Goal: Transaction & Acquisition: Purchase product/service

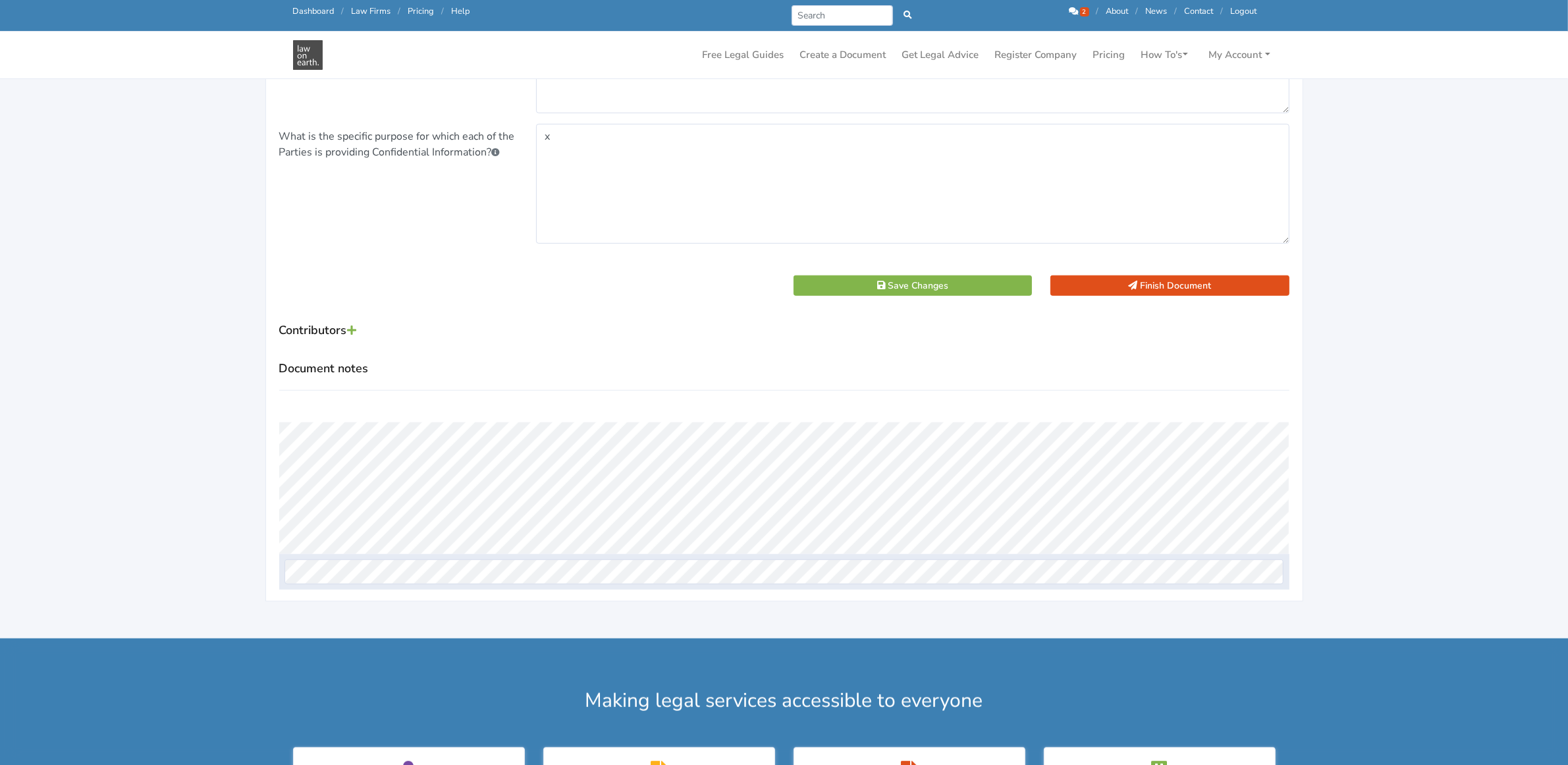
scroll to position [1235, 0]
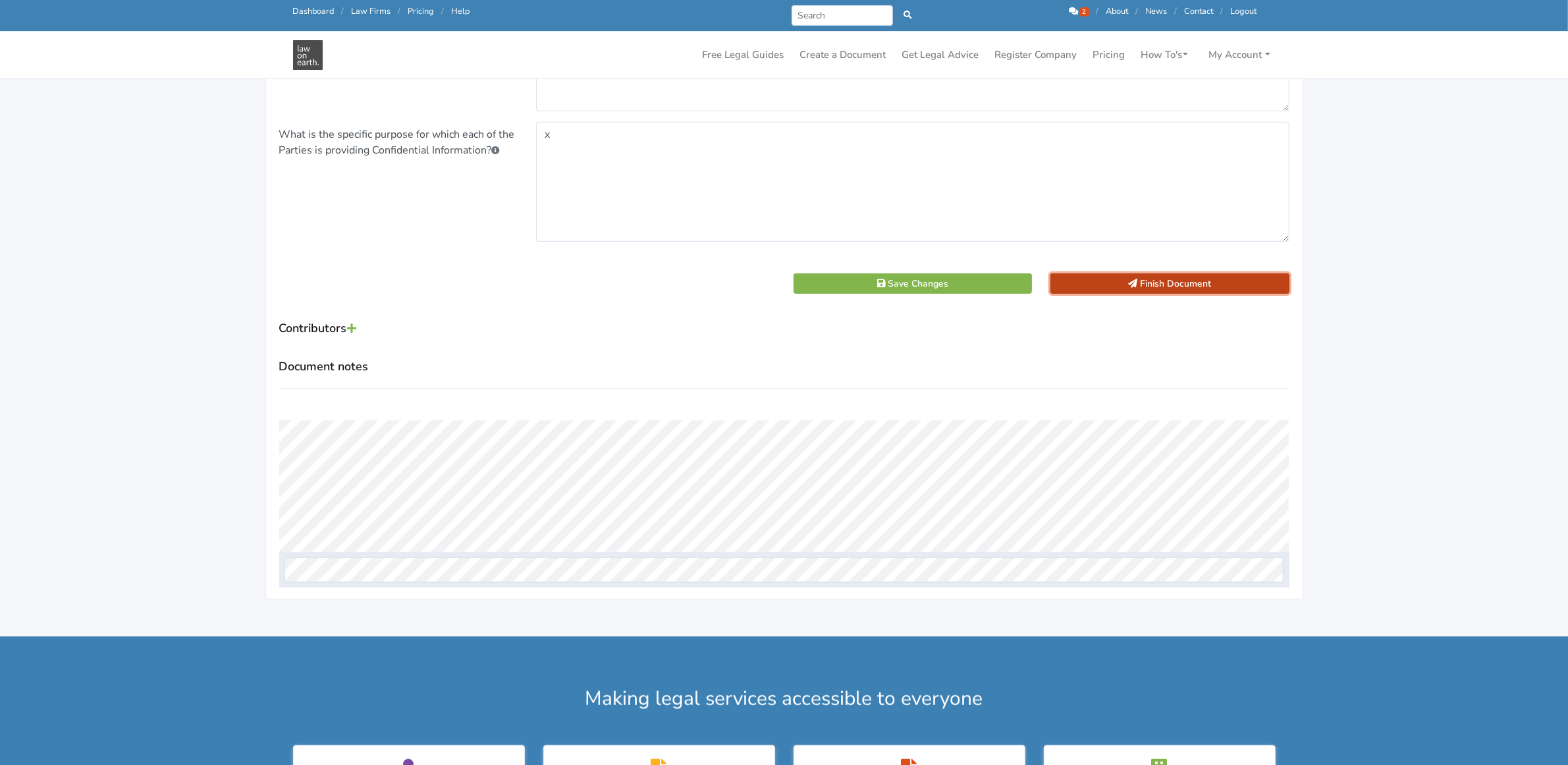
click at [1120, 285] on button "Finish Document" at bounding box center [1170, 284] width 239 height 20
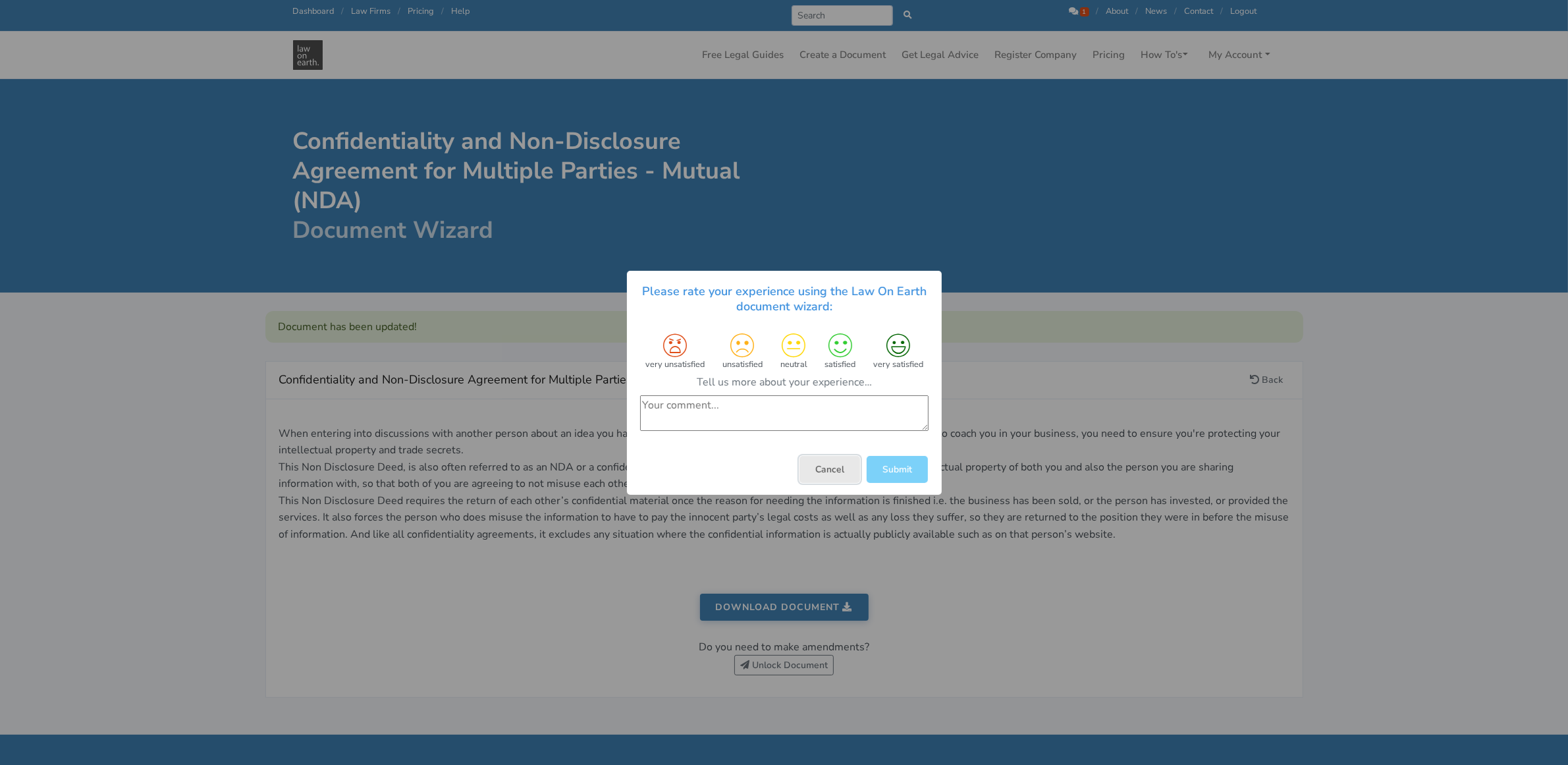
click at [830, 466] on button "Cancel" at bounding box center [829, 469] width 61 height 27
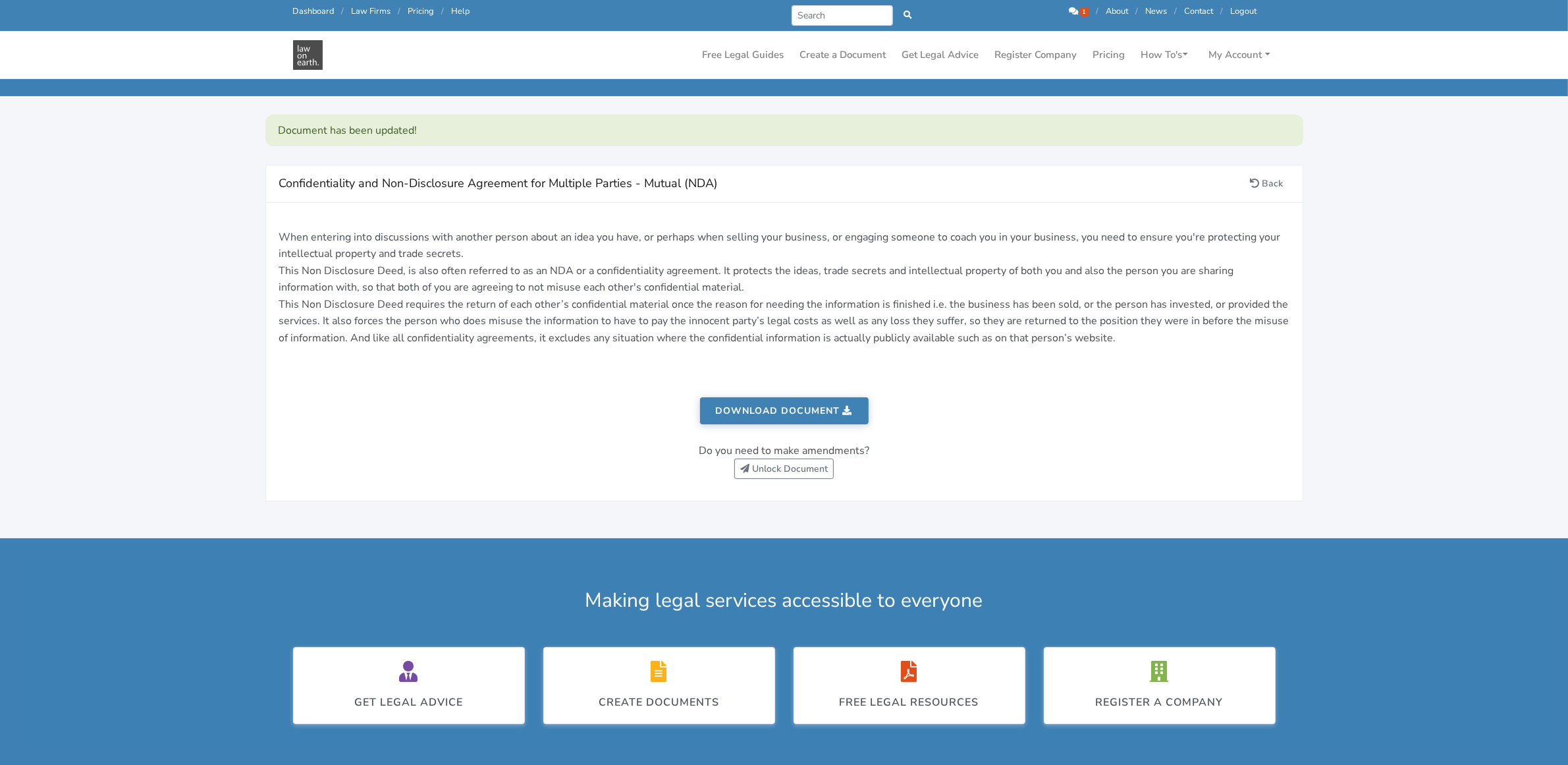
scroll to position [164, 0]
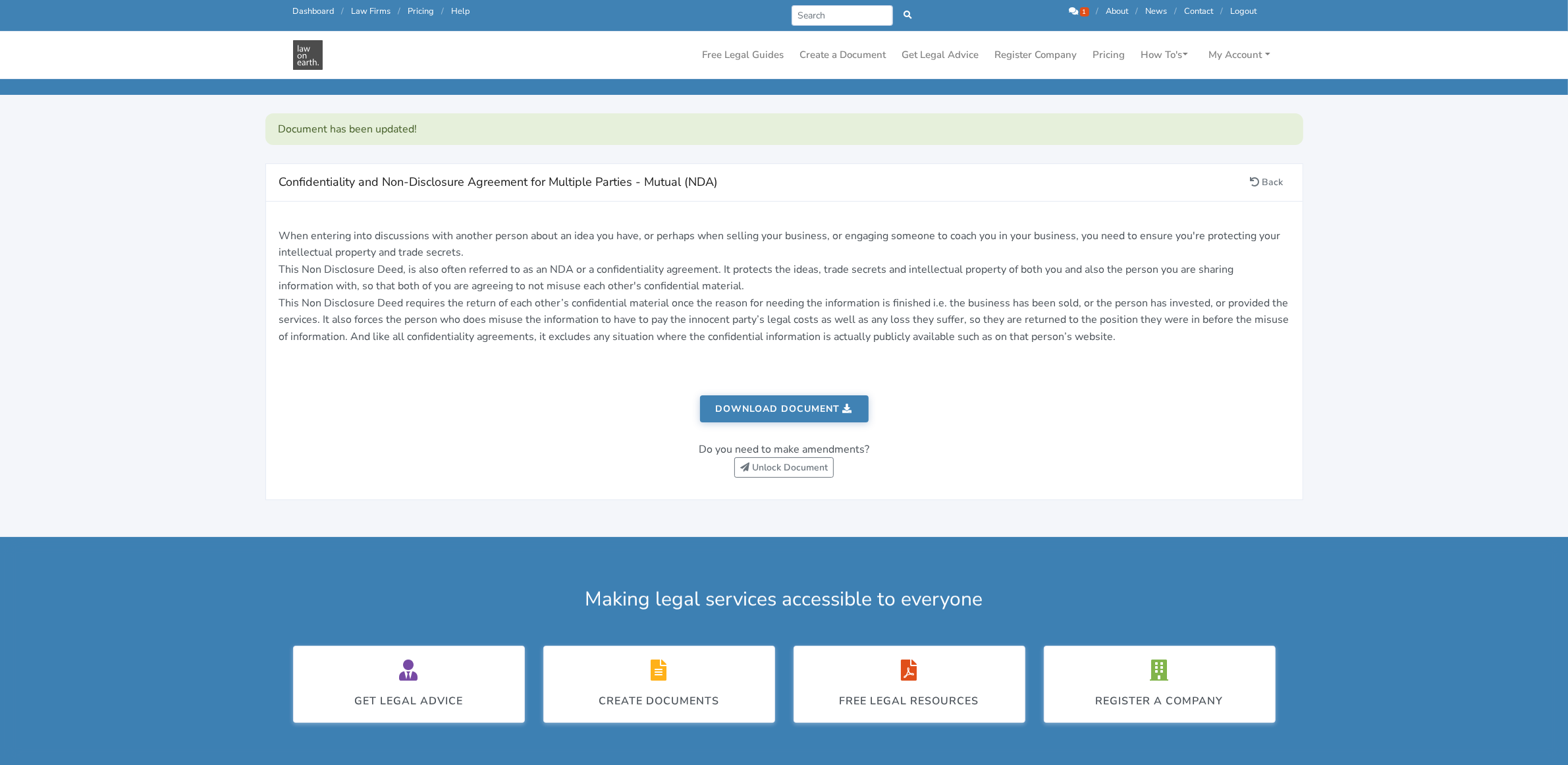
click at [771, 405] on link "Download document" at bounding box center [784, 409] width 169 height 27
click at [314, 10] on link "Dashboard" at bounding box center [314, 11] width 42 height 12
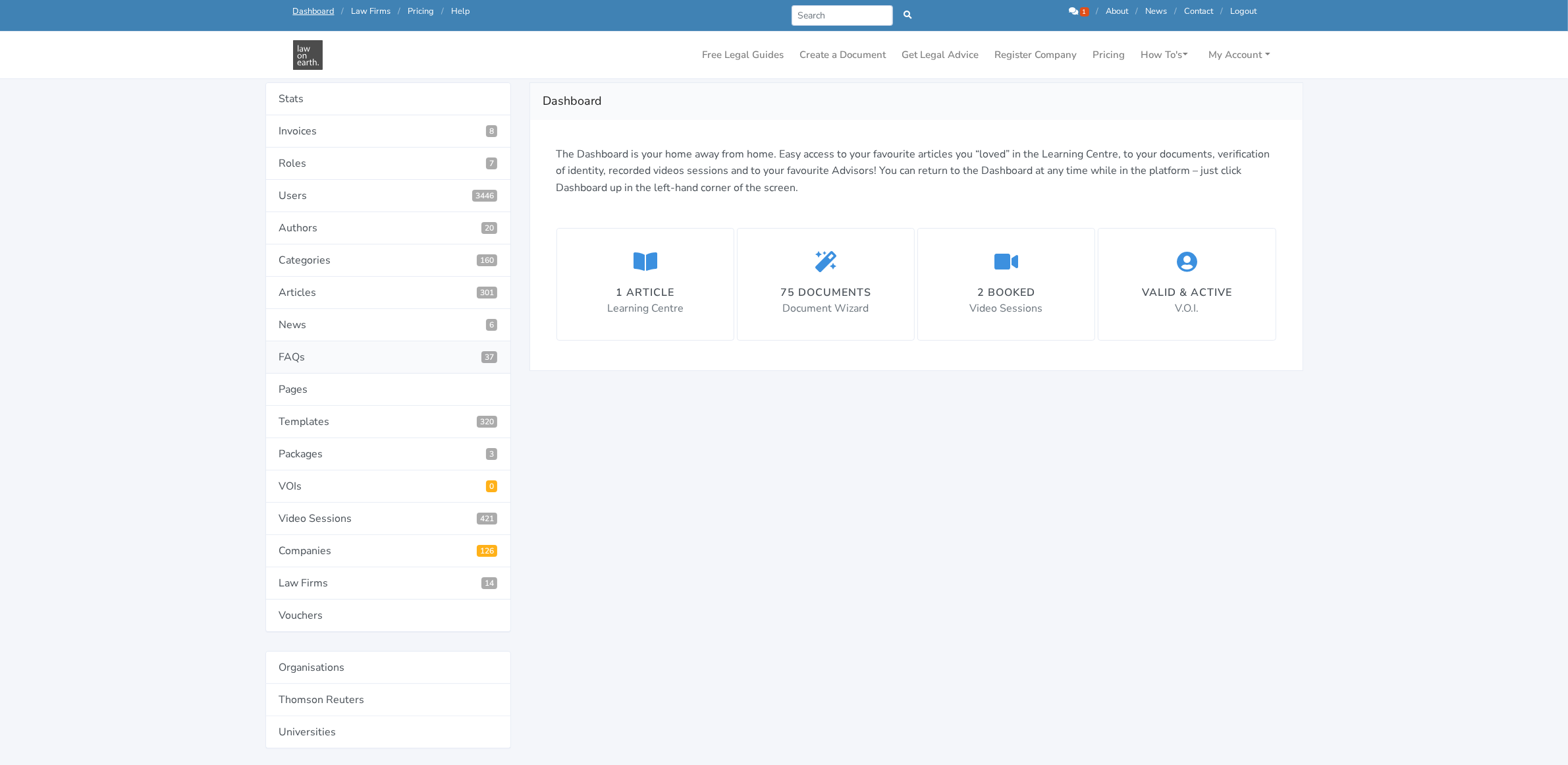
scroll to position [164, 0]
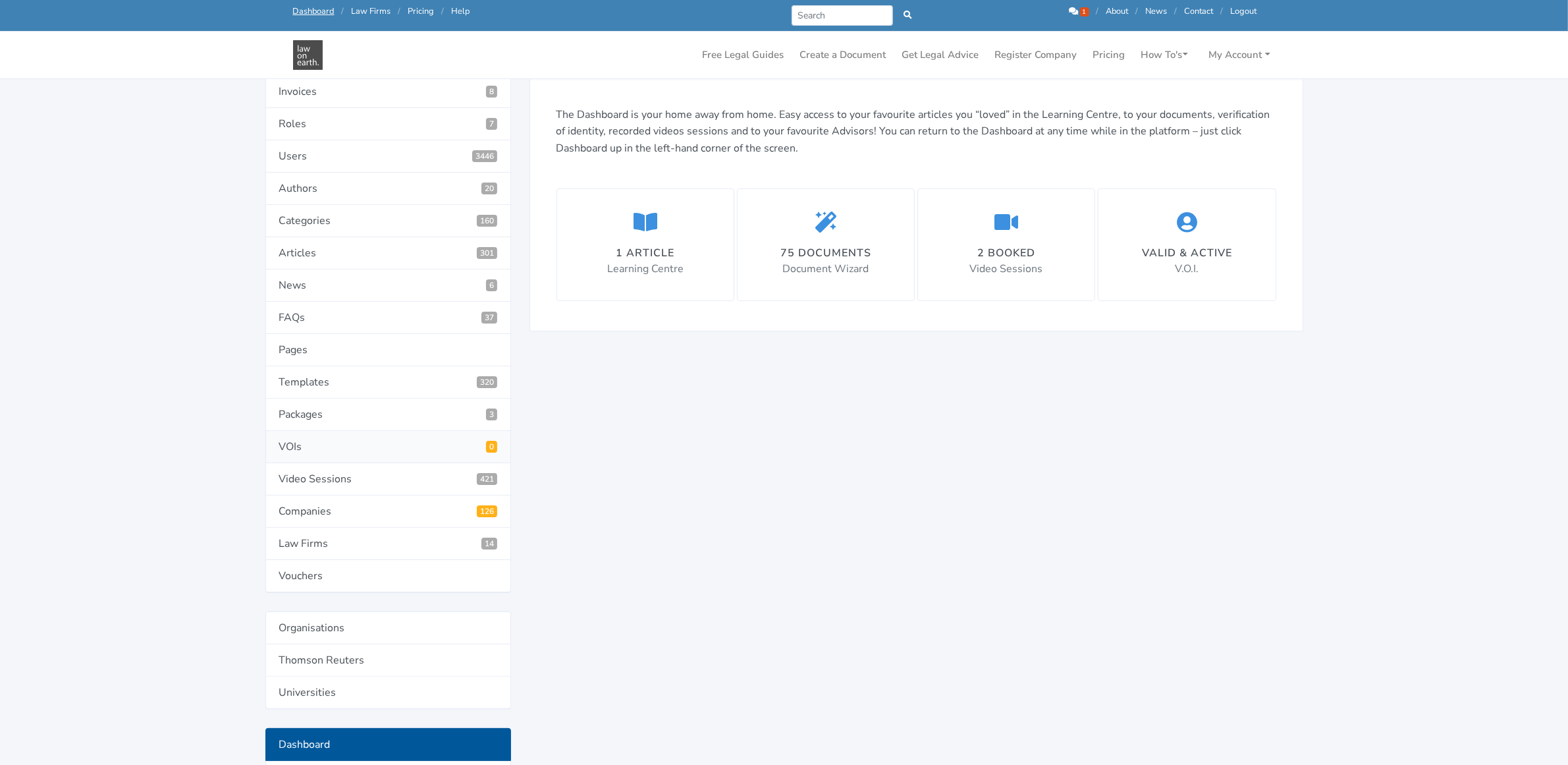
click at [287, 441] on link "VOIs 0" at bounding box center [388, 447] width 246 height 32
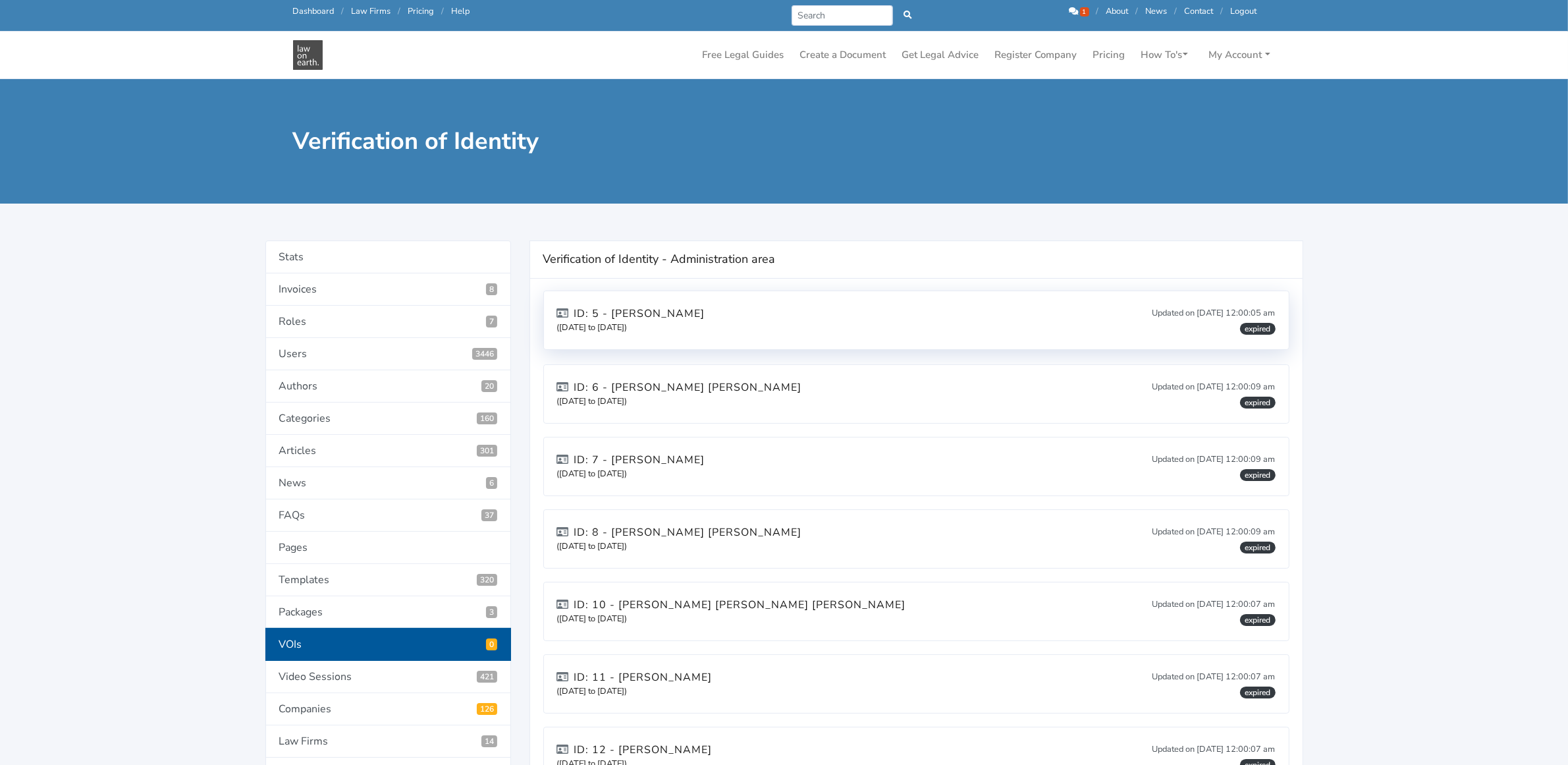
click at [670, 333] on h6 "ID: 5 - [PERSON_NAME] ([DATE] to [DATE])" at bounding box center [631, 320] width 149 height 27
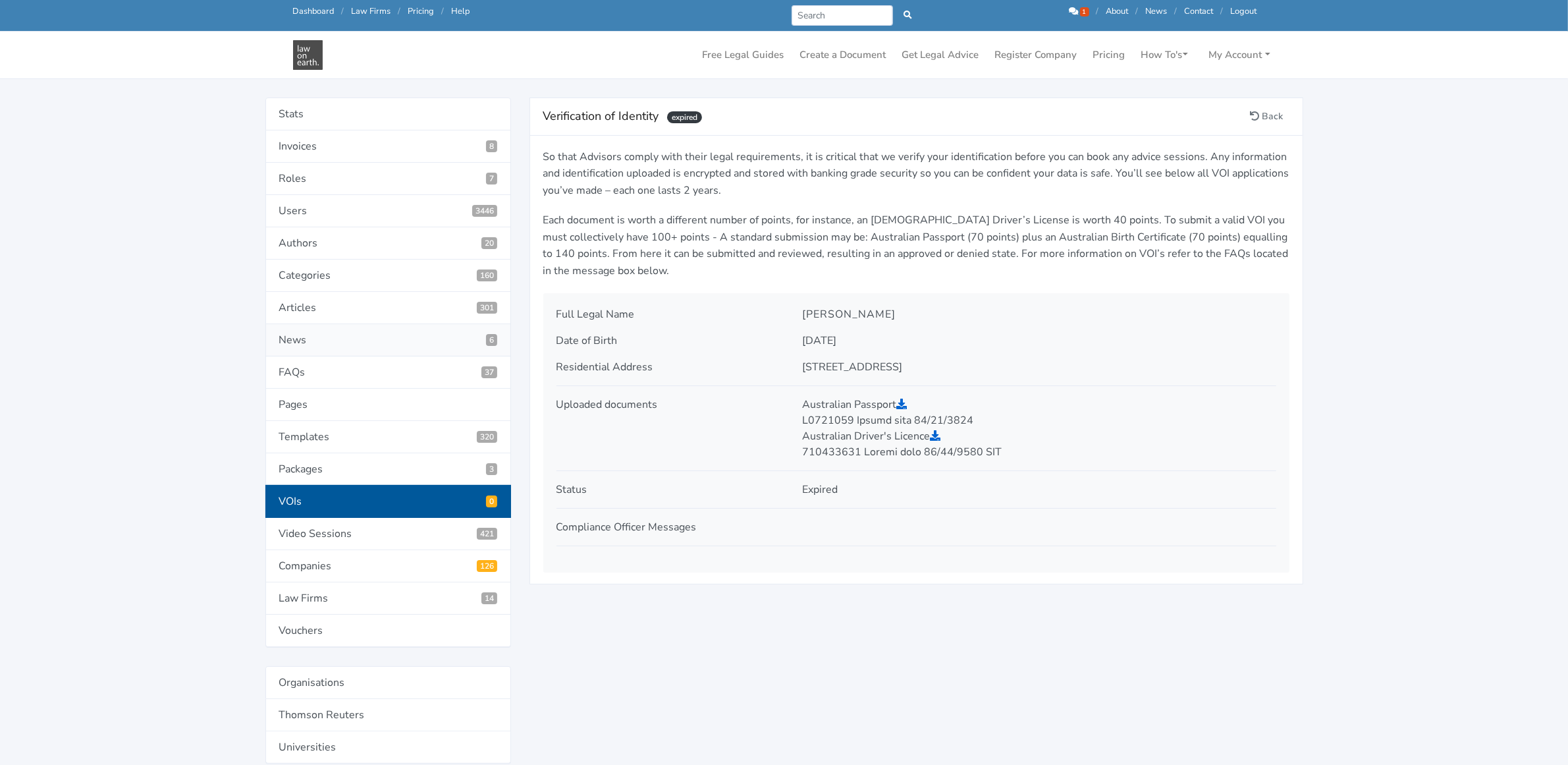
scroll to position [83, 0]
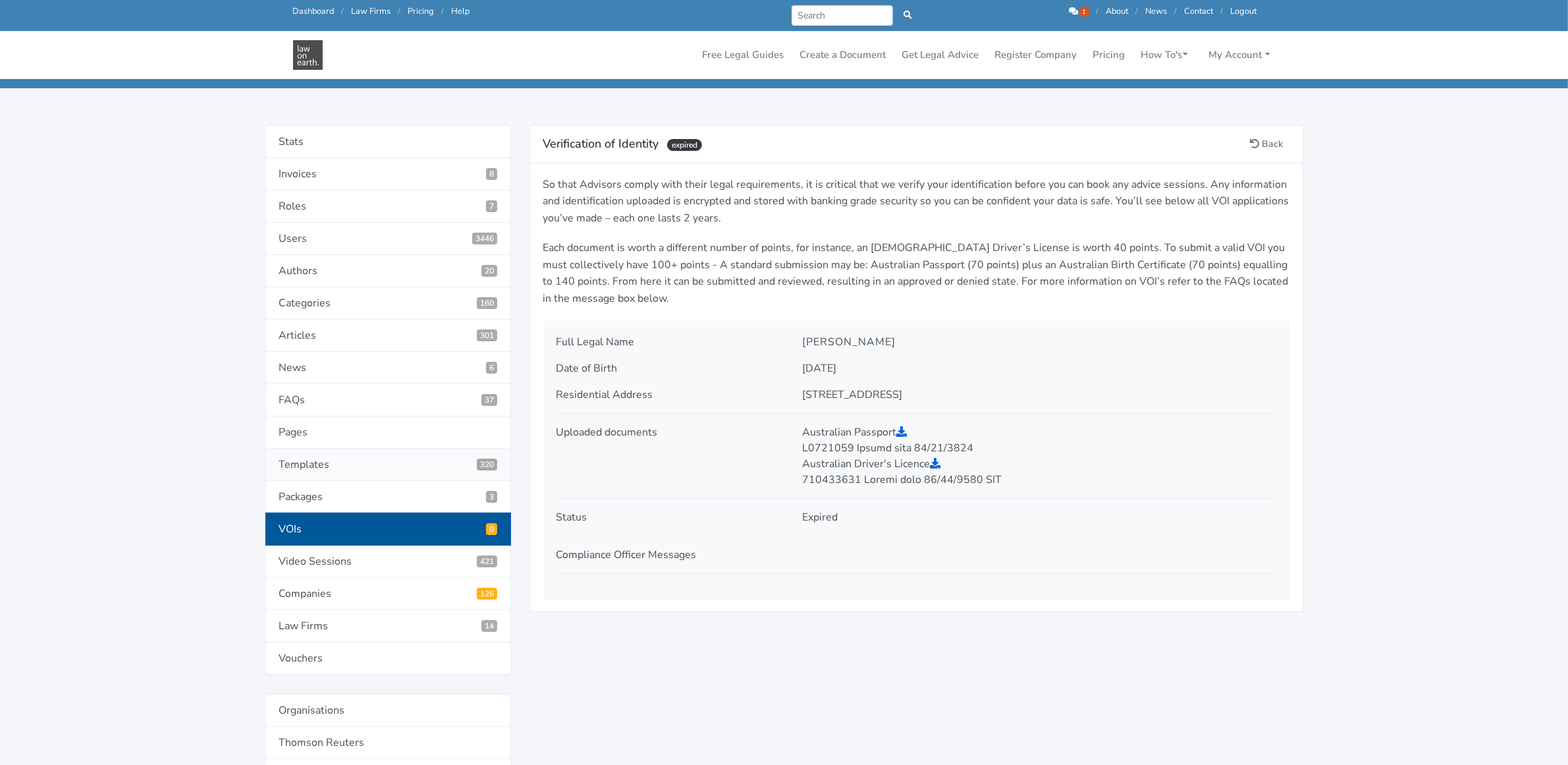
click at [333, 465] on link "Templates 320" at bounding box center [388, 465] width 246 height 32
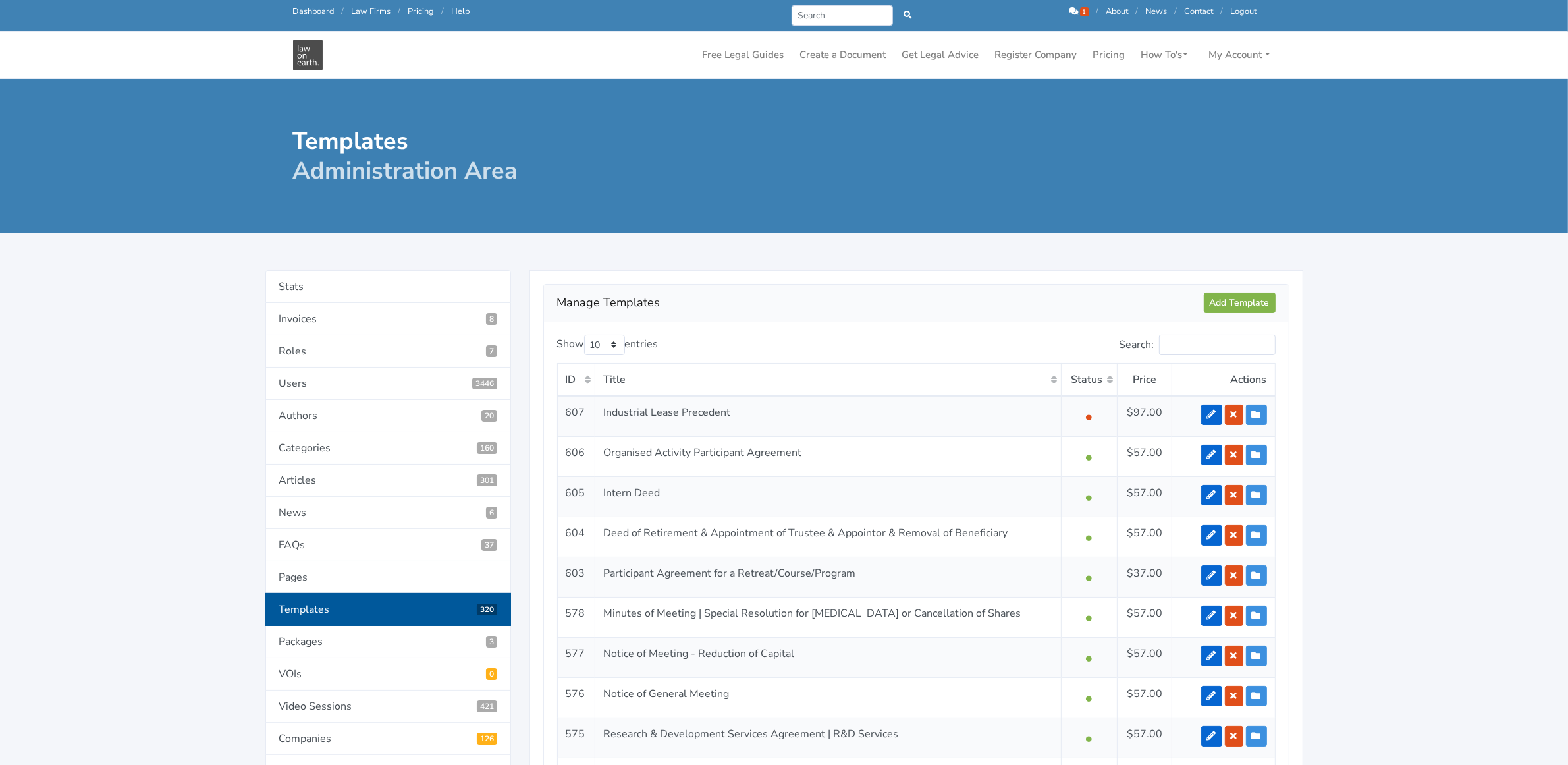
click at [419, 7] on link "Pricing" at bounding box center [422, 11] width 27 height 12
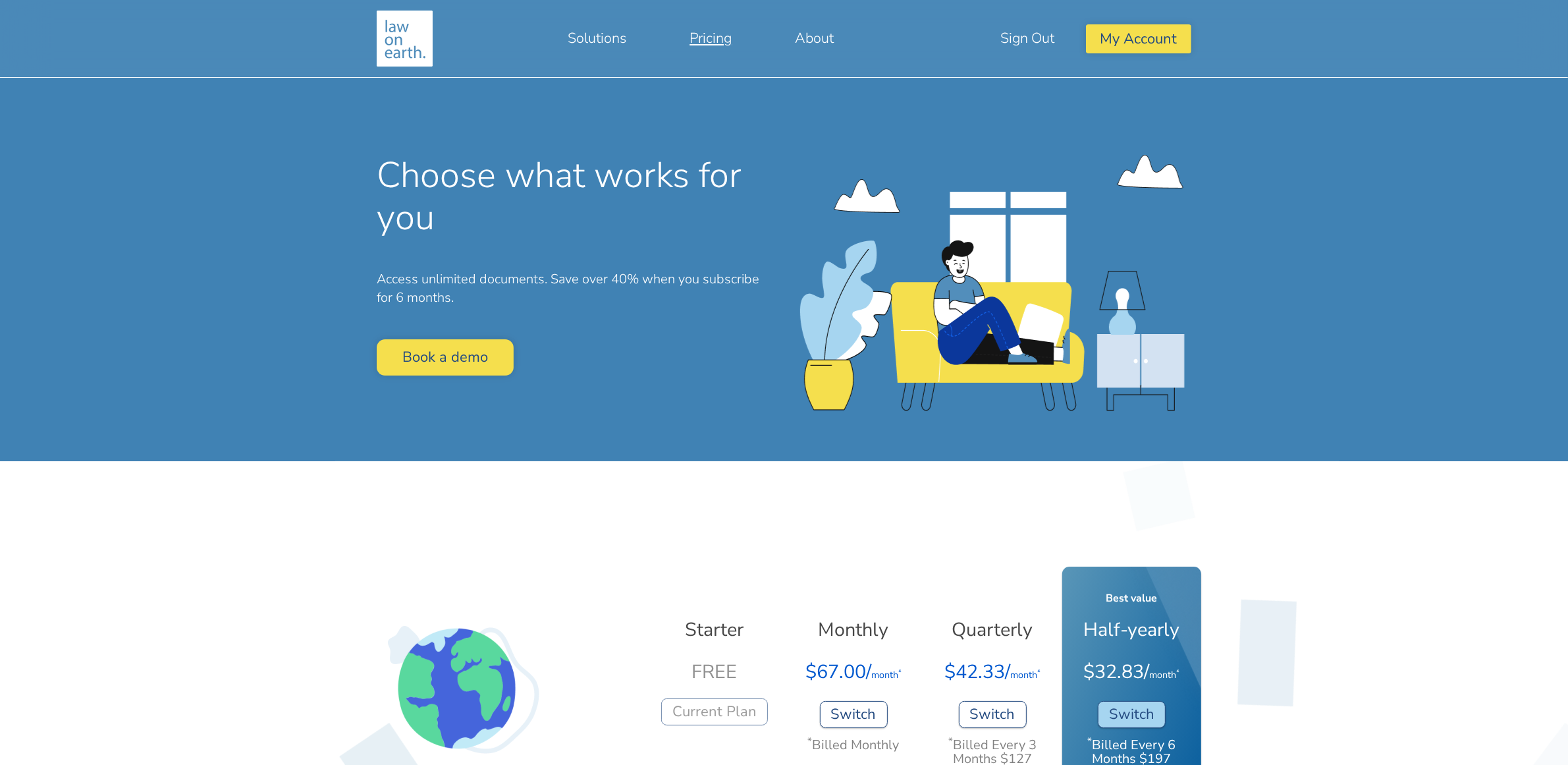
click at [402, 36] on img at bounding box center [404, 38] width 56 height 56
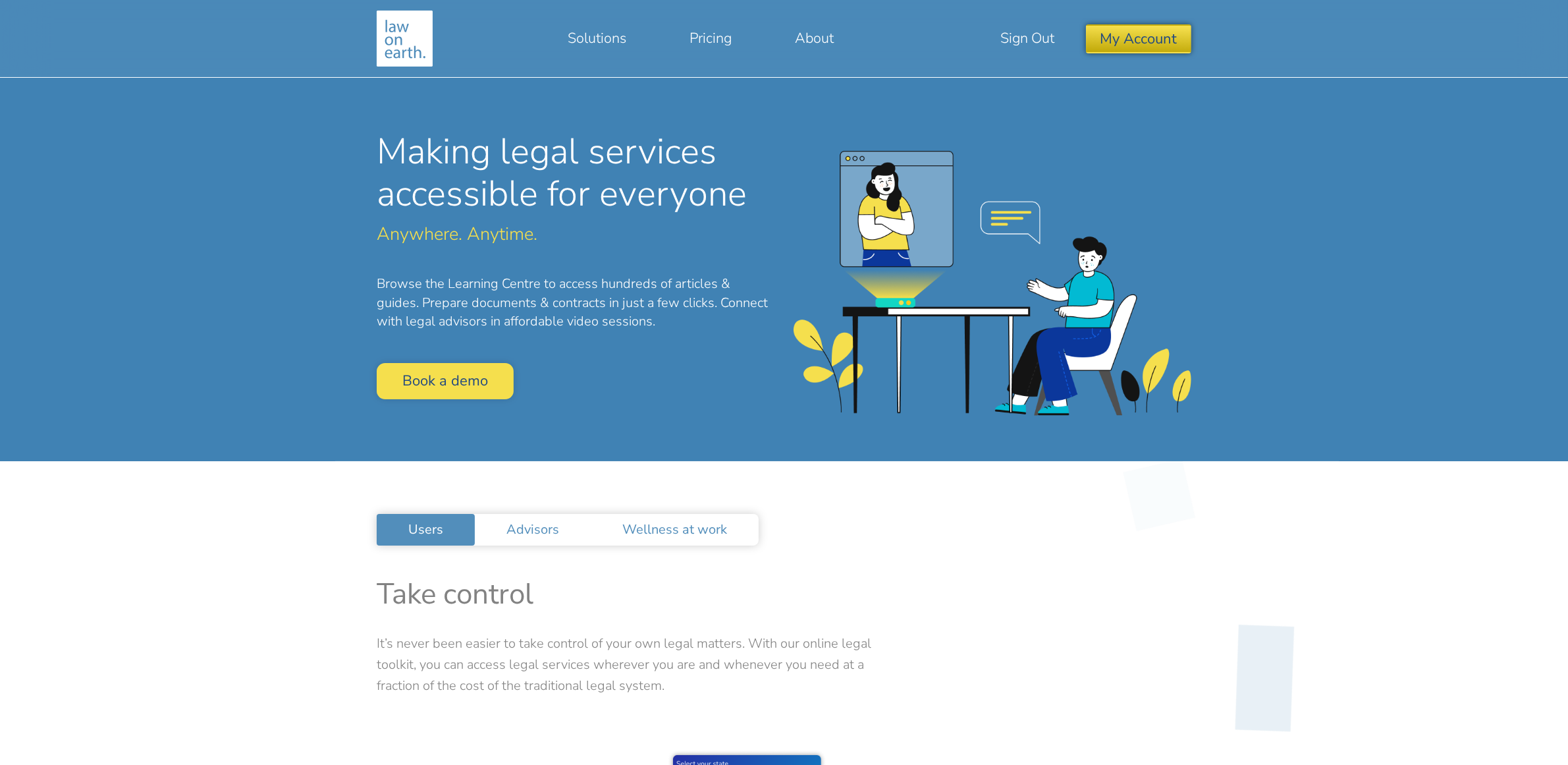
click at [1140, 39] on button "My Account" at bounding box center [1138, 39] width 105 height 28
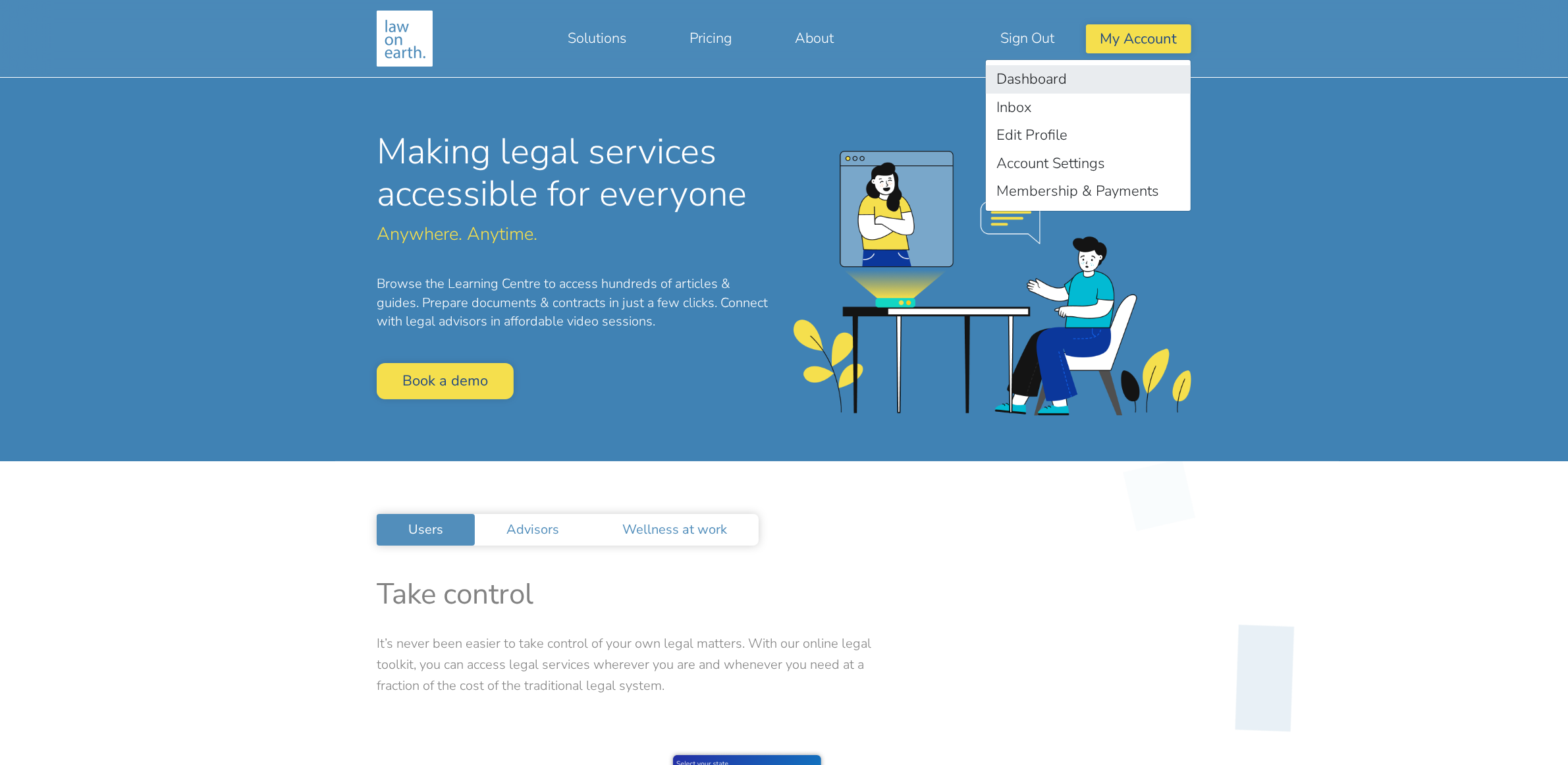
click at [1071, 75] on link "Dashboard" at bounding box center [1088, 79] width 205 height 28
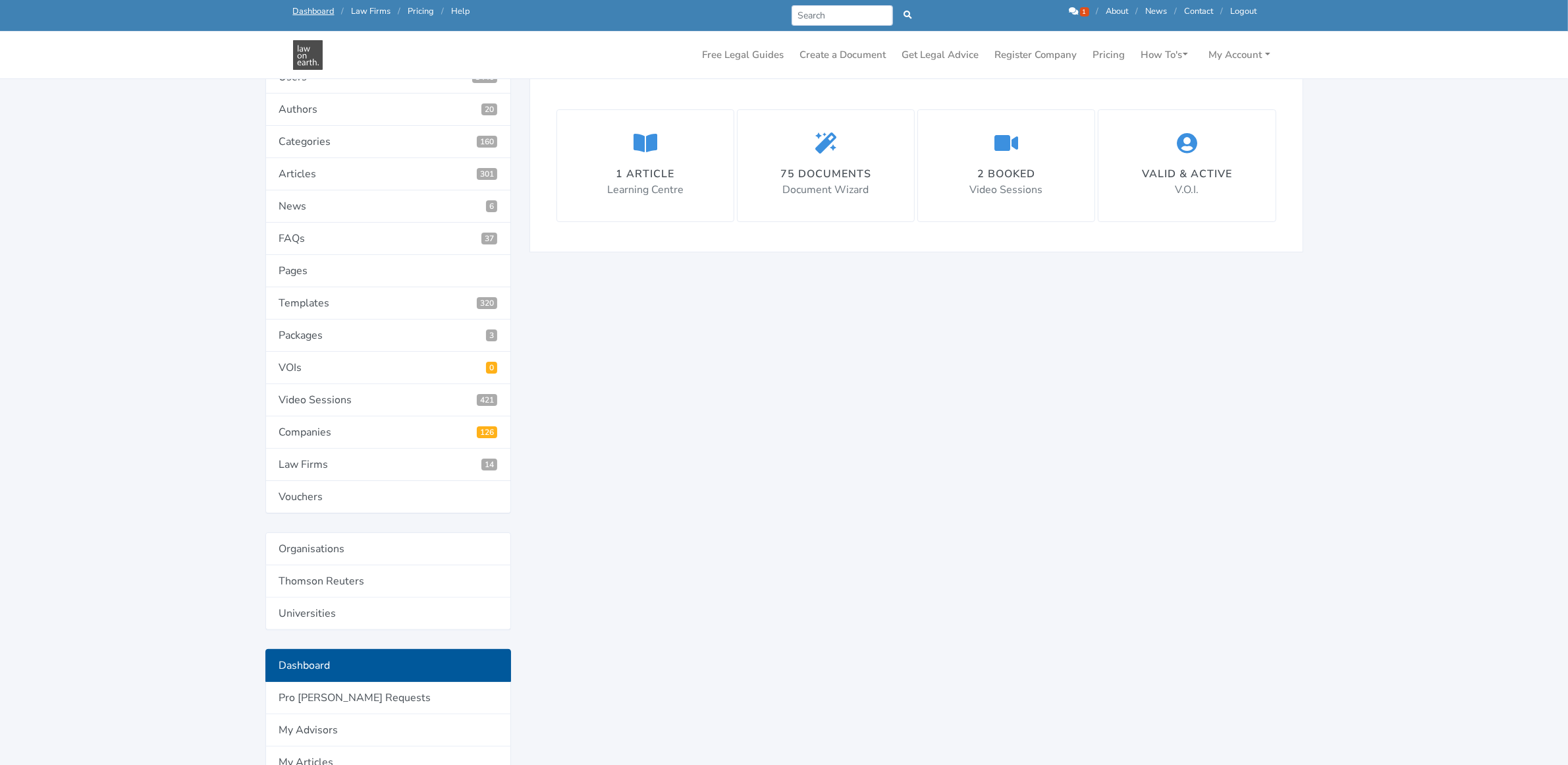
scroll to position [329, 0]
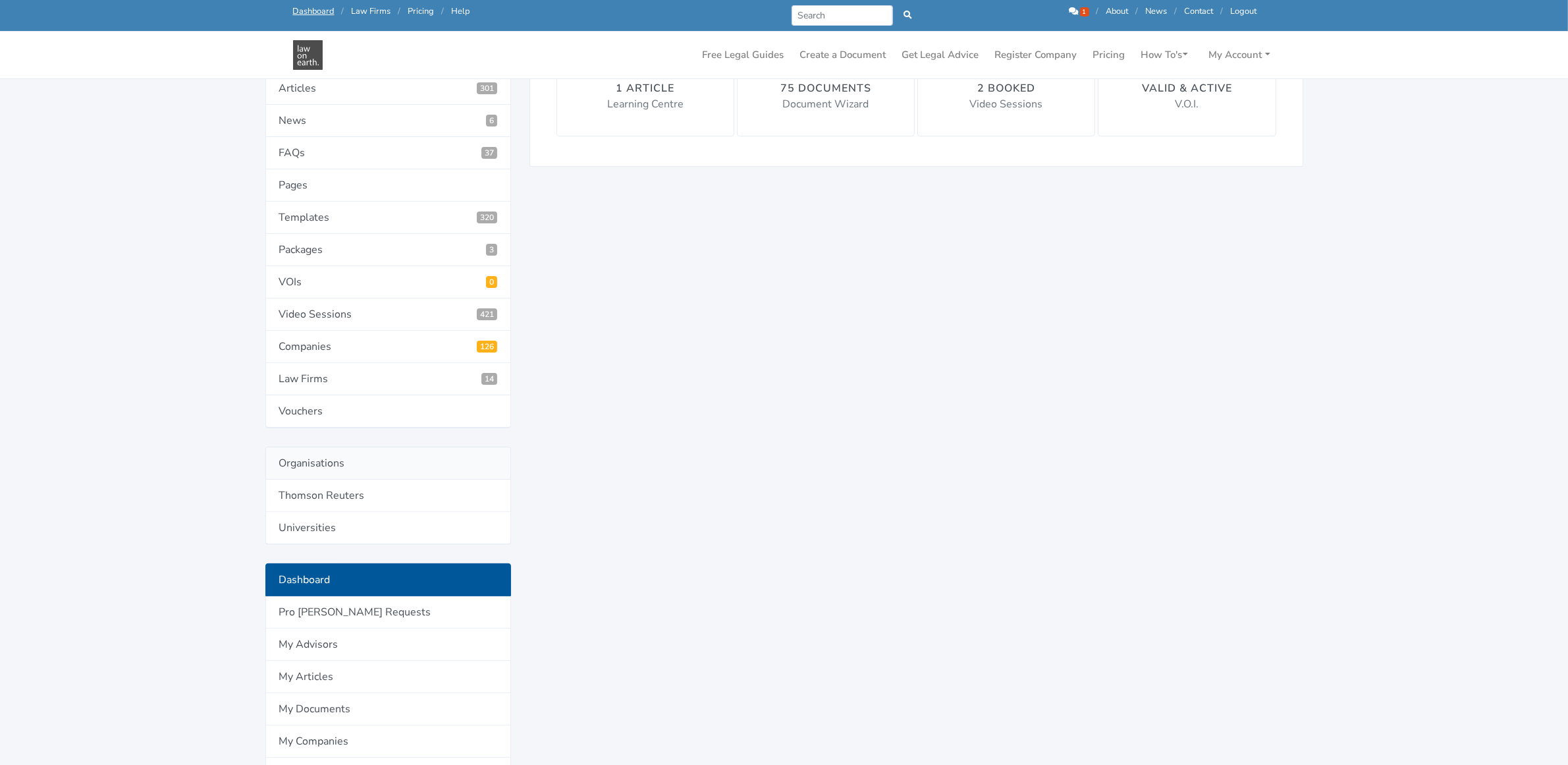
click at [307, 463] on link "Organisations" at bounding box center [388, 463] width 246 height 33
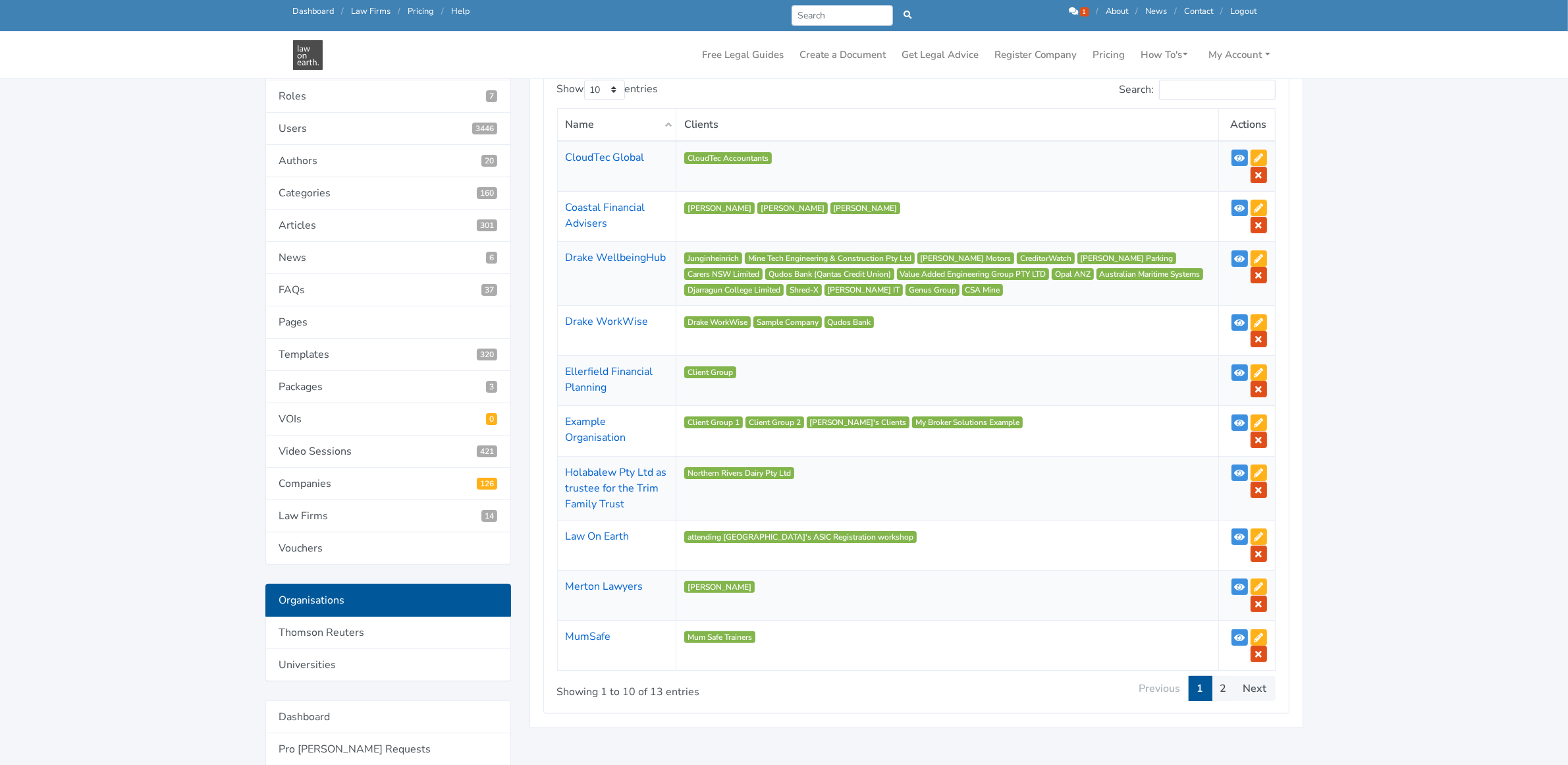
scroll to position [247, 0]
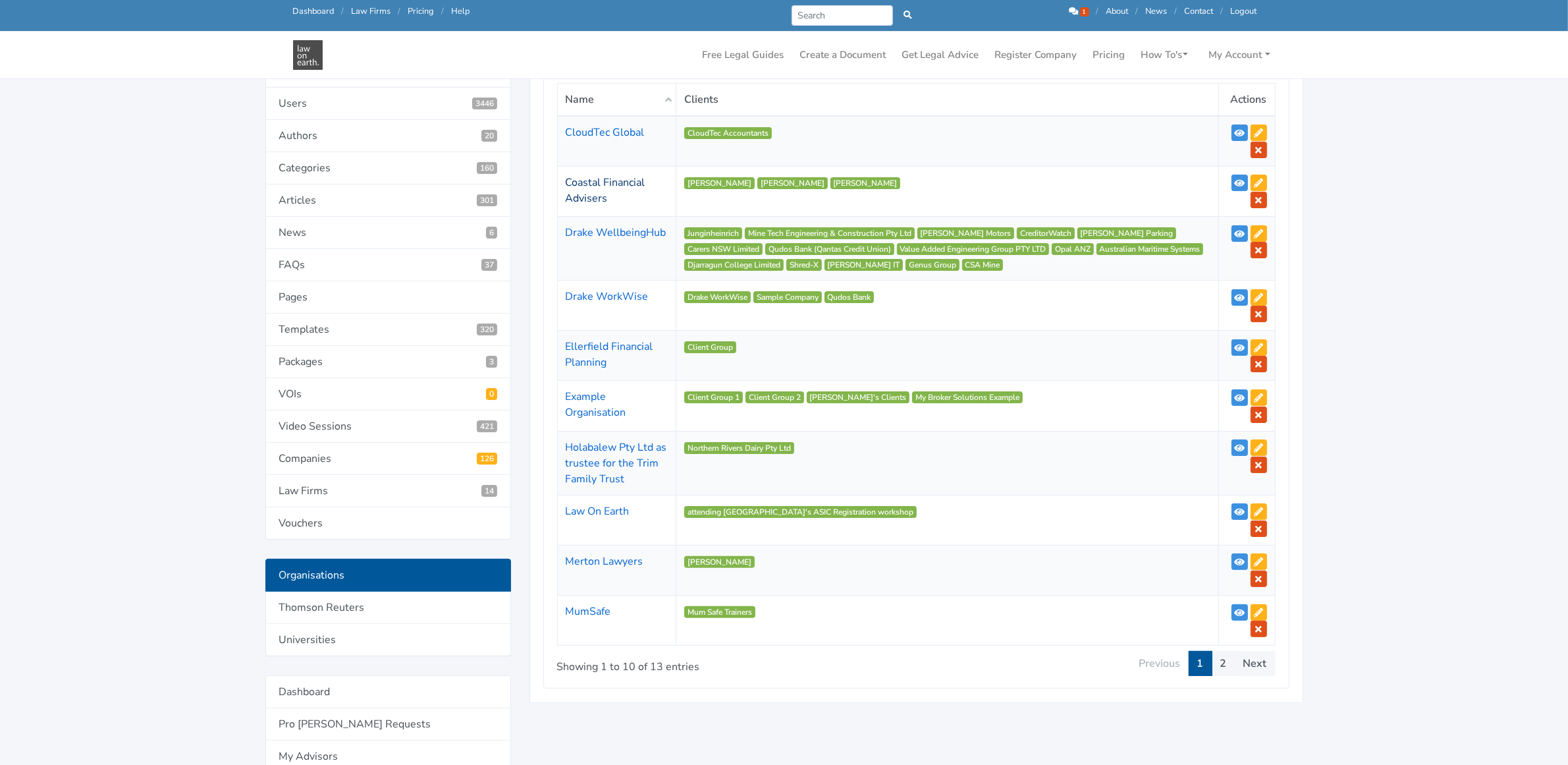
click at [577, 181] on link "Coastal Financial Advisers" at bounding box center [605, 190] width 79 height 31
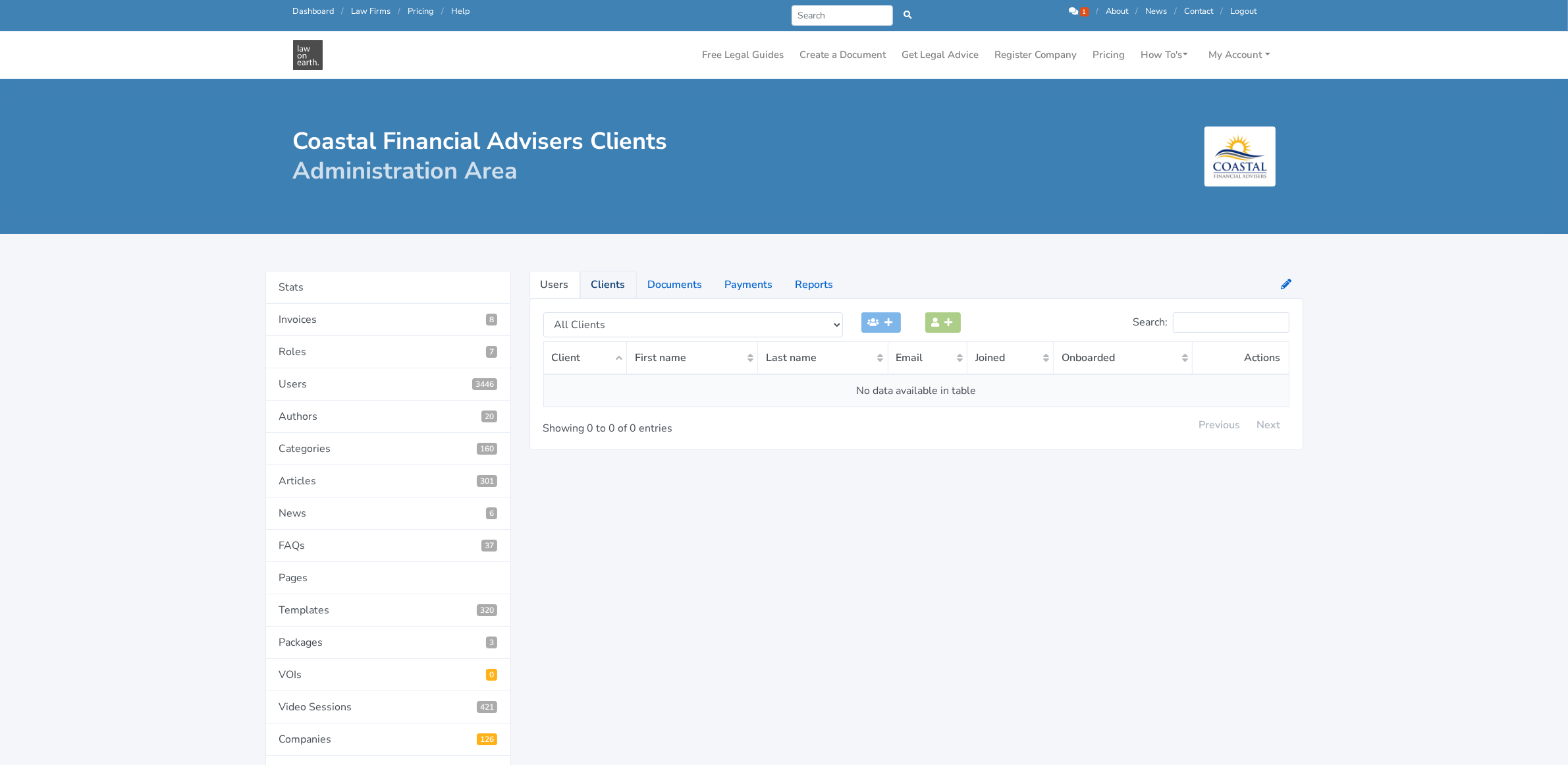
click at [603, 284] on link "Clients" at bounding box center [608, 284] width 57 height 28
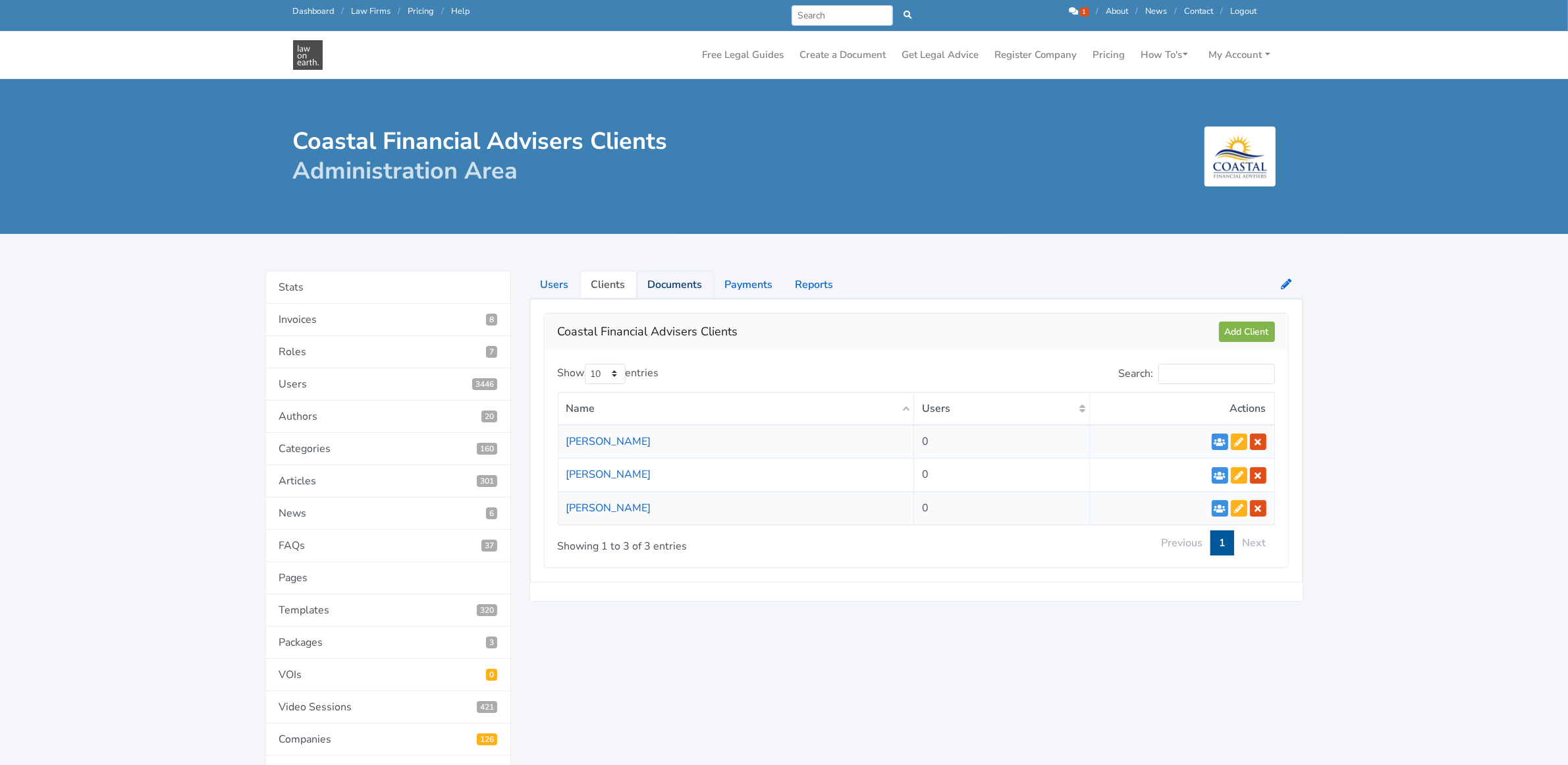
click at [677, 278] on link "Documents" at bounding box center [675, 284] width 77 height 28
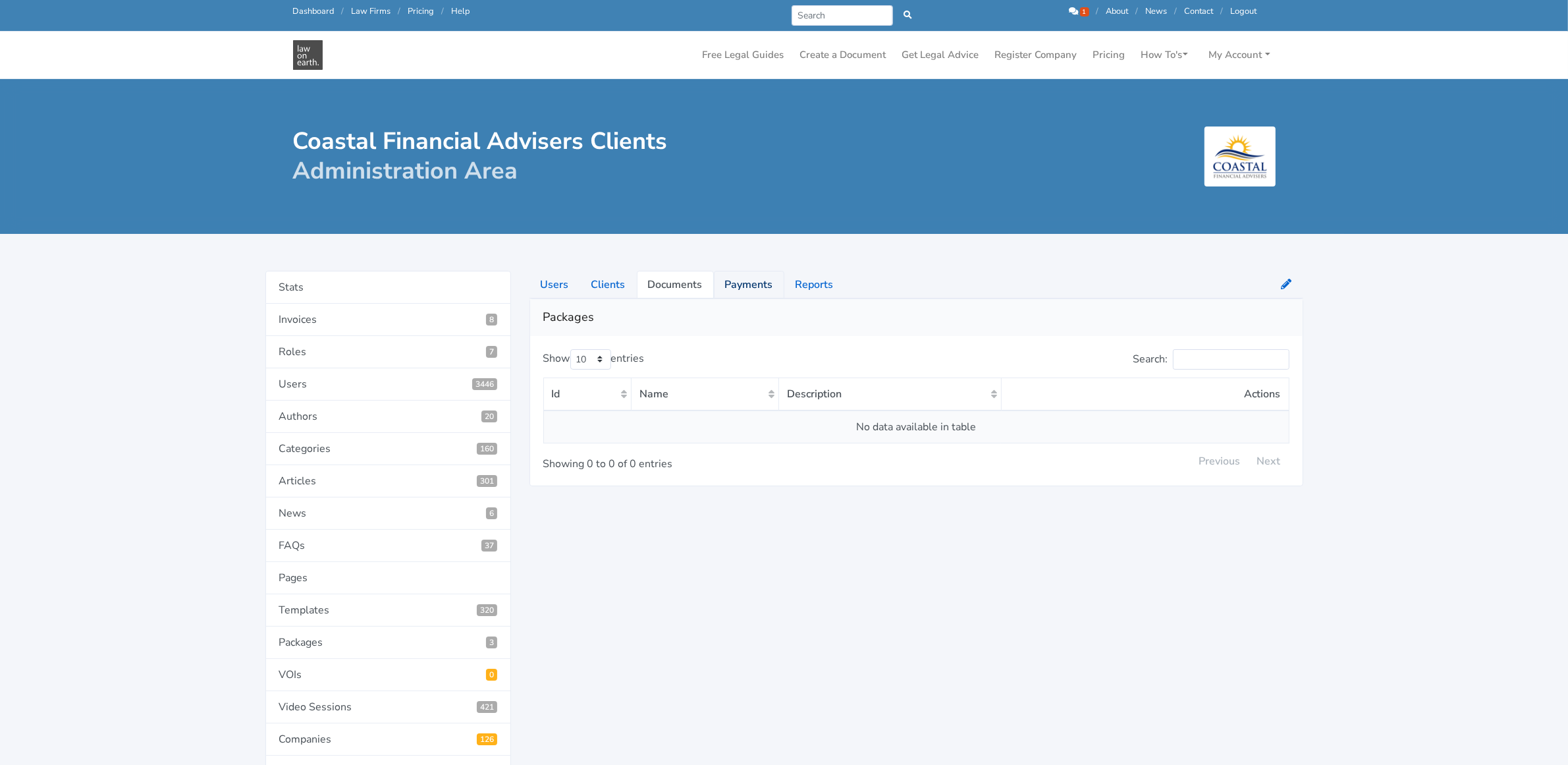
click at [732, 287] on link "Payments" at bounding box center [749, 284] width 71 height 28
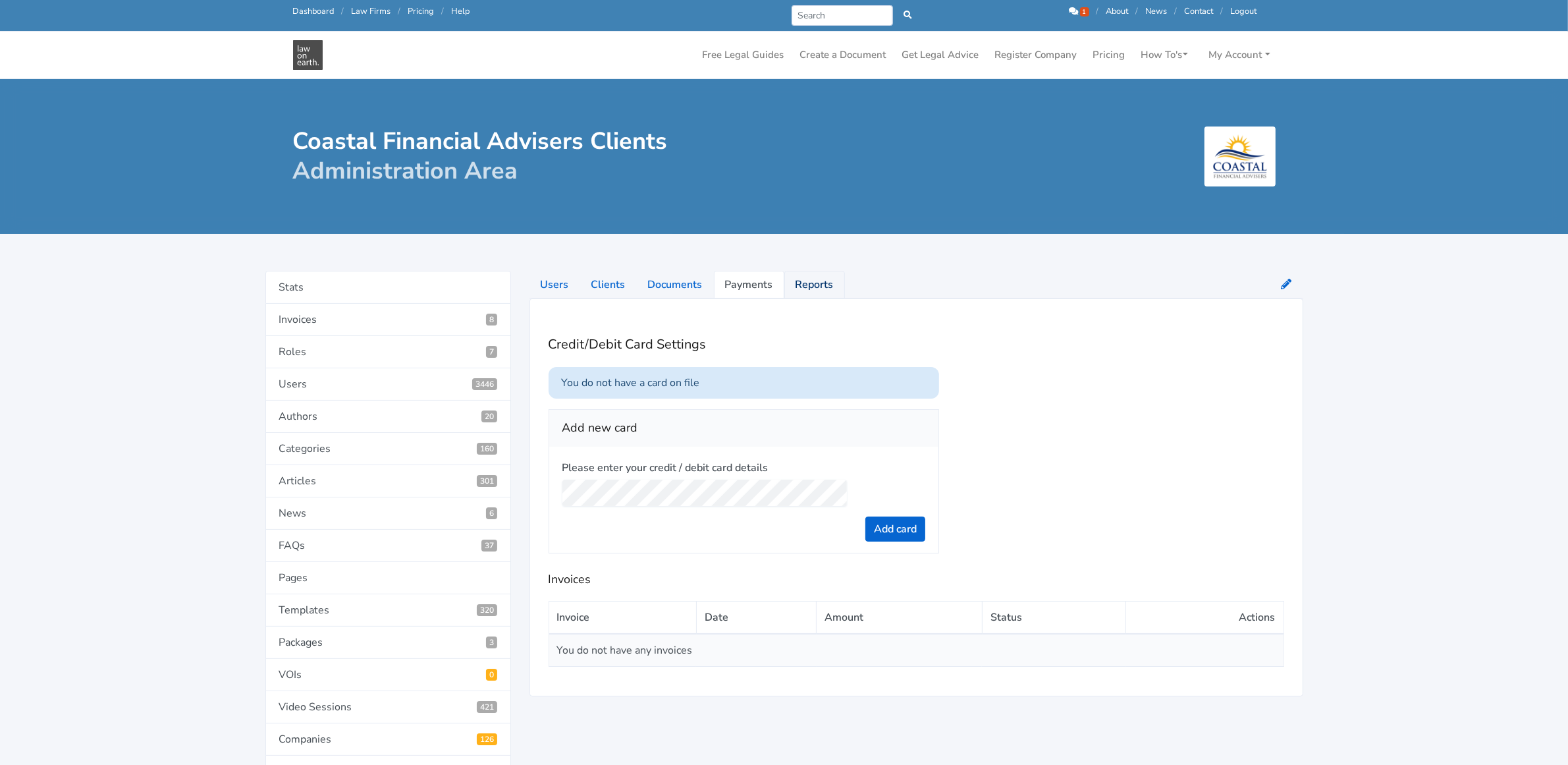
click at [807, 284] on link "Reports" at bounding box center [814, 284] width 61 height 28
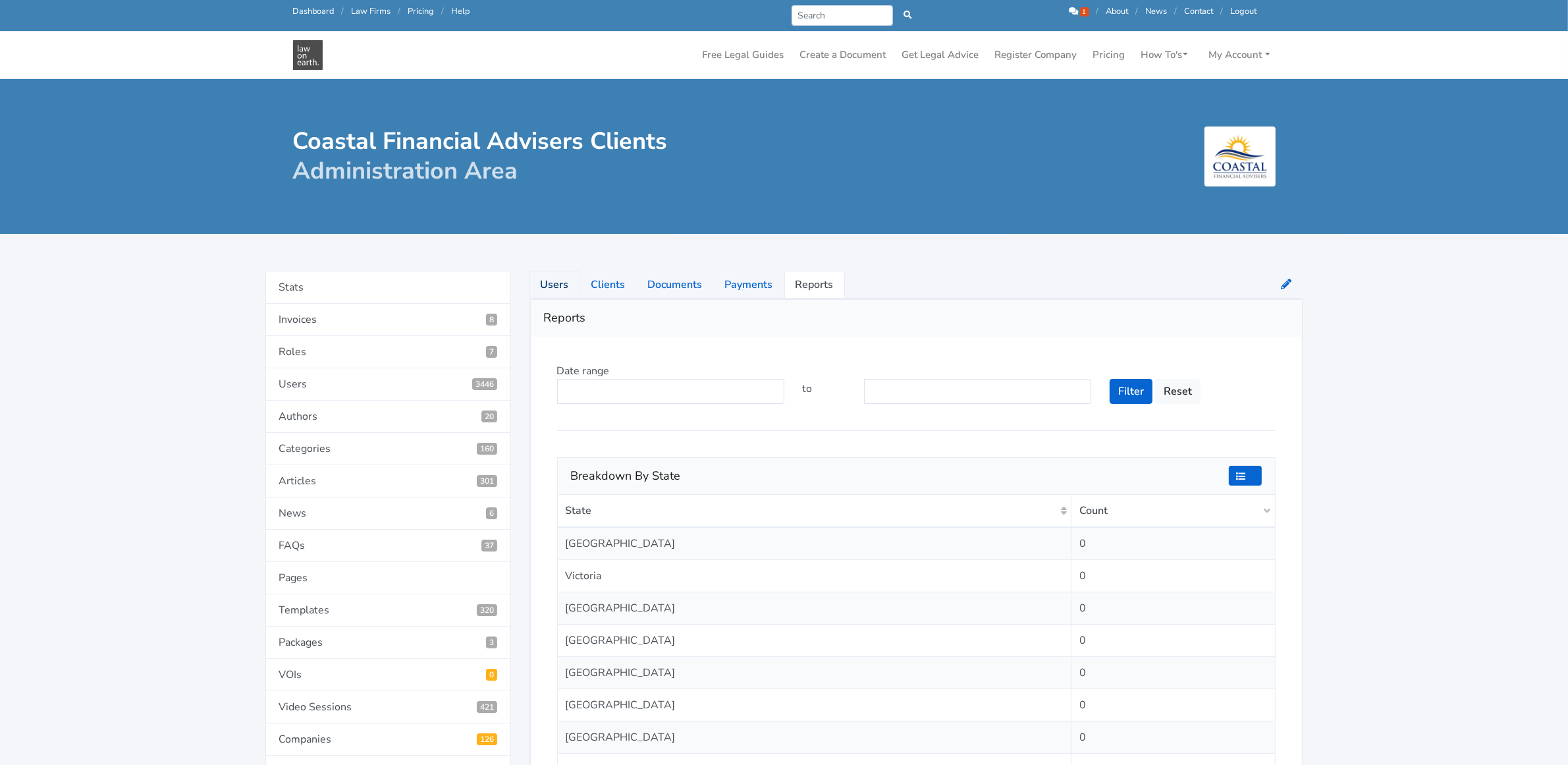
click at [548, 284] on link "Users" at bounding box center [555, 284] width 51 height 28
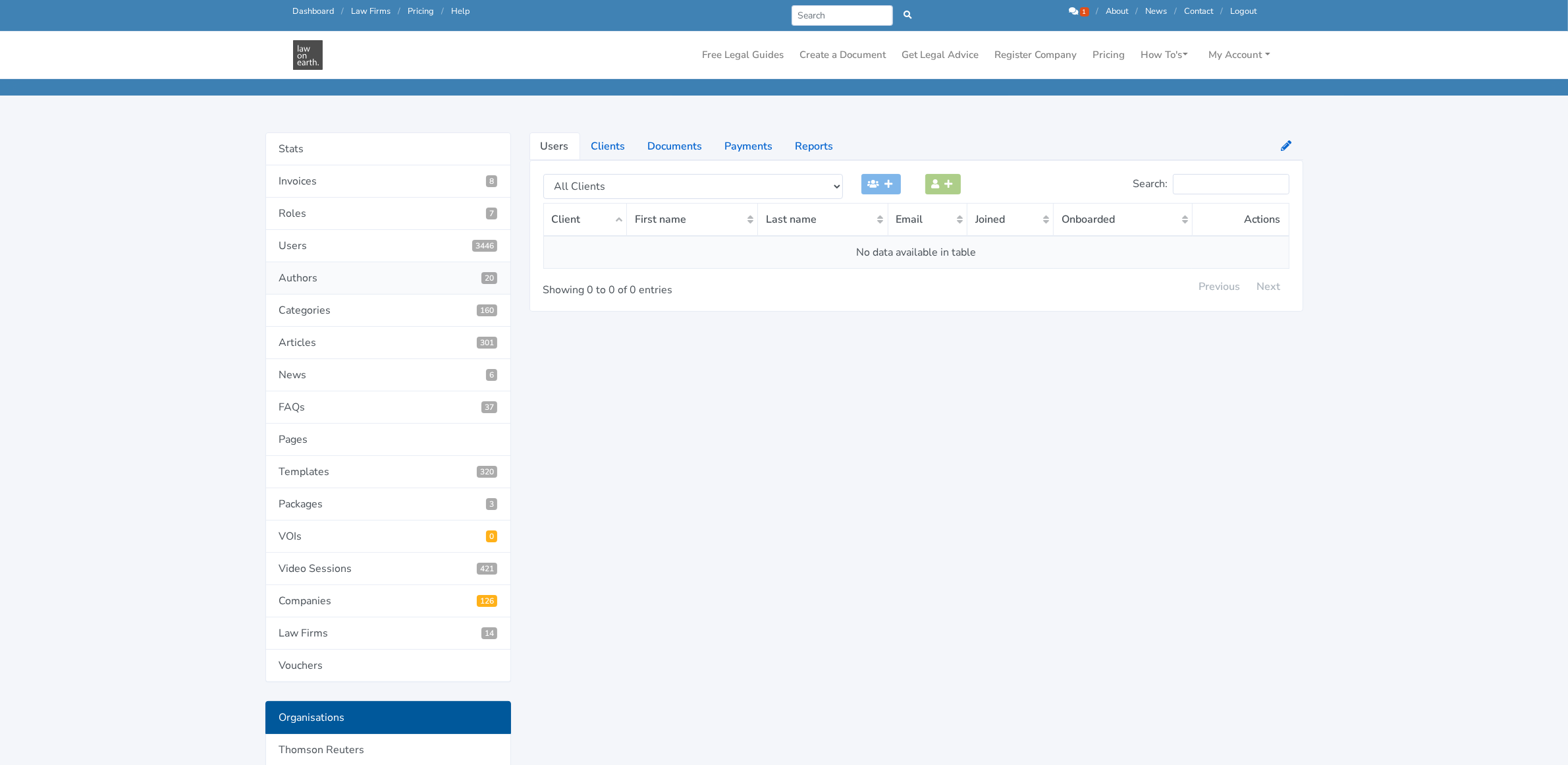
scroll to position [247, 0]
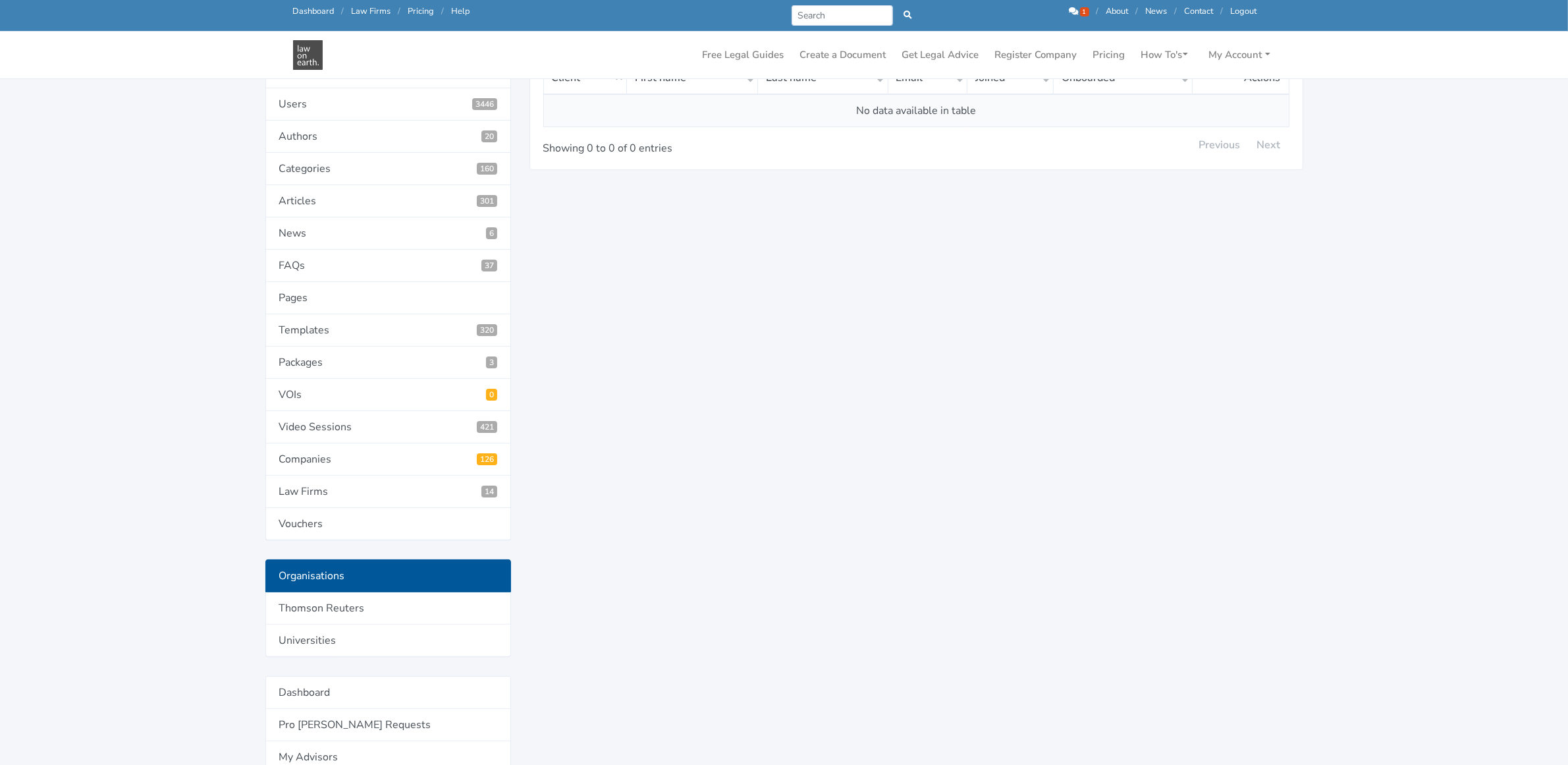
click at [297, 574] on link "Organisations" at bounding box center [388, 576] width 246 height 33
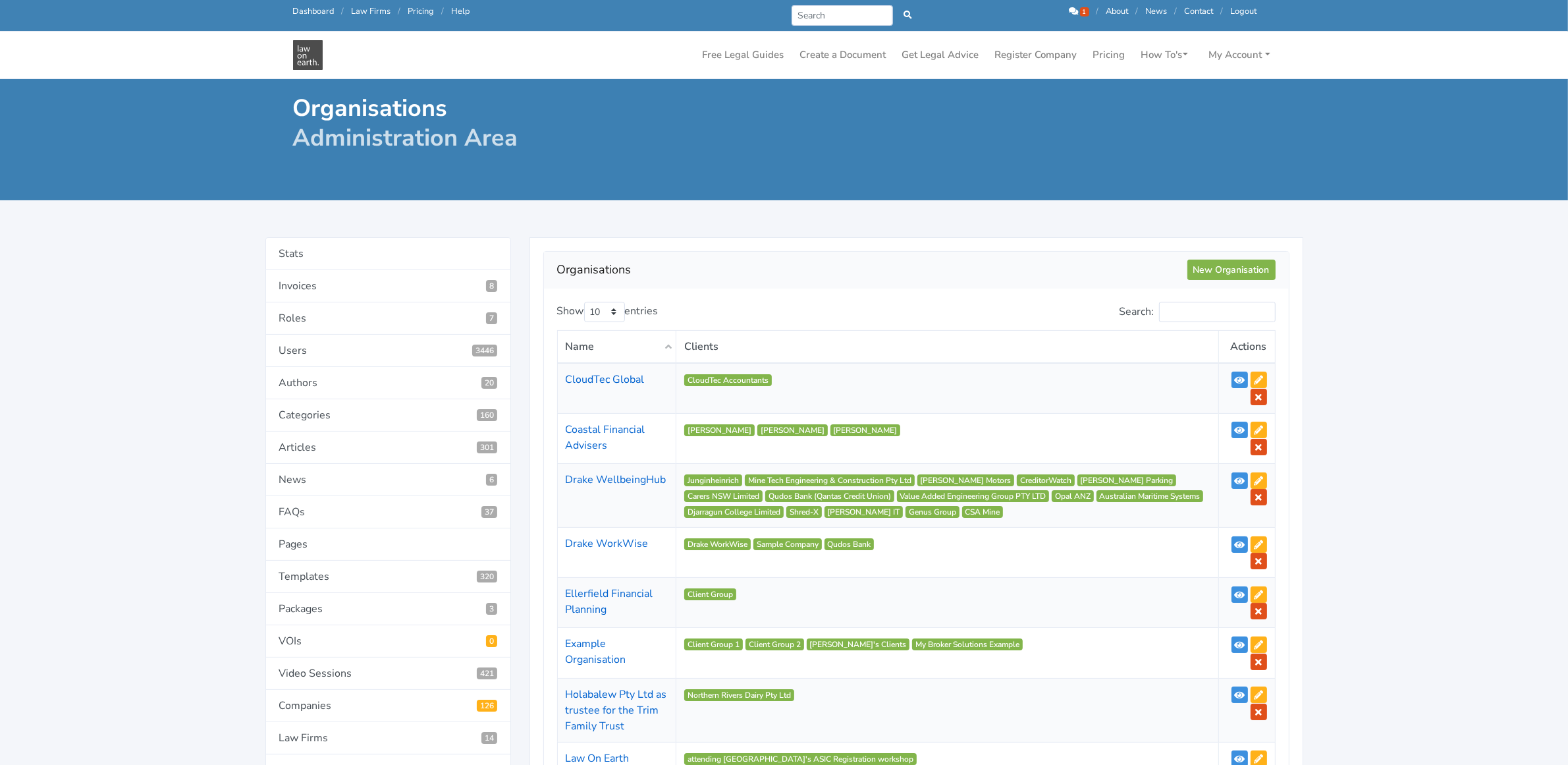
scroll to position [83, 0]
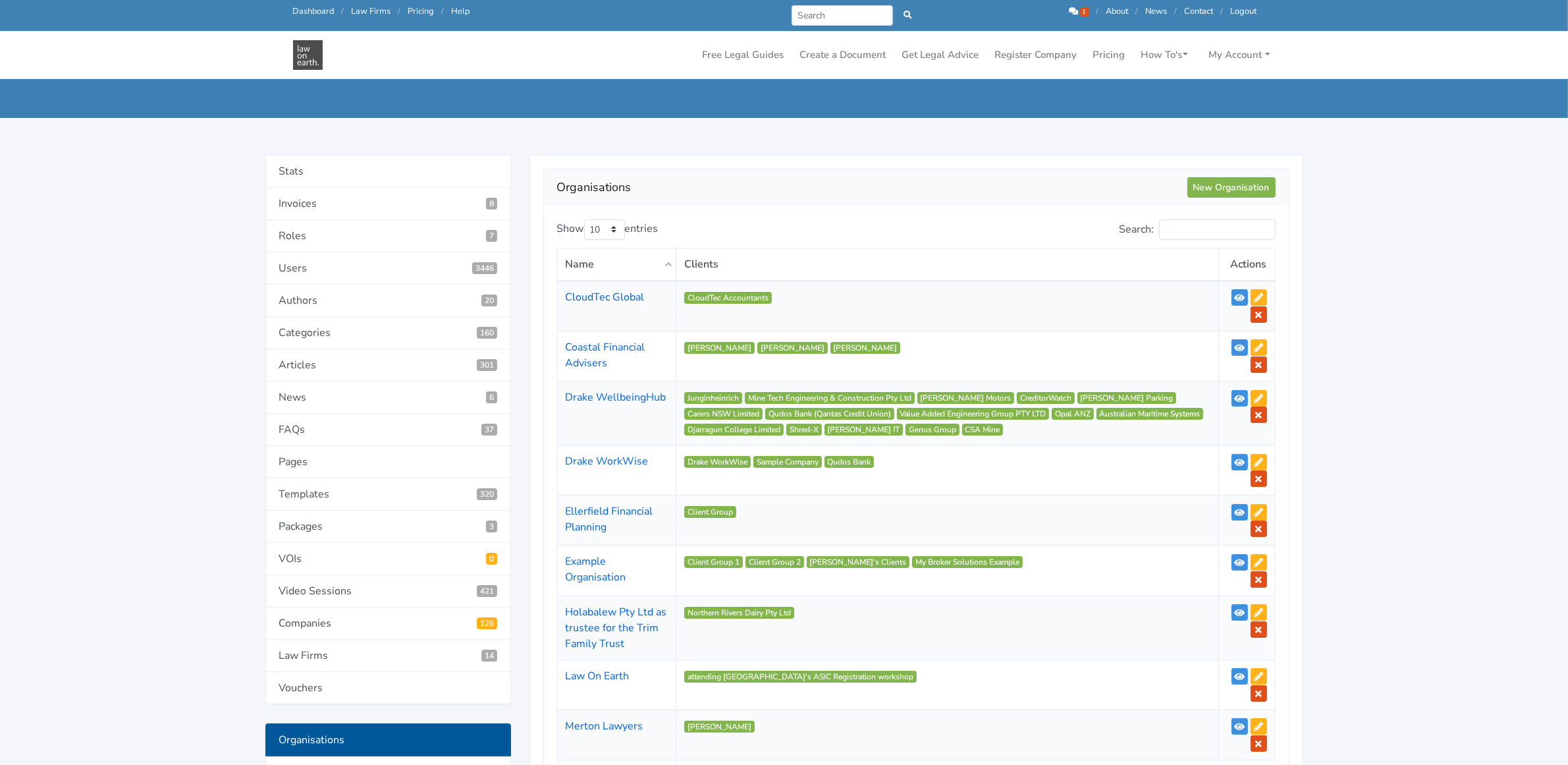
click at [555, 297] on div "Name Clients Actions CloudTec Global CloudTec Accountants Coastal Financial Adv…" at bounding box center [916, 529] width 737 height 572
click at [591, 295] on link "CloudTec Global" at bounding box center [605, 297] width 79 height 14
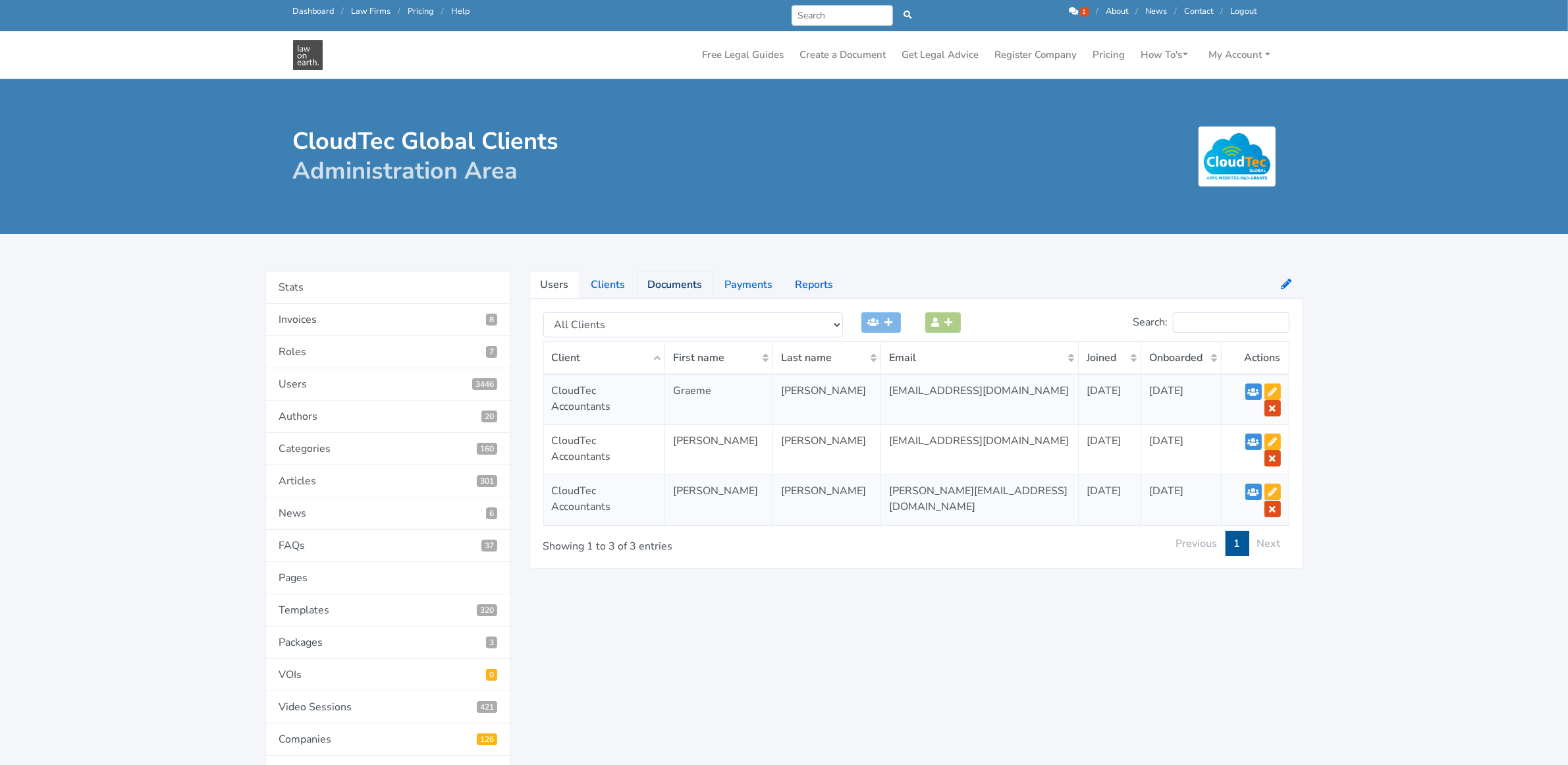
click at [670, 287] on link "Documents" at bounding box center [675, 284] width 77 height 28
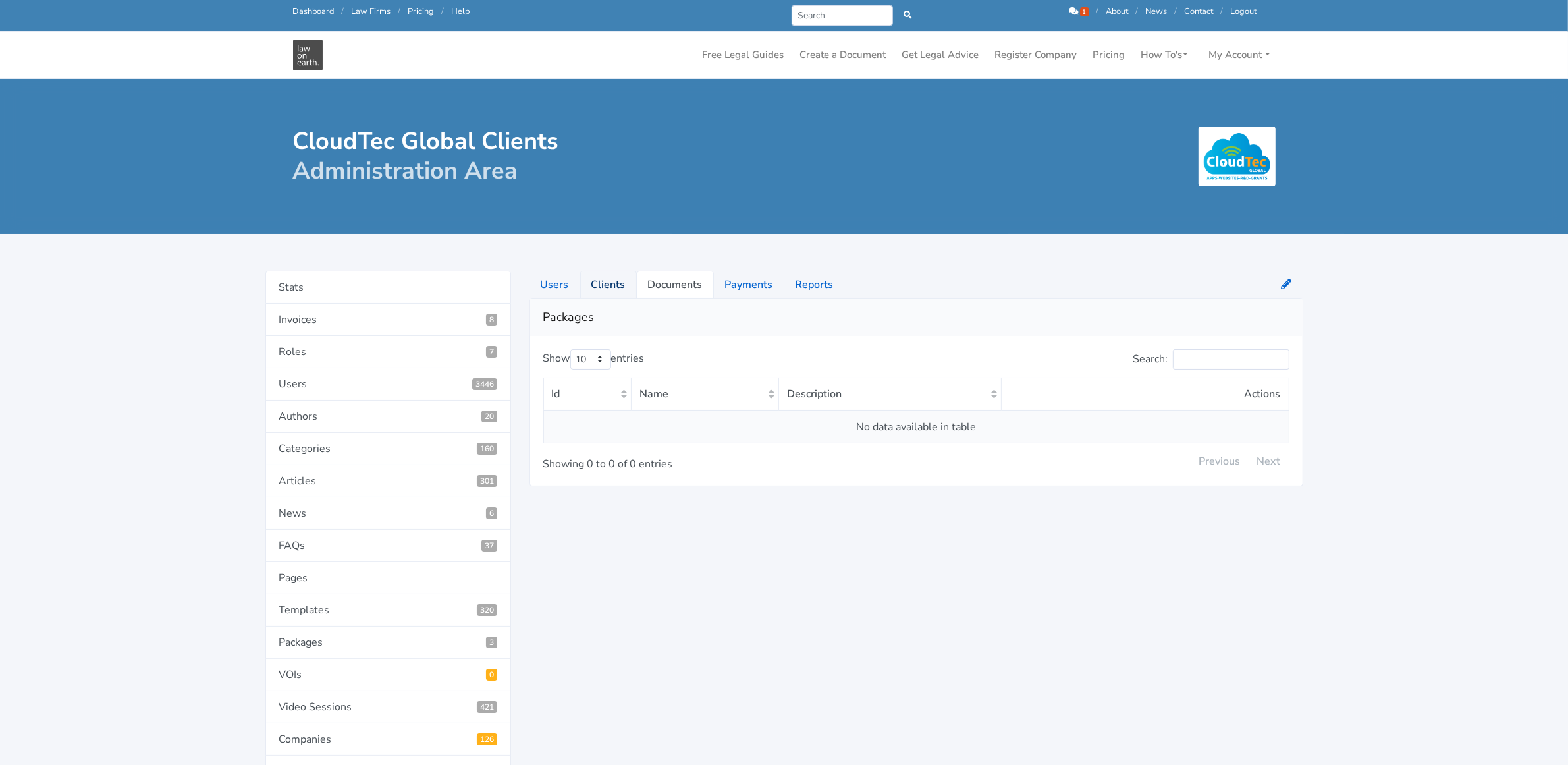
click at [616, 283] on link "Clients" at bounding box center [608, 284] width 57 height 28
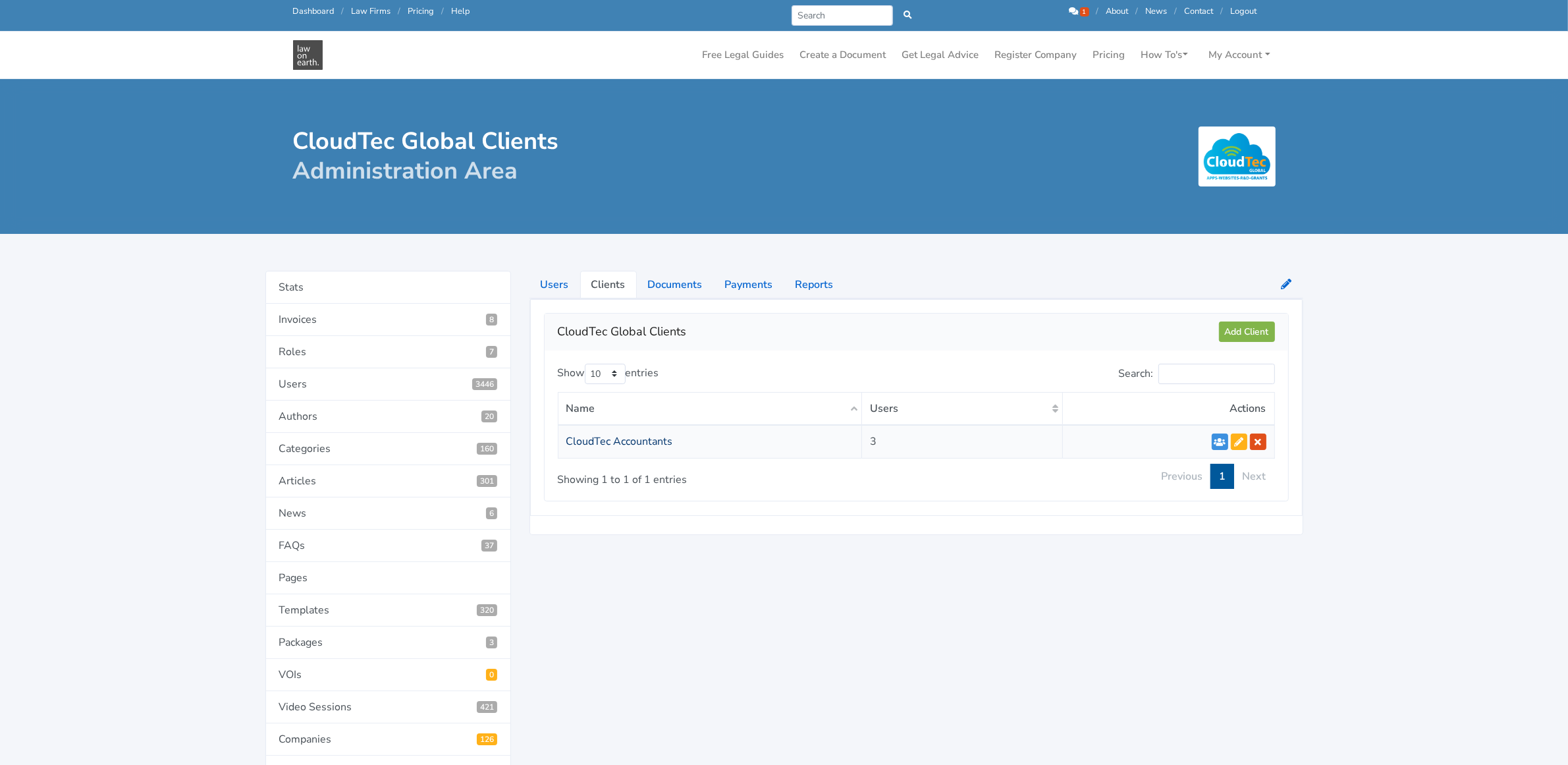
click at [598, 437] on link "CloudTec Accountants" at bounding box center [620, 441] width 107 height 14
select select "38"
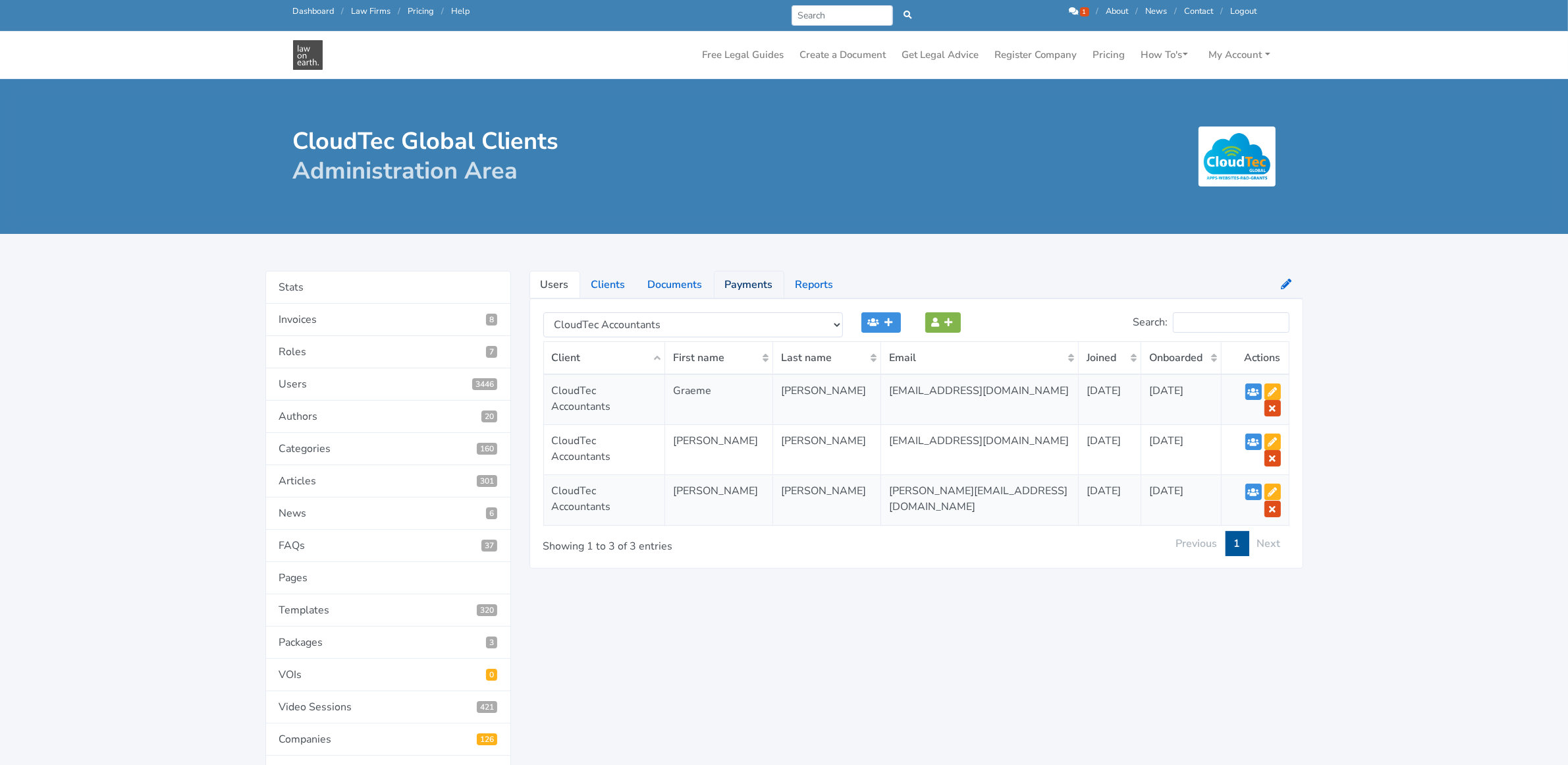
click at [733, 283] on link "Payments" at bounding box center [749, 284] width 71 height 28
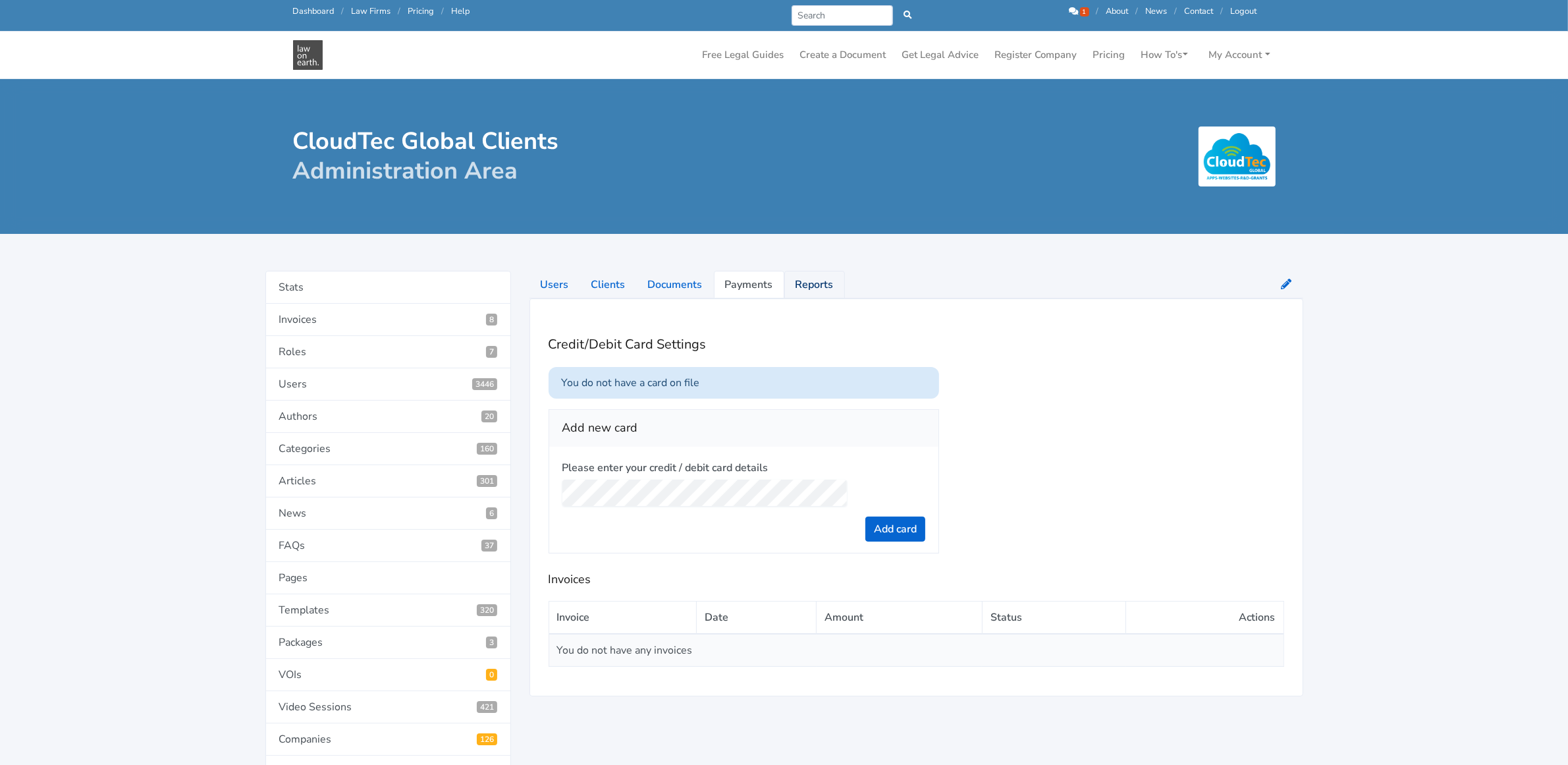
click at [812, 278] on link "Reports" at bounding box center [814, 284] width 61 height 28
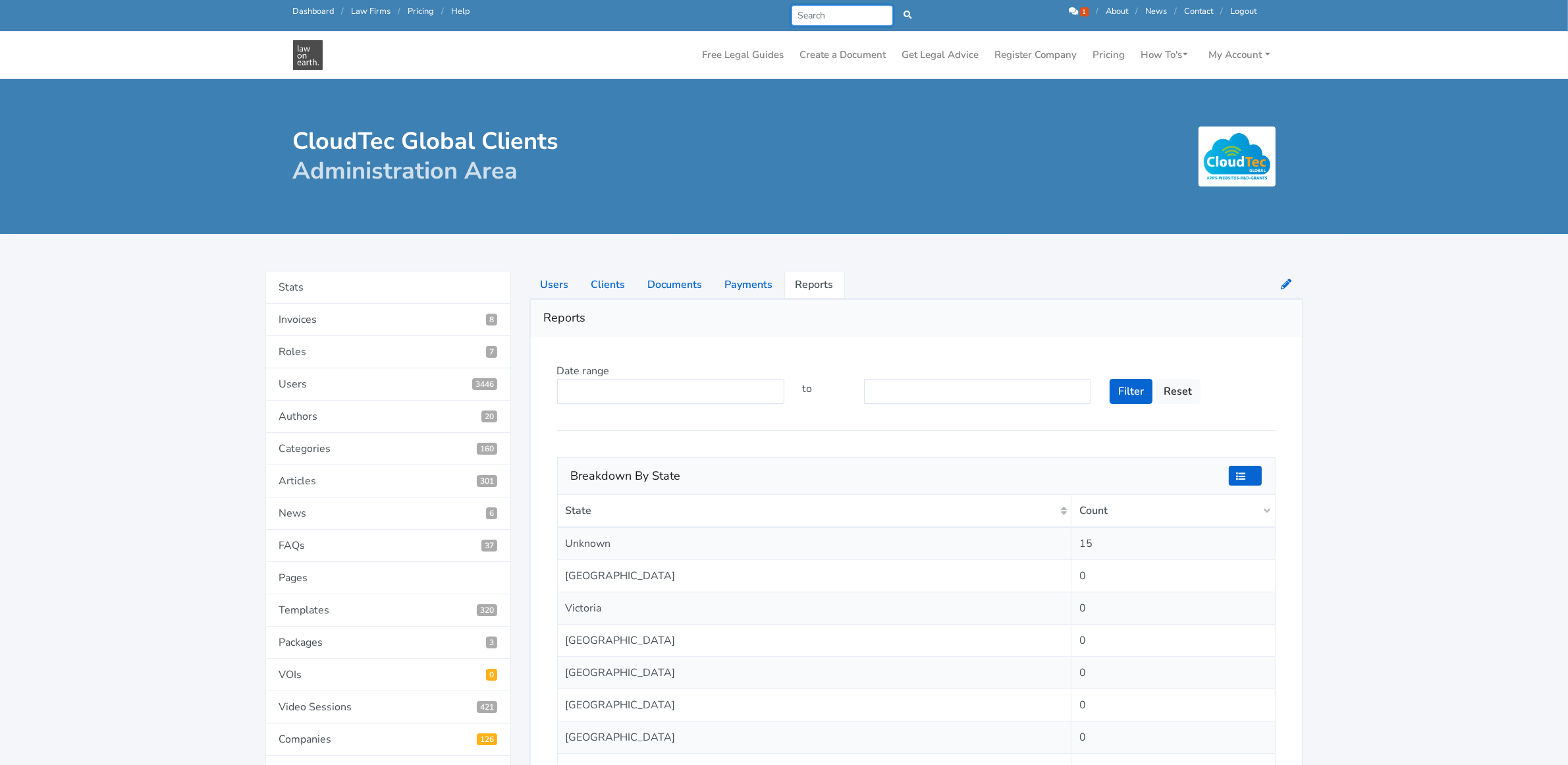
click at [810, 12] on input "Search" at bounding box center [843, 16] width 102 height 20
type input "p"
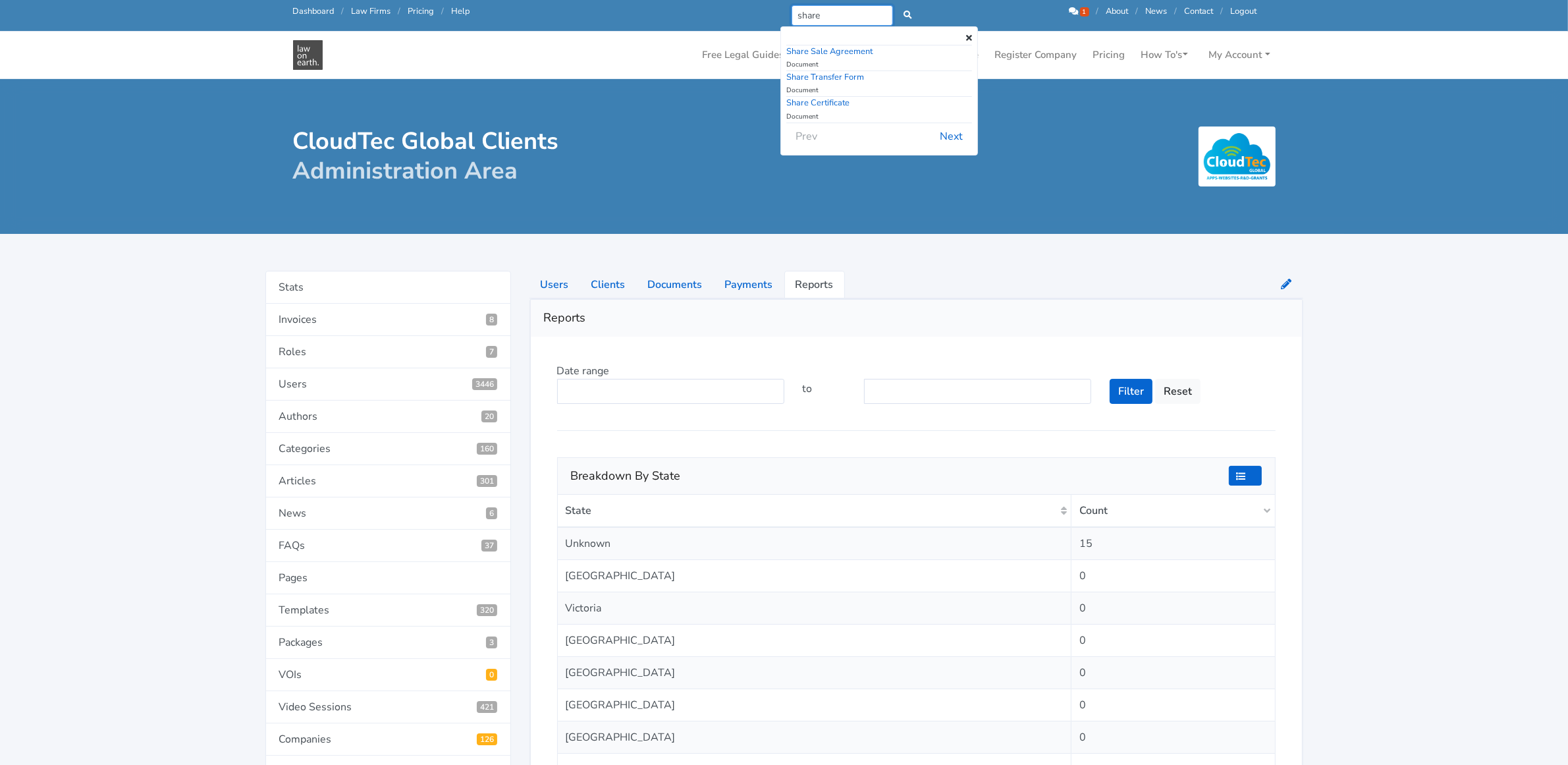
type input "share"
click at [307, 12] on link "Dashboard" at bounding box center [314, 11] width 42 height 12
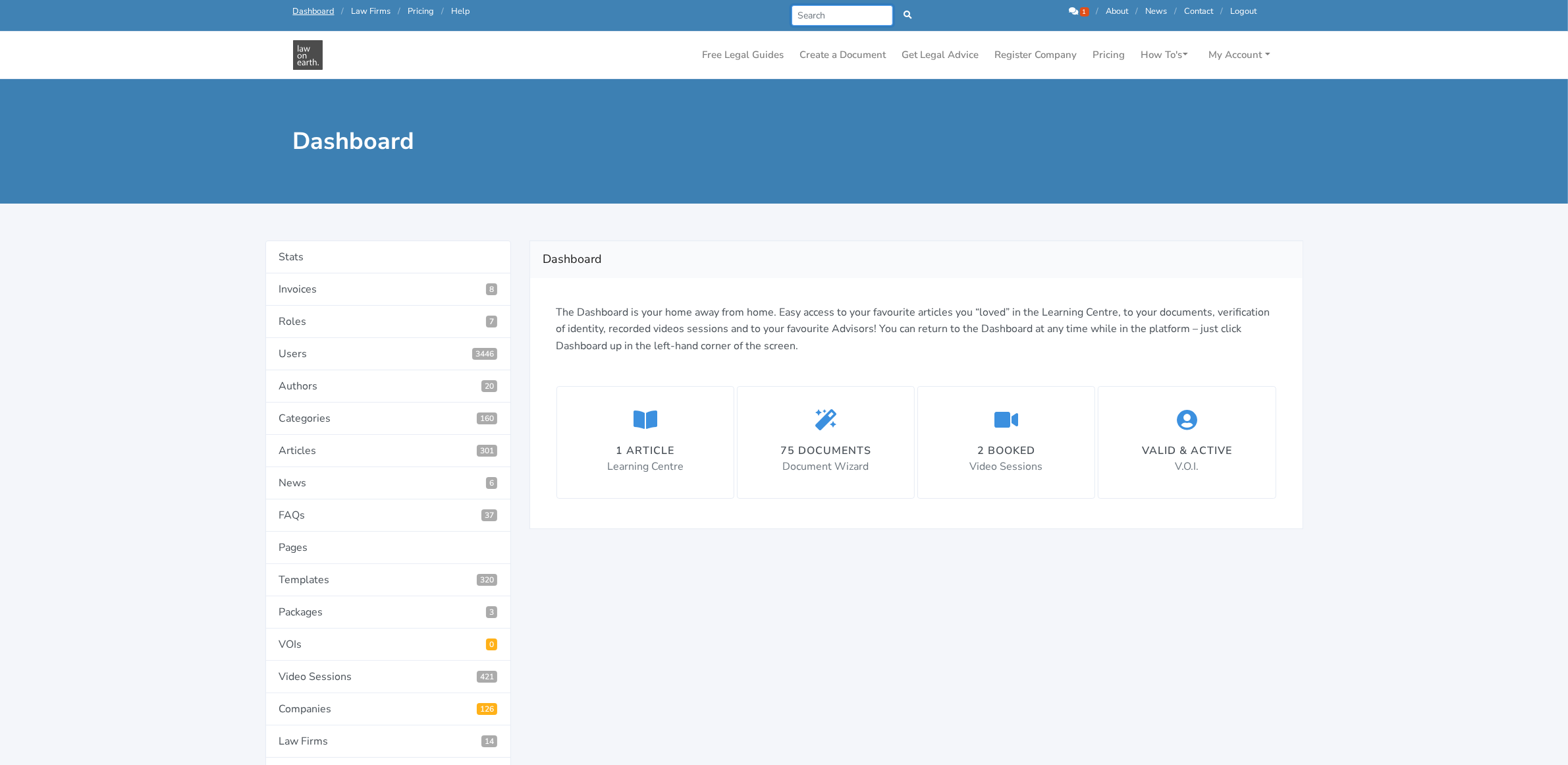
click at [813, 17] on input "Search" at bounding box center [843, 16] width 102 height 20
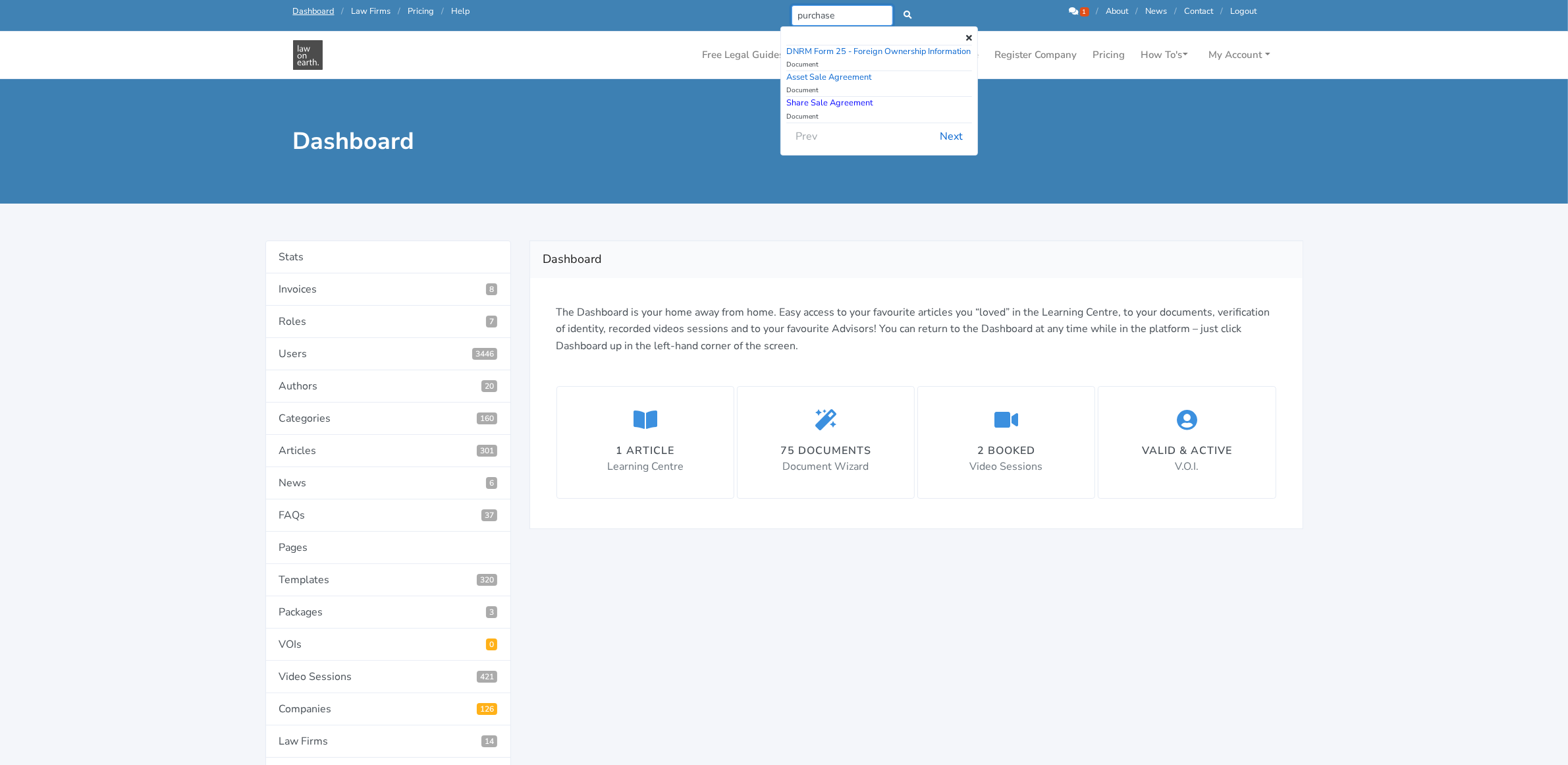
type input "purchase"
click at [844, 106] on link "Share Sale Agreement" at bounding box center [830, 102] width 86 height 12
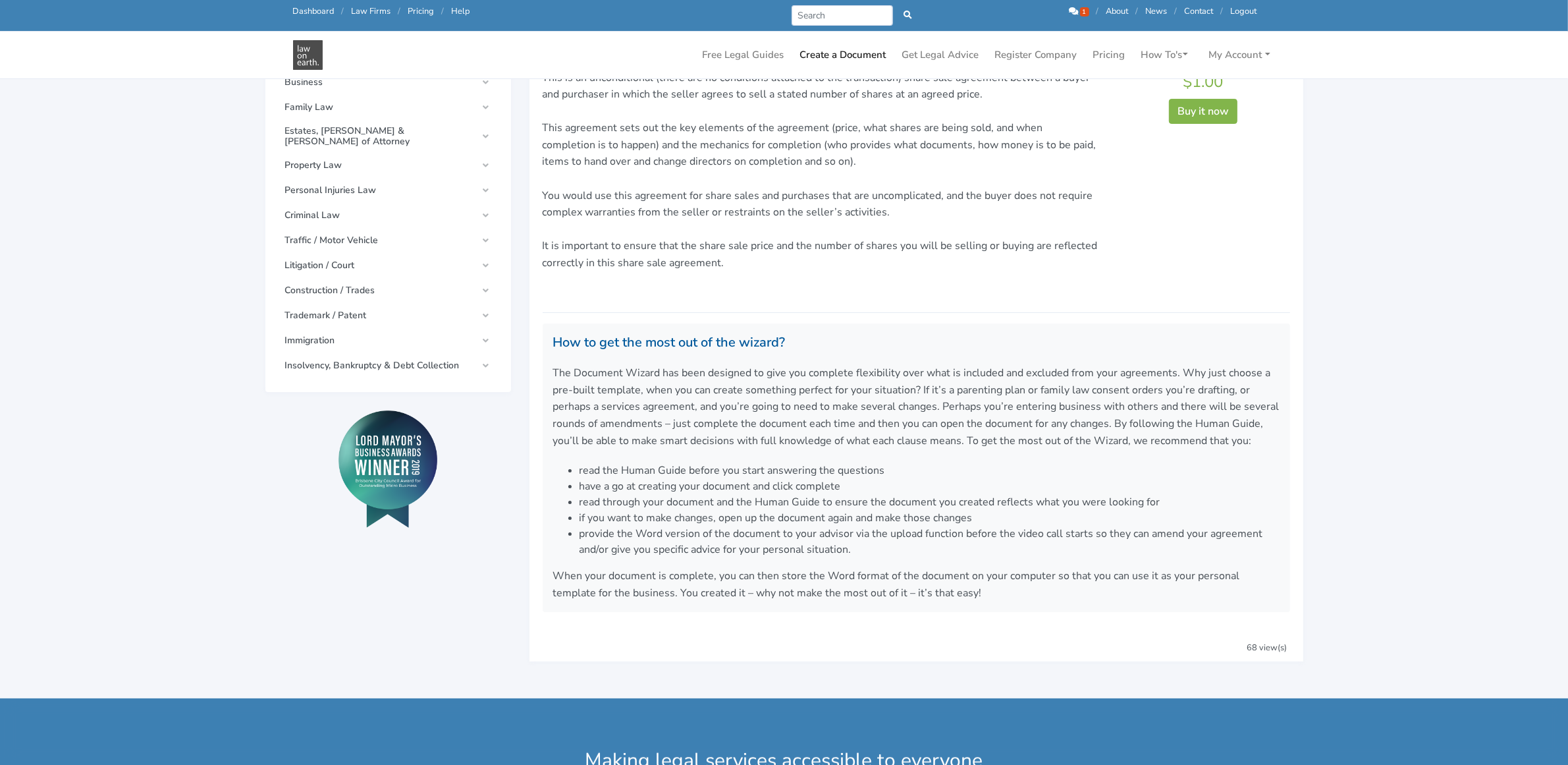
scroll to position [83, 0]
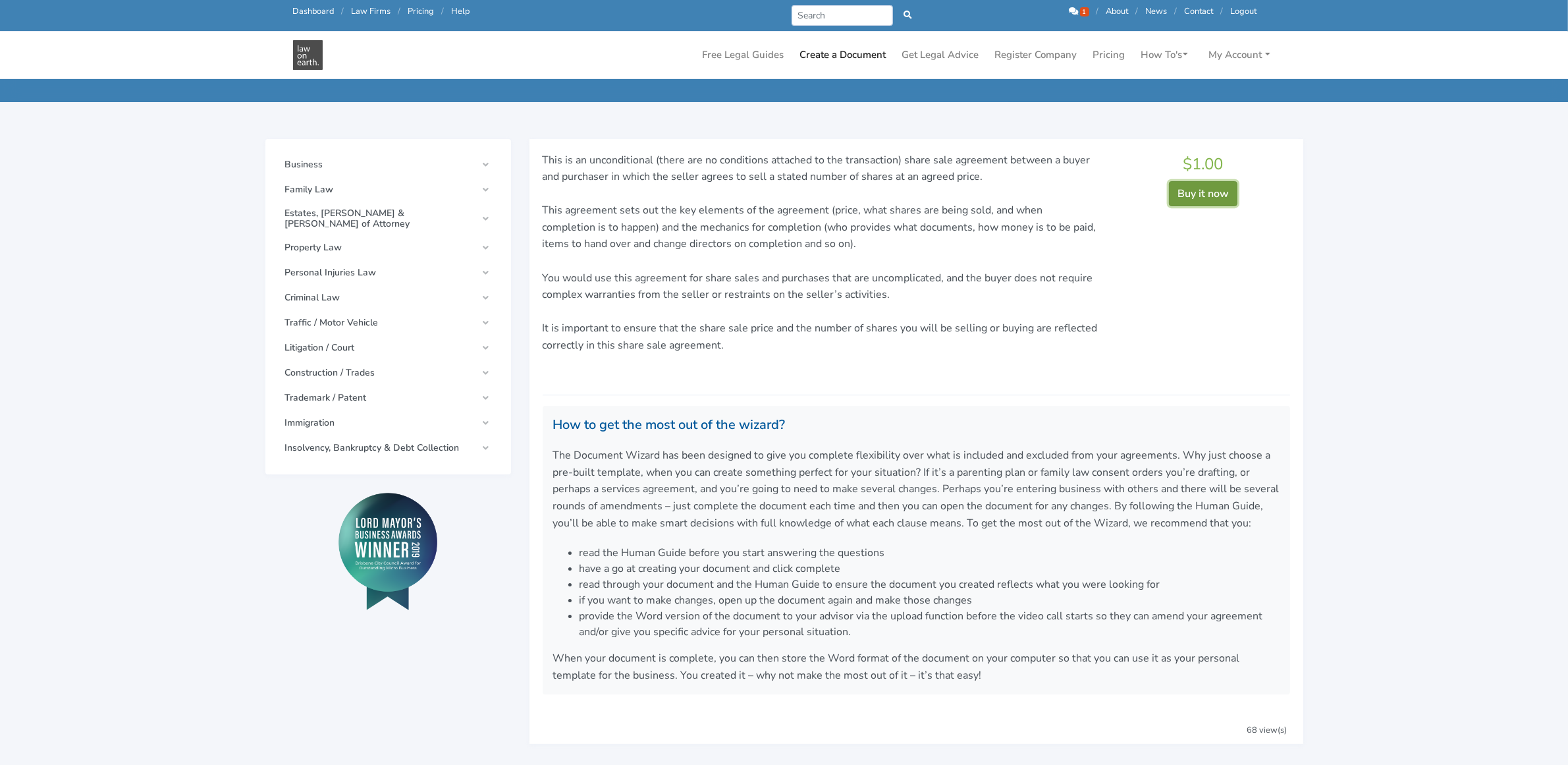
click at [1195, 186] on button "Buy it now" at bounding box center [1203, 193] width 68 height 25
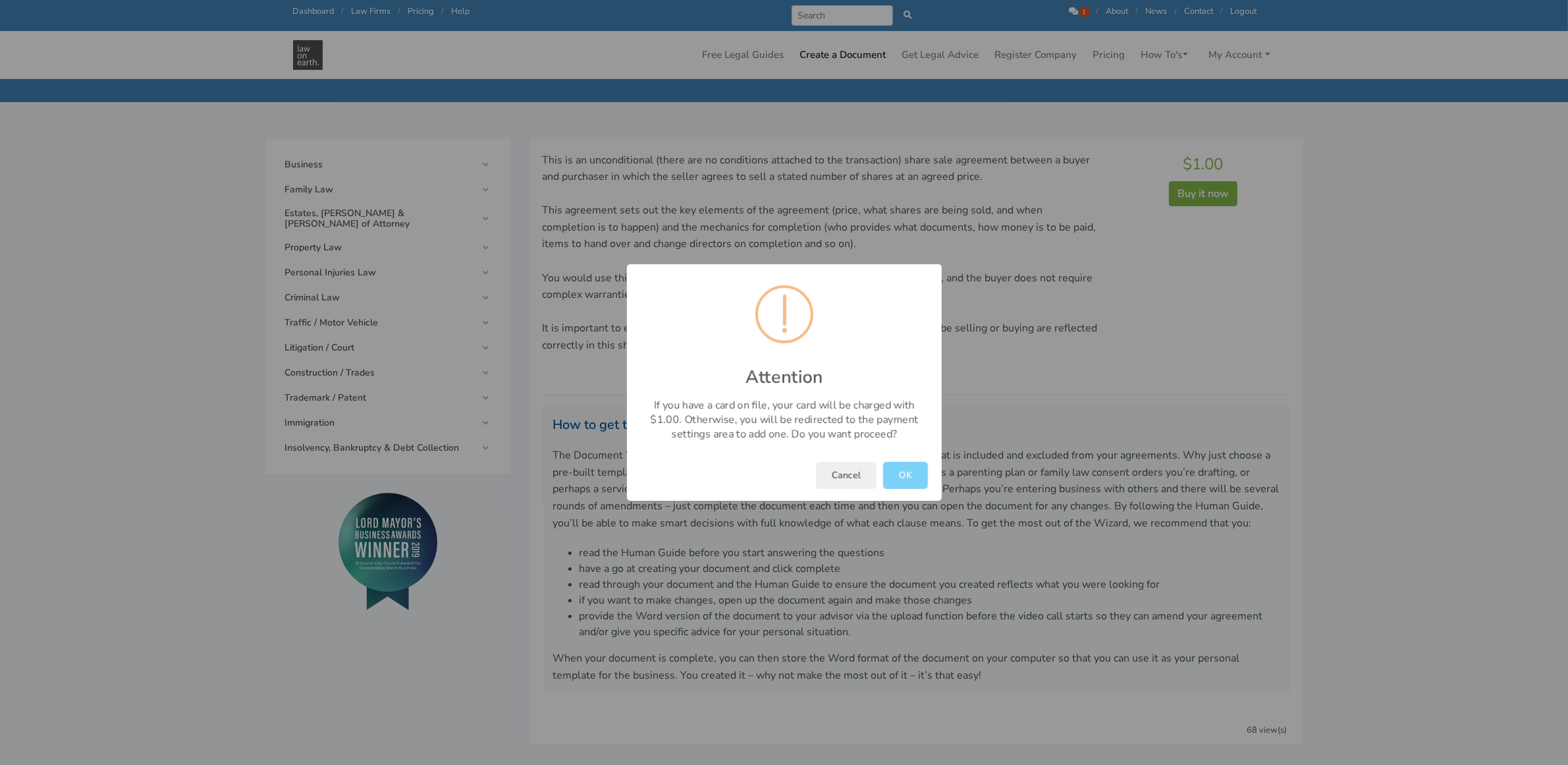
click at [890, 491] on div "Cancel OK" at bounding box center [784, 475] width 315 height 51
click at [913, 480] on button "OK" at bounding box center [905, 475] width 45 height 27
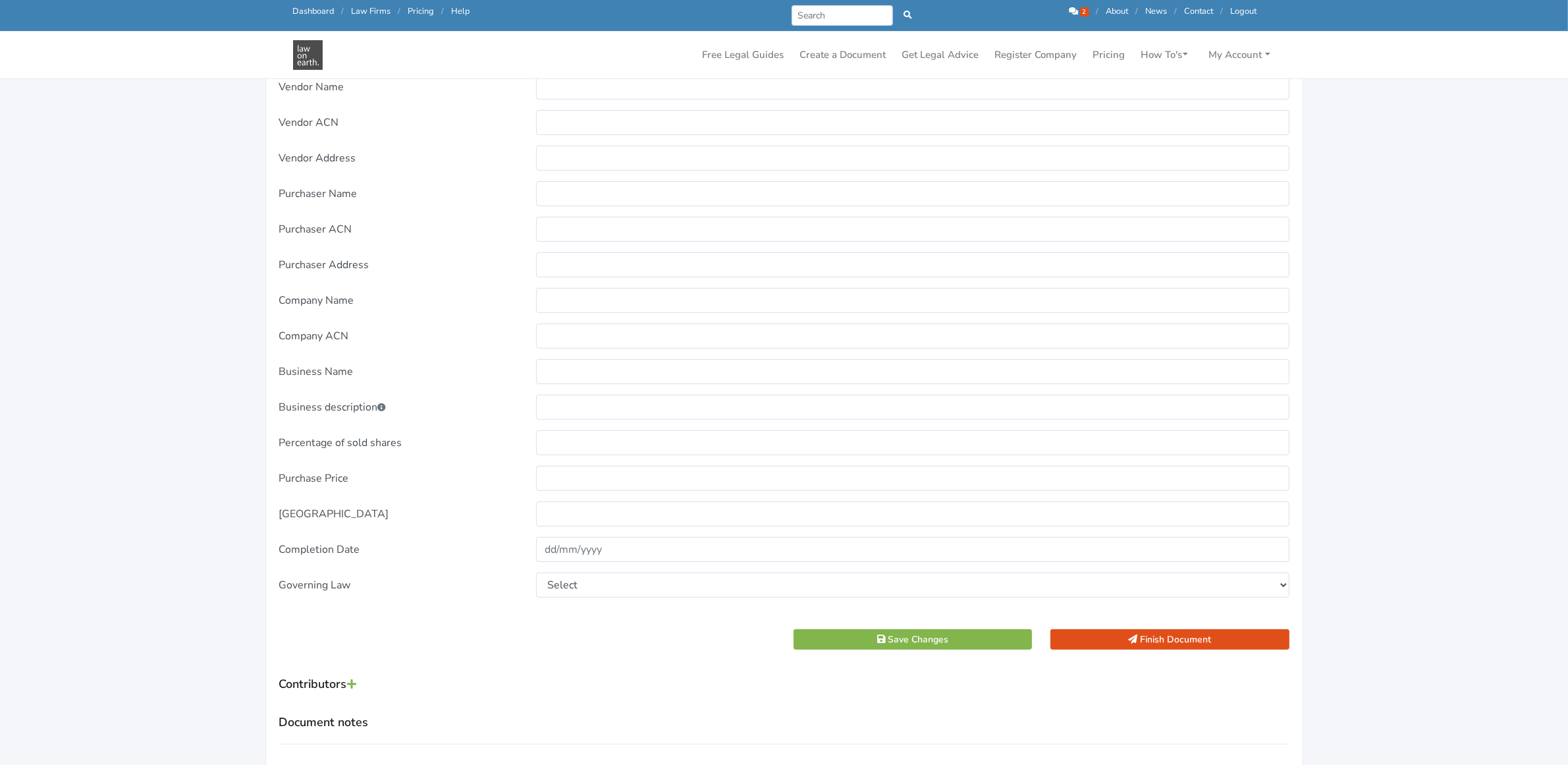
scroll to position [576, 0]
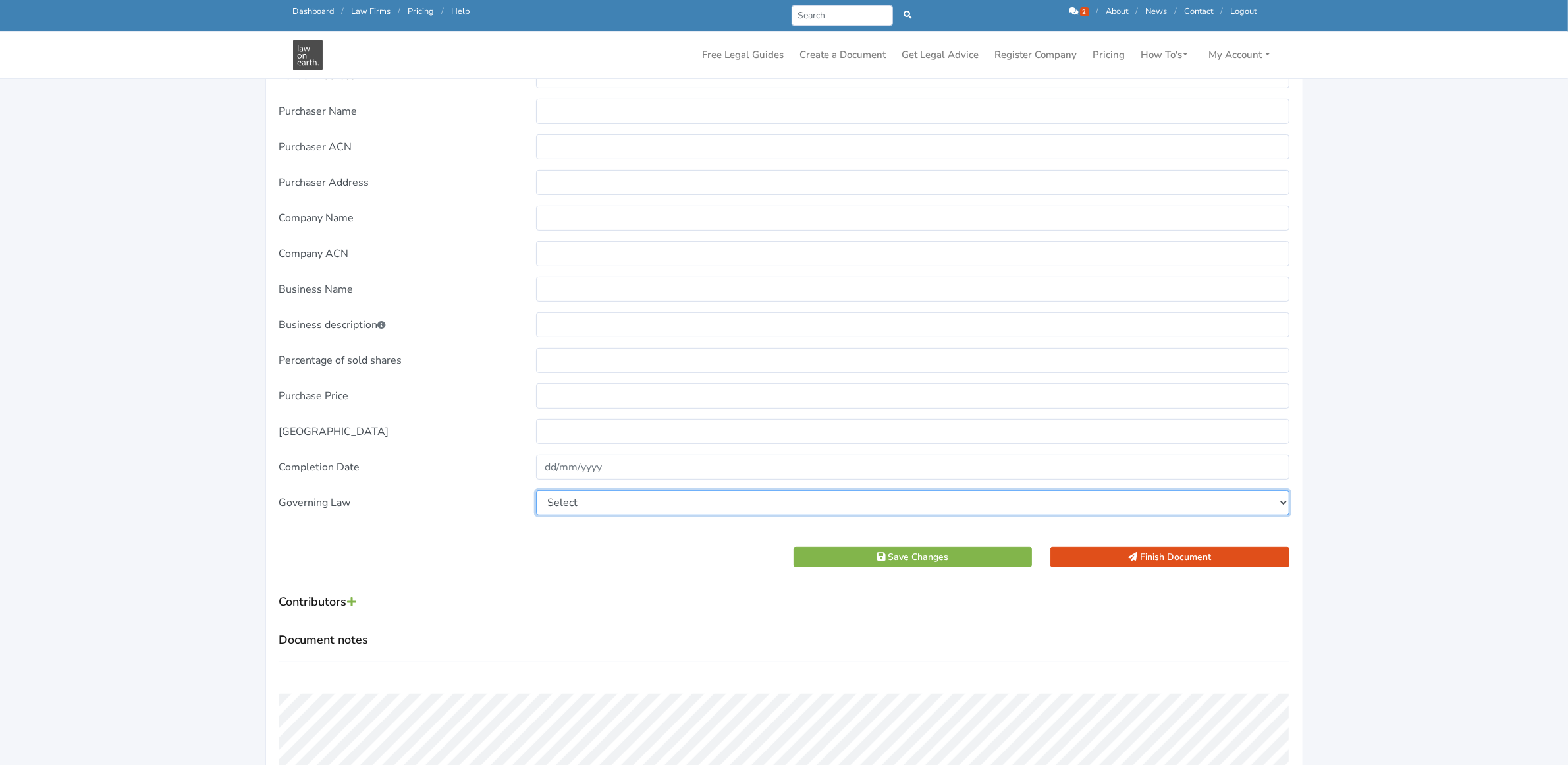
drag, startPoint x: 571, startPoint y: 506, endPoint x: 570, endPoint y: 498, distance: 8.1
click at [571, 502] on select "Select [GEOGRAPHIC_DATA] [GEOGRAPHIC_DATA] [GEOGRAPHIC_DATA] [GEOGRAPHIC_DATA] …" at bounding box center [913, 502] width 754 height 25
select select "[GEOGRAPHIC_DATA]"
click at [536, 490] on select "Select [GEOGRAPHIC_DATA] [GEOGRAPHIC_DATA] [GEOGRAPHIC_DATA] [GEOGRAPHIC_DATA] …" at bounding box center [913, 502] width 754 height 25
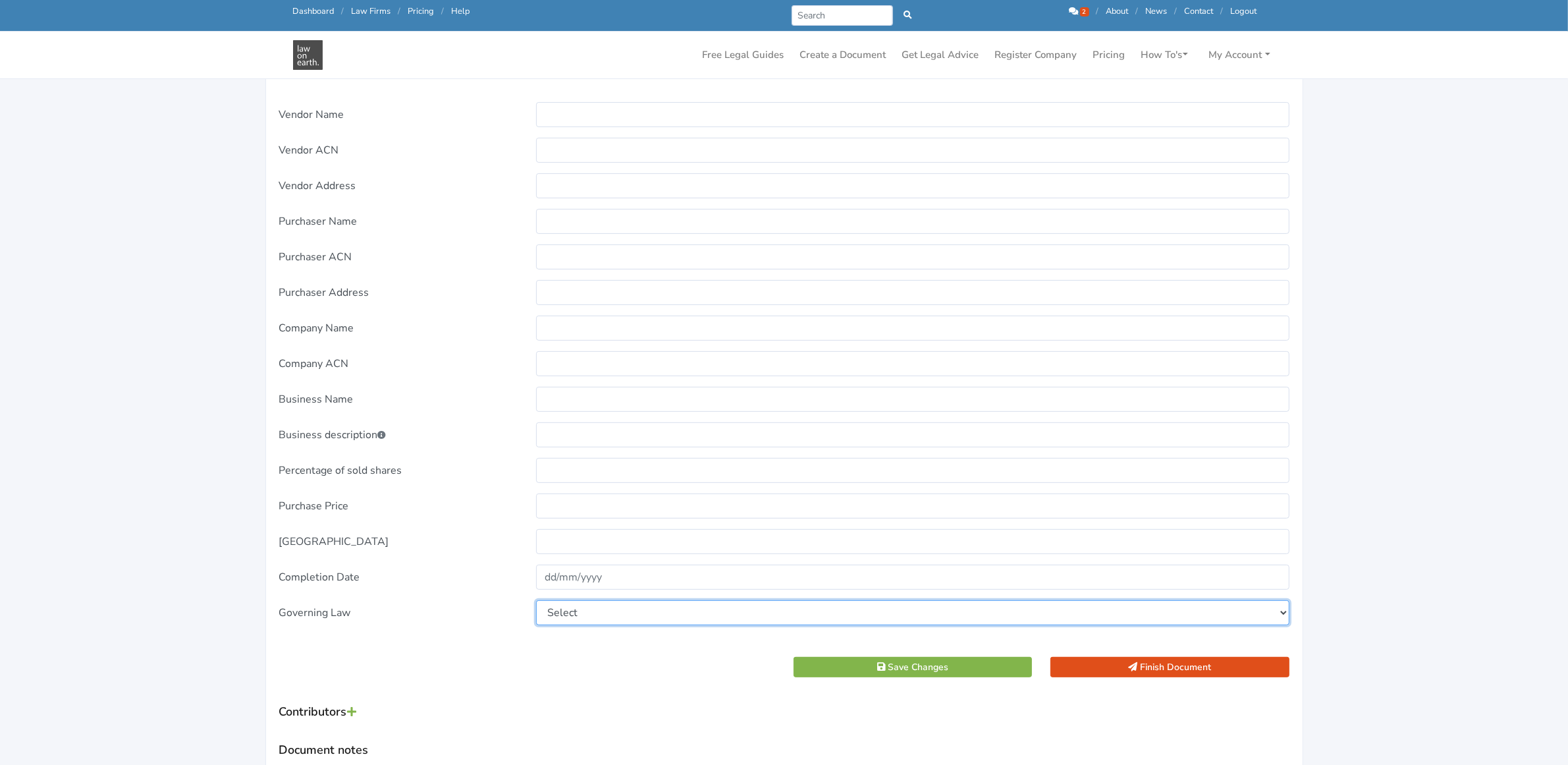
scroll to position [494, 0]
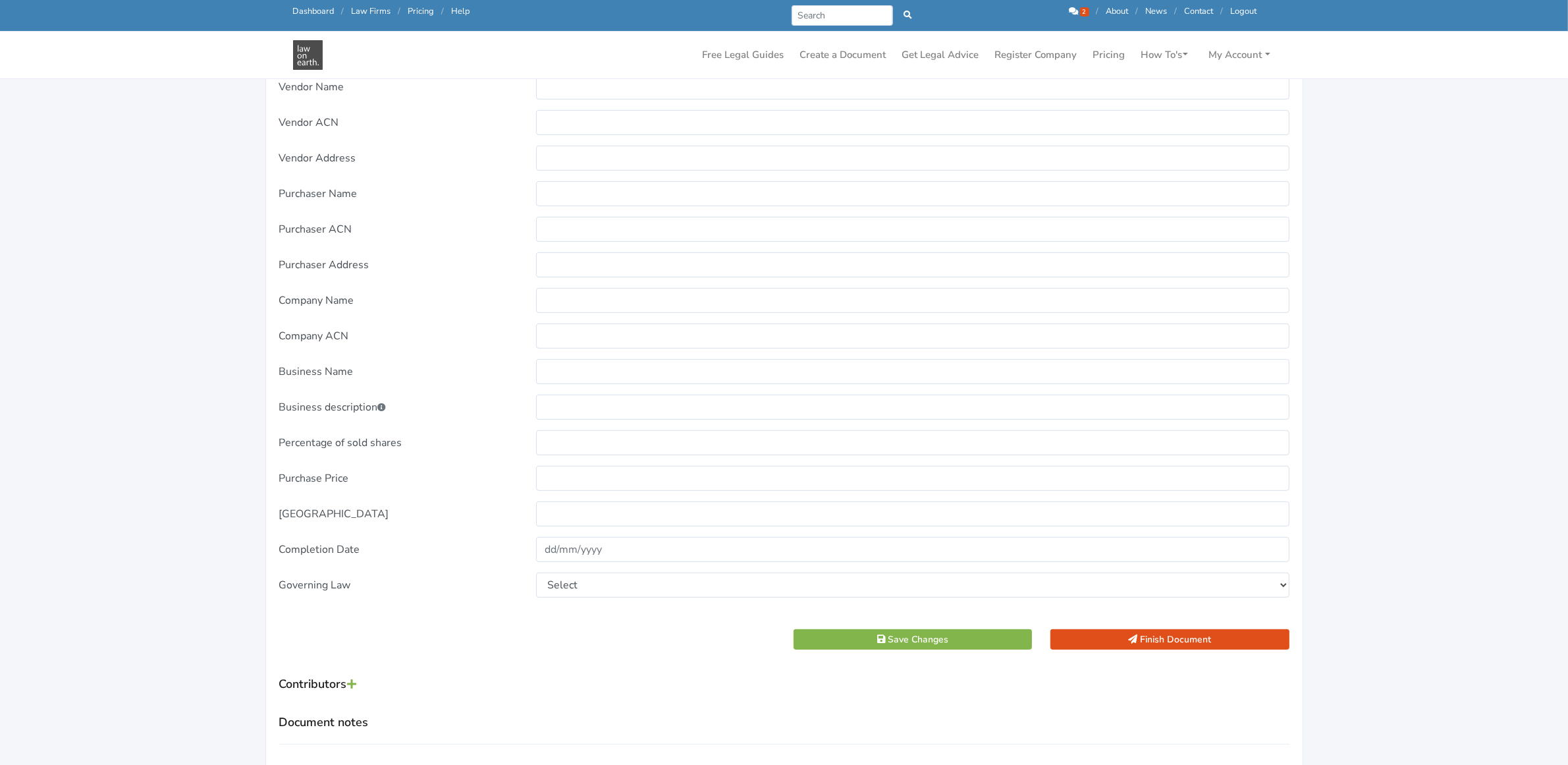
click at [1170, 627] on div "Vendor Name Select" at bounding box center [784, 363] width 1010 height 578
click at [1169, 642] on button "Finish Document" at bounding box center [1170, 639] width 239 height 20
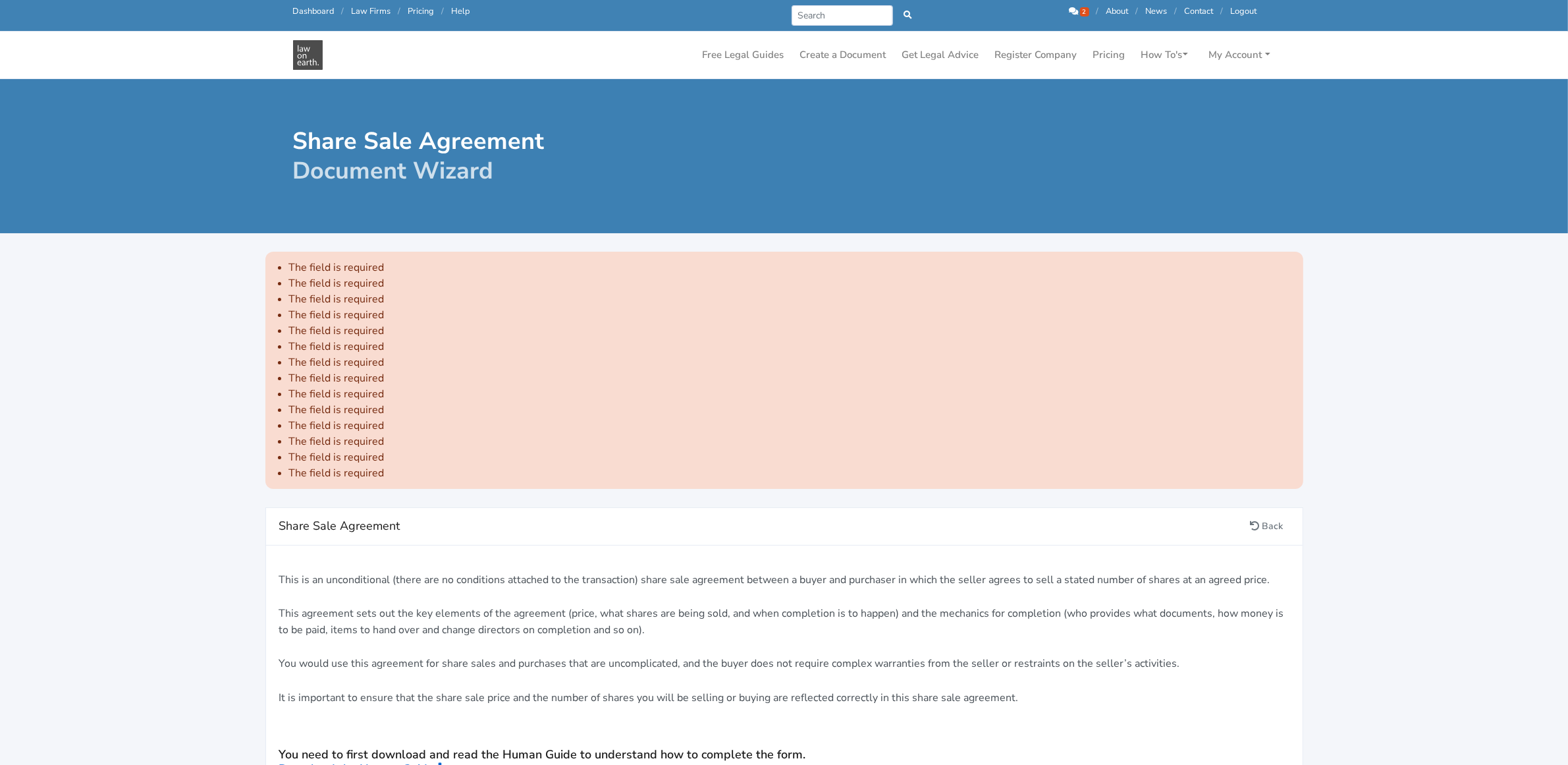
drag, startPoint x: 163, startPoint y: 305, endPoint x: 171, endPoint y: 298, distance: 10.6
click at [310, 4] on div "Call us: 1300 66 46 88 Dashboard / Law Firms / Pricing / Help Prev Next 2 / /" at bounding box center [784, 15] width 1001 height 31
click at [305, 7] on link "Dashboard" at bounding box center [314, 11] width 42 height 12
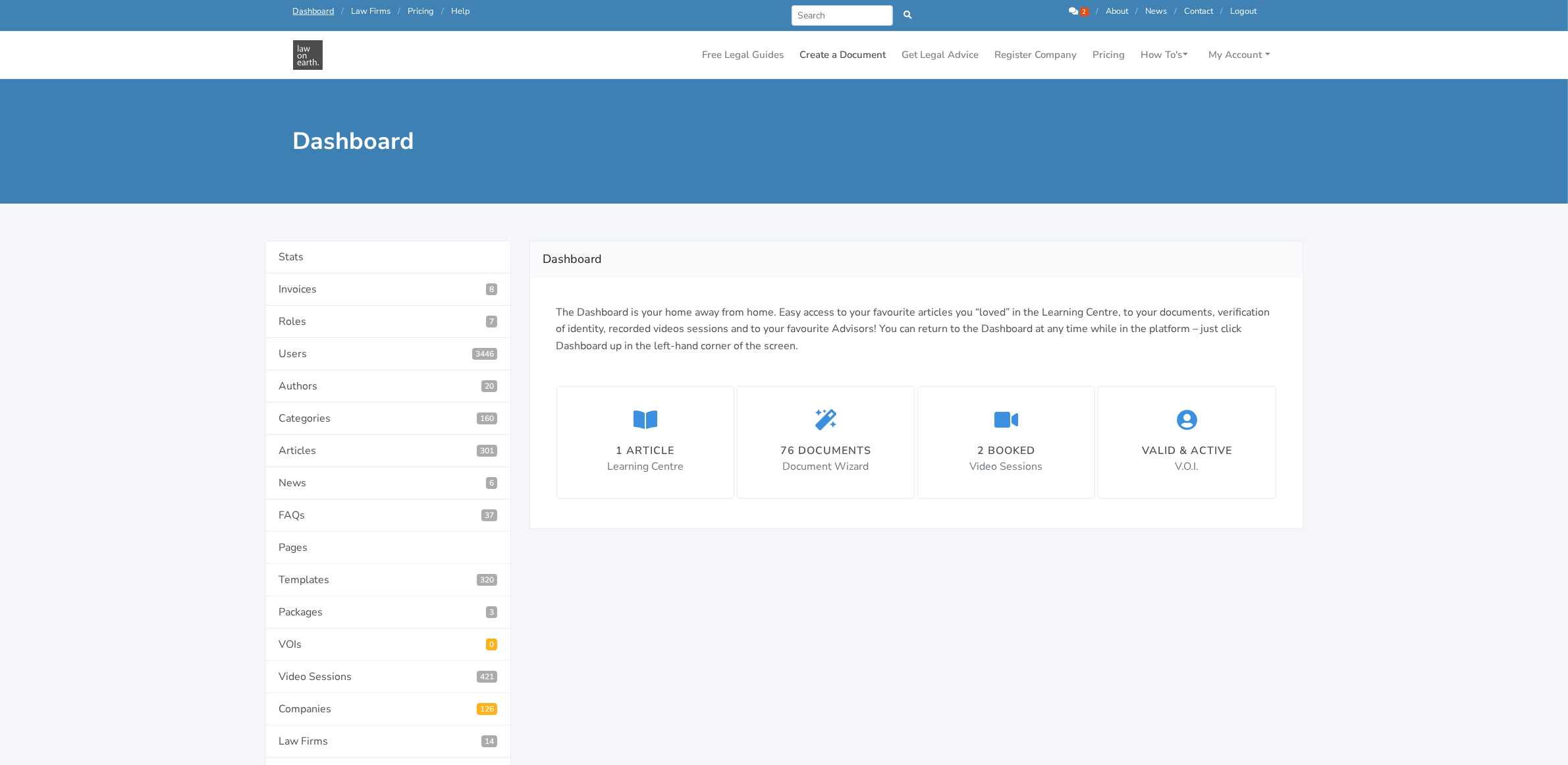
click at [838, 58] on link "Create a Document" at bounding box center [843, 55] width 97 height 26
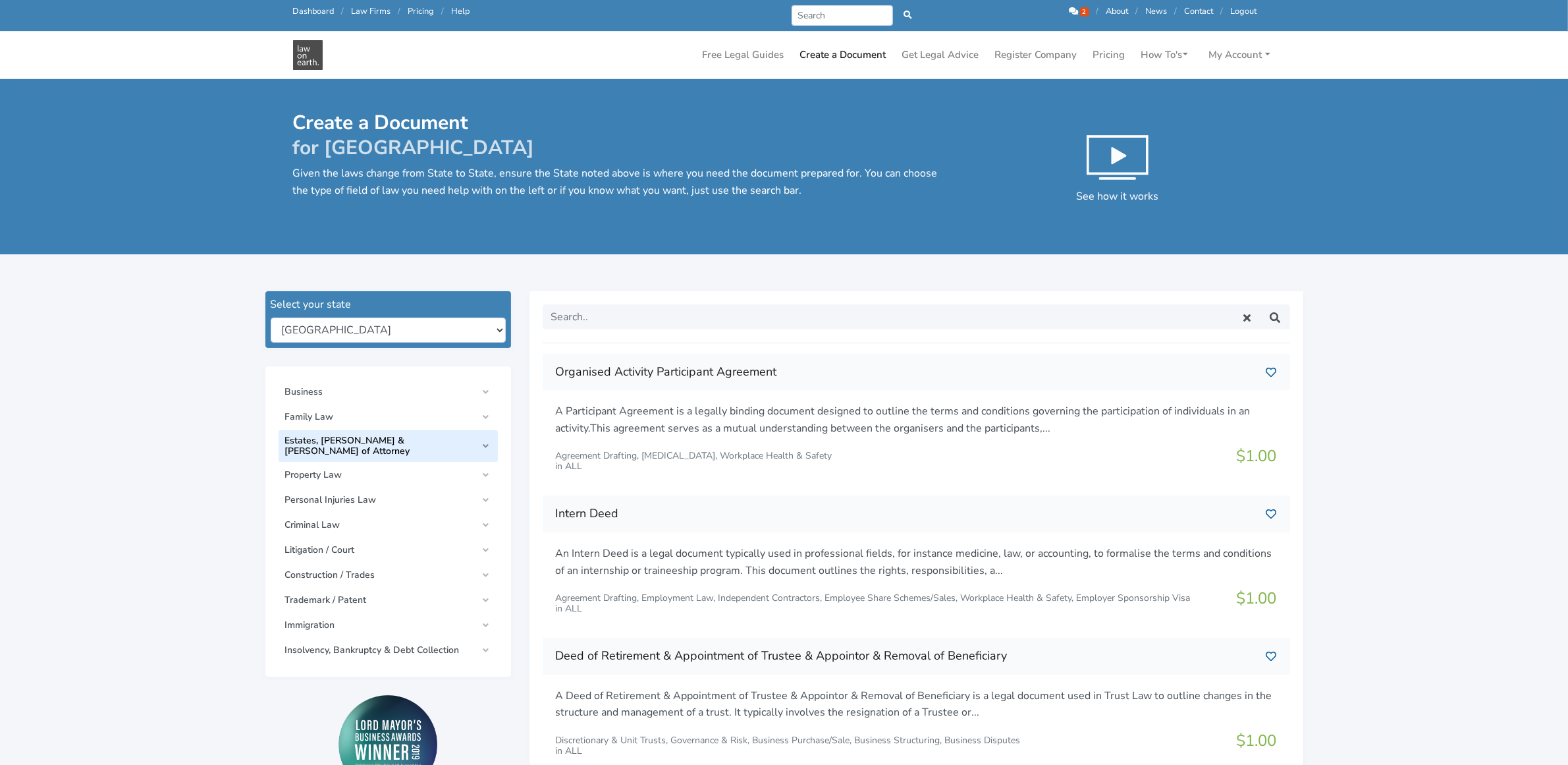
click at [293, 437] on span "Estates, Wills & Powers of Attorney" at bounding box center [381, 446] width 192 height 21
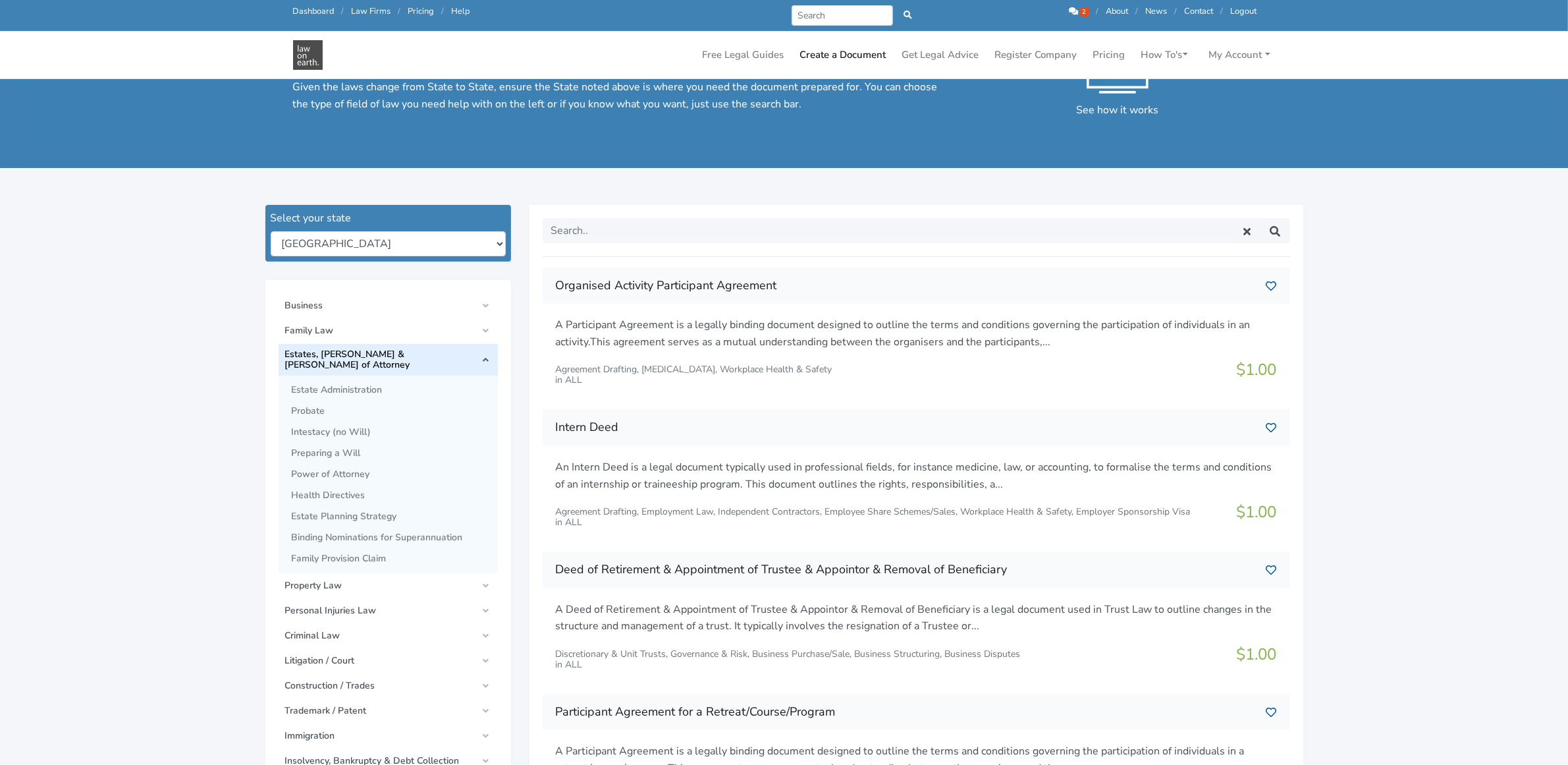
scroll to position [83, 0]
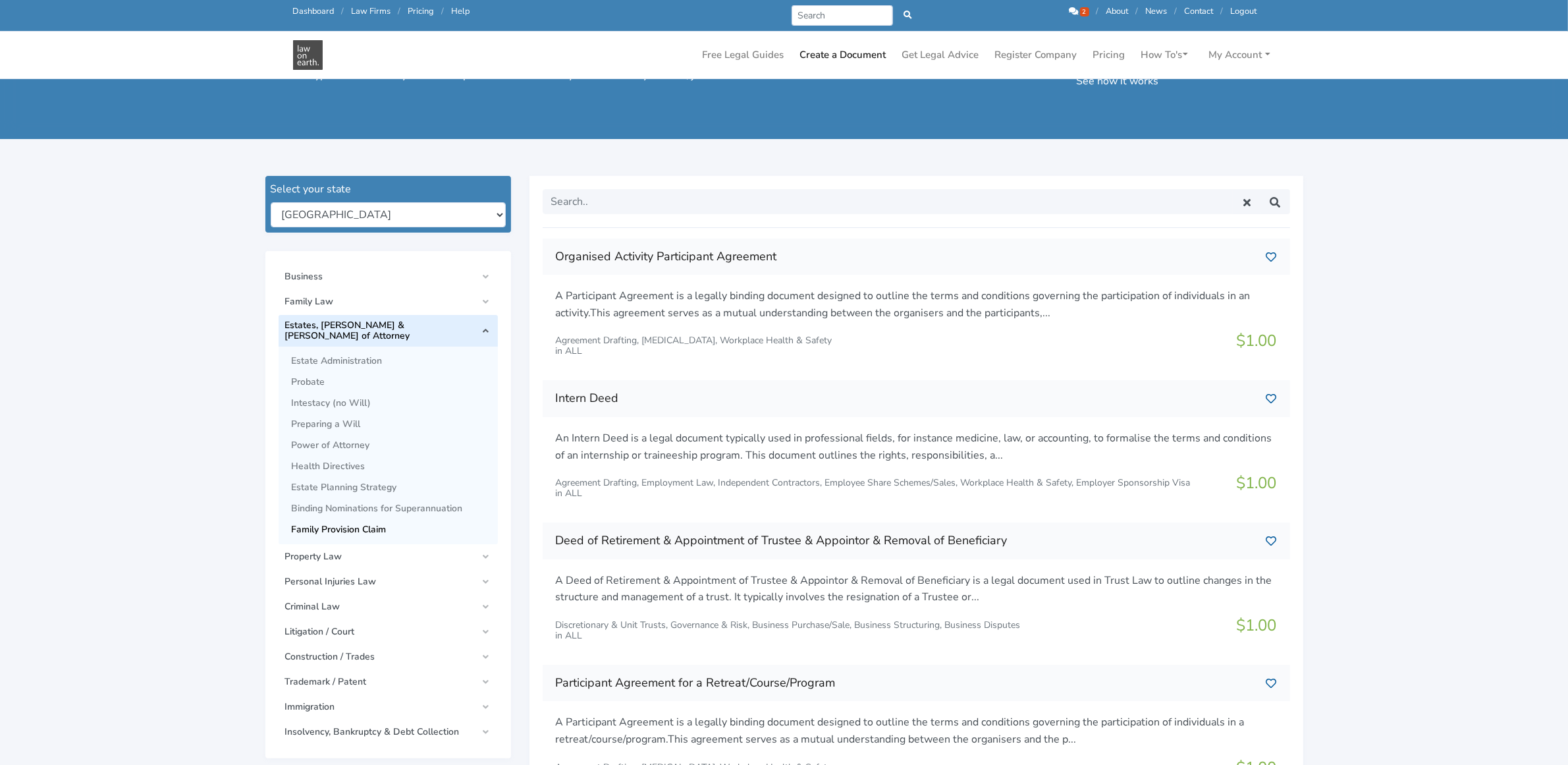
click at [340, 524] on span "Family Provision Claim" at bounding box center [391, 529] width 200 height 10
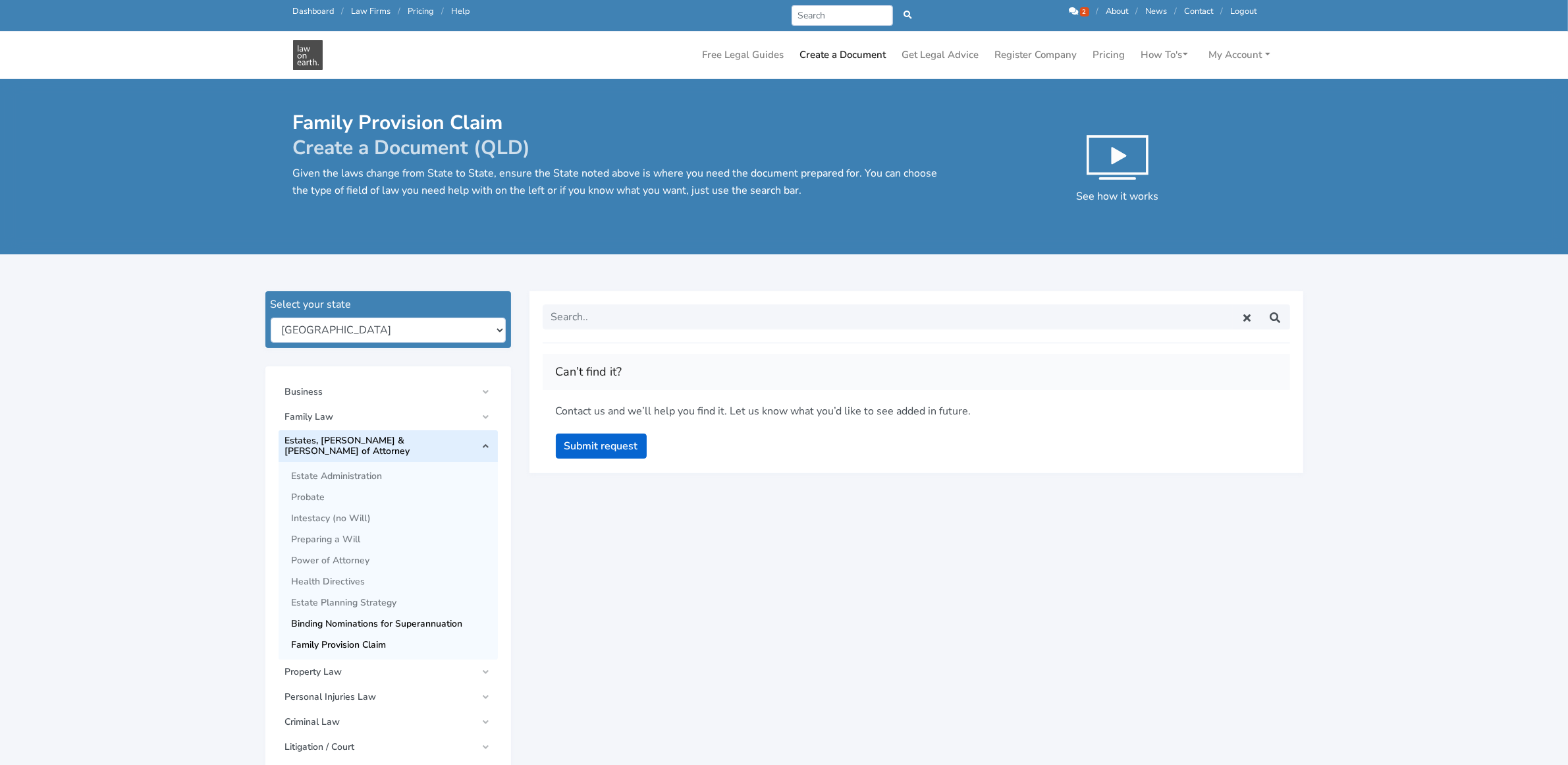
click at [321, 619] on span "Binding Nominations for Superannuation" at bounding box center [391, 623] width 200 height 10
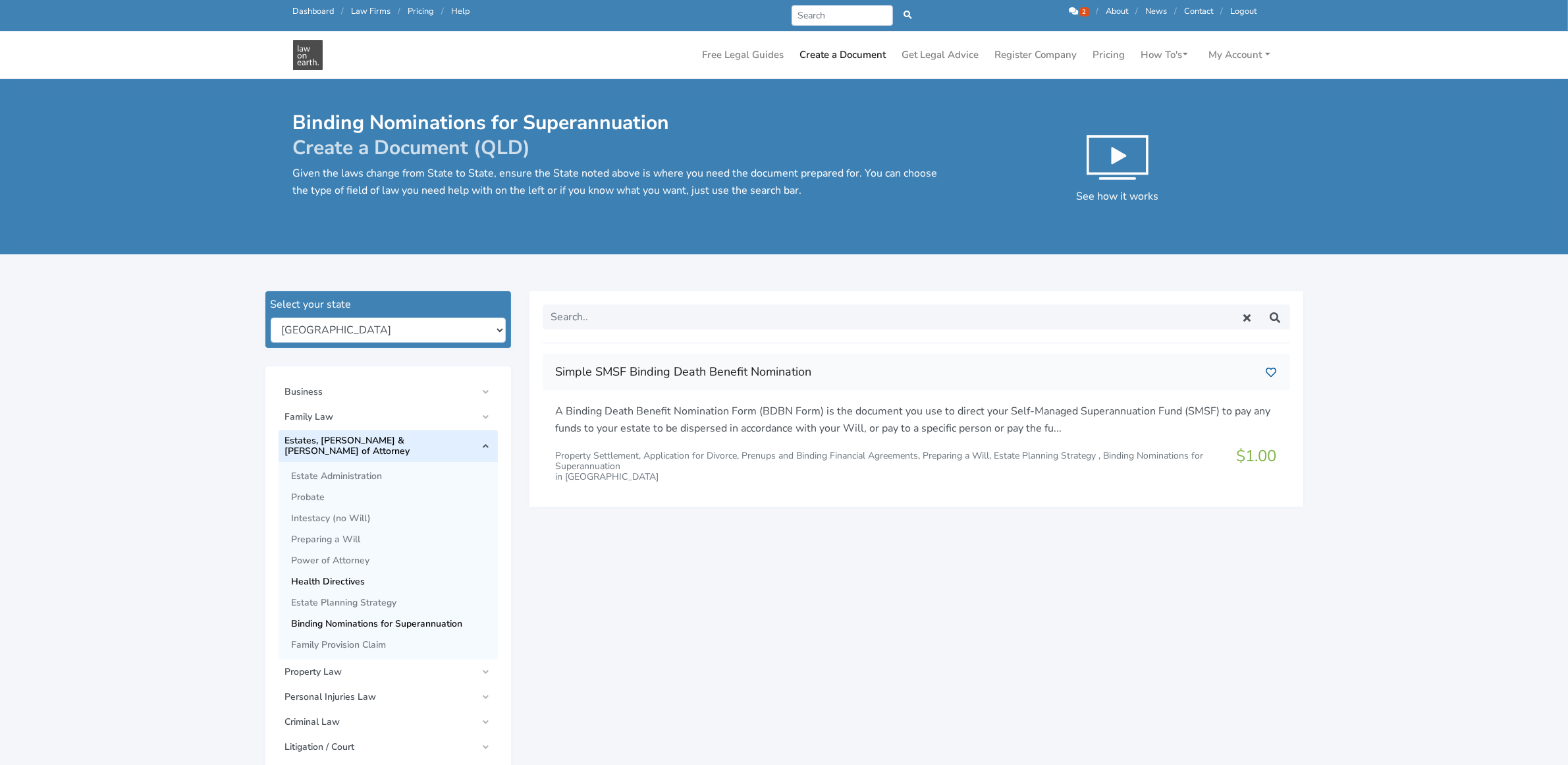
click at [303, 576] on span "Health Directives" at bounding box center [391, 581] width 200 height 10
click at [318, 10] on link "Dashboard" at bounding box center [314, 11] width 42 height 12
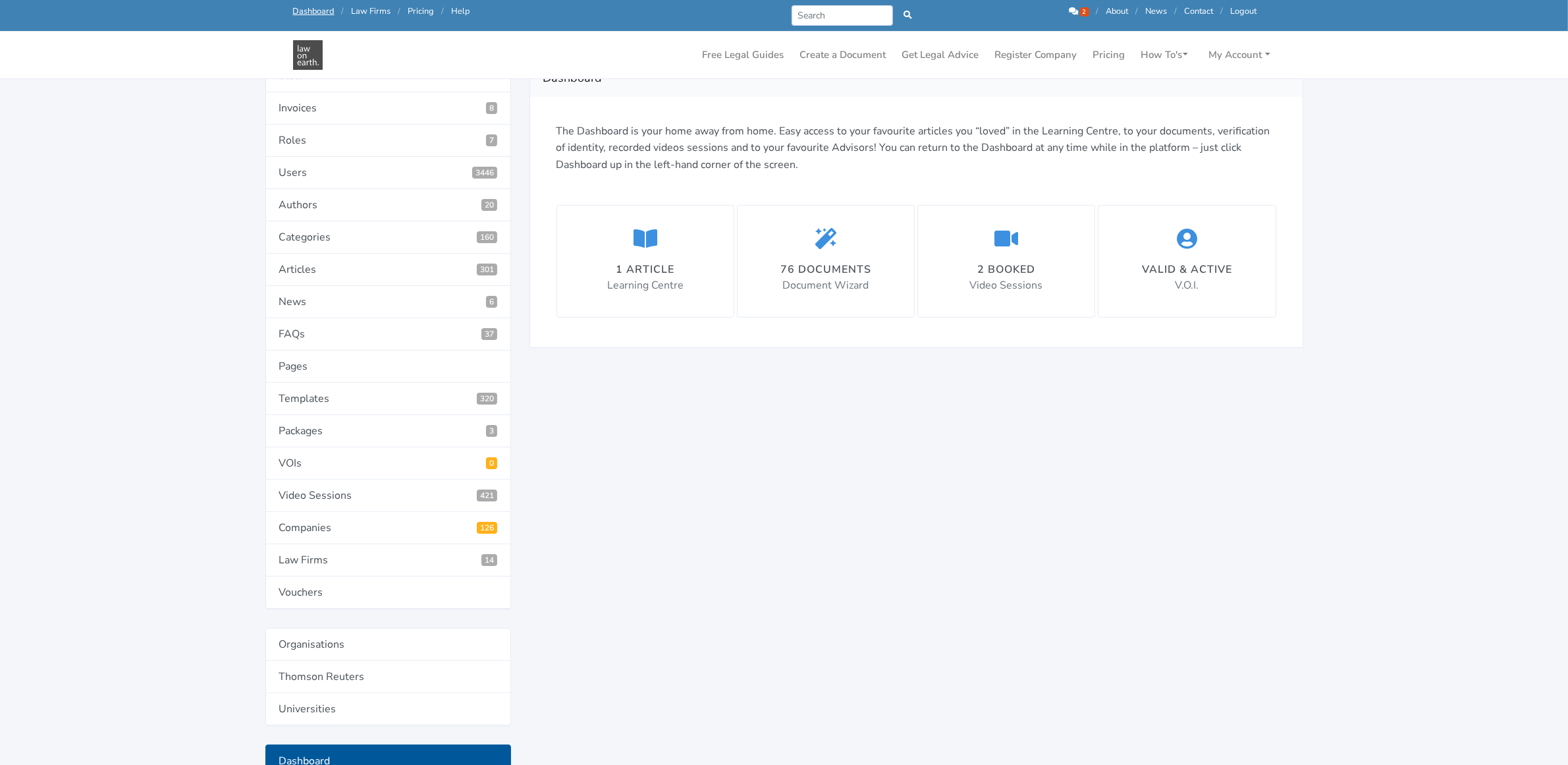
scroll to position [164, 0]
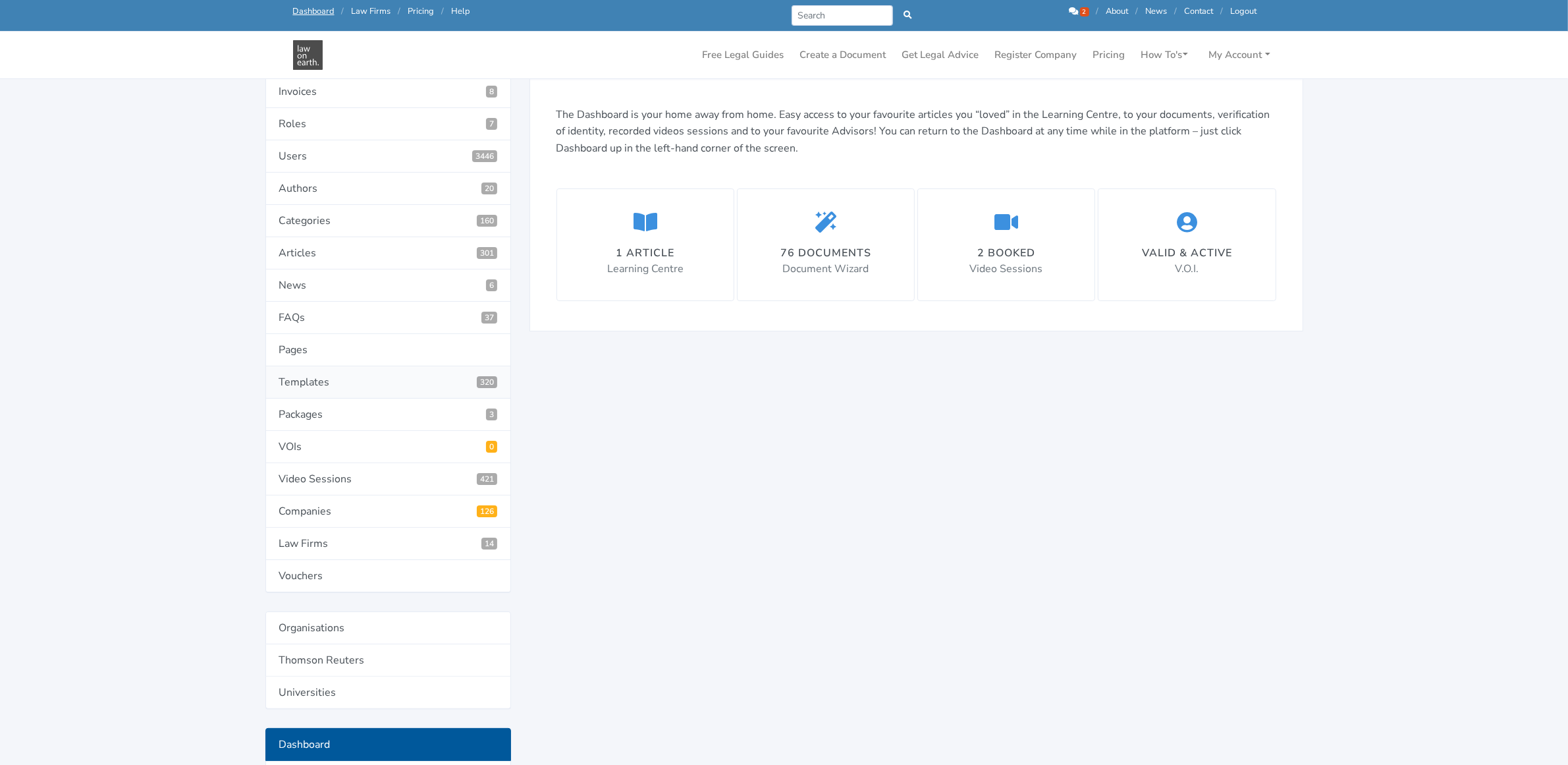
click at [311, 380] on link "Templates 320" at bounding box center [388, 382] width 246 height 32
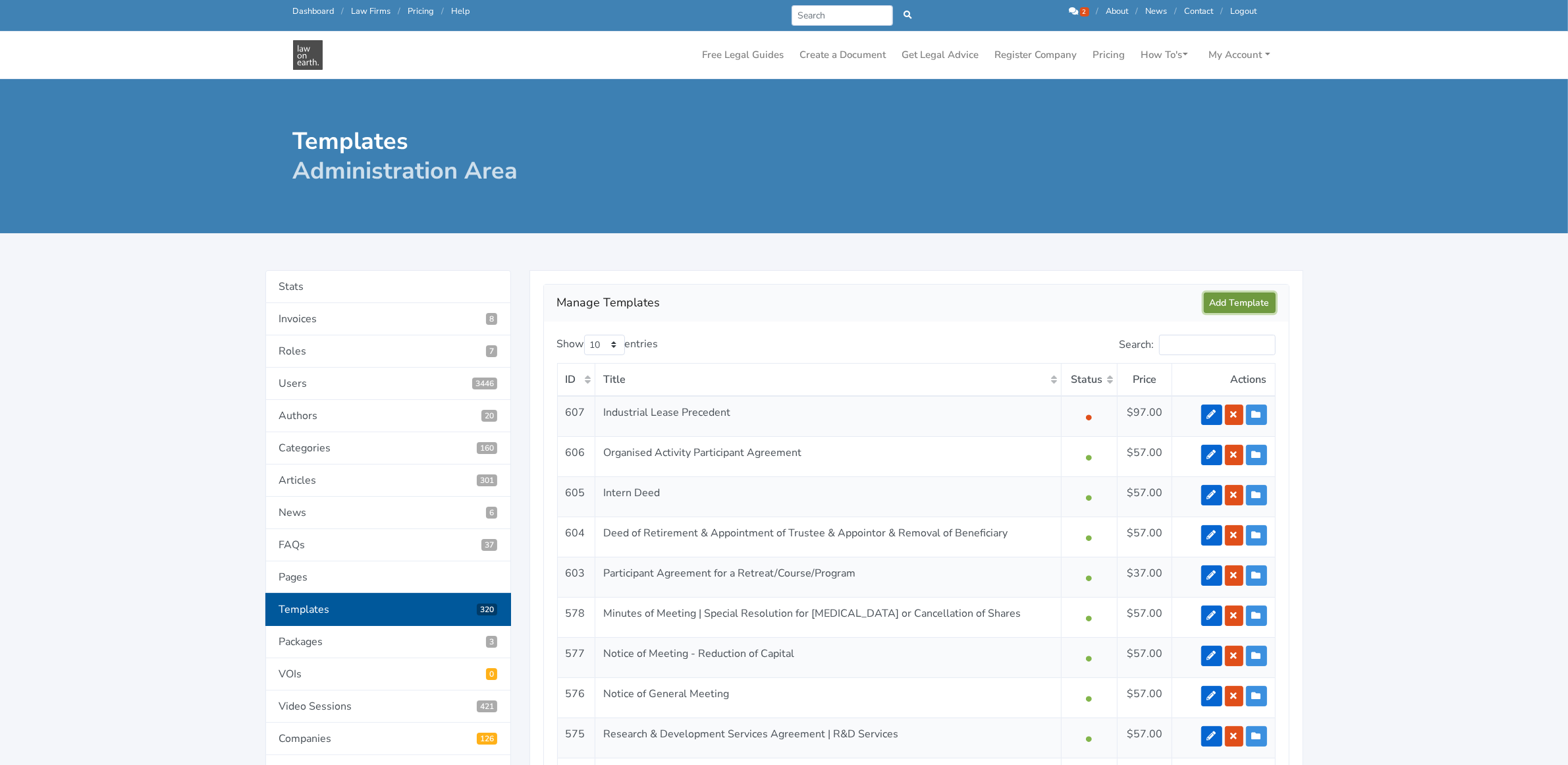
click at [1239, 301] on link "Add Template" at bounding box center [1239, 303] width 72 height 20
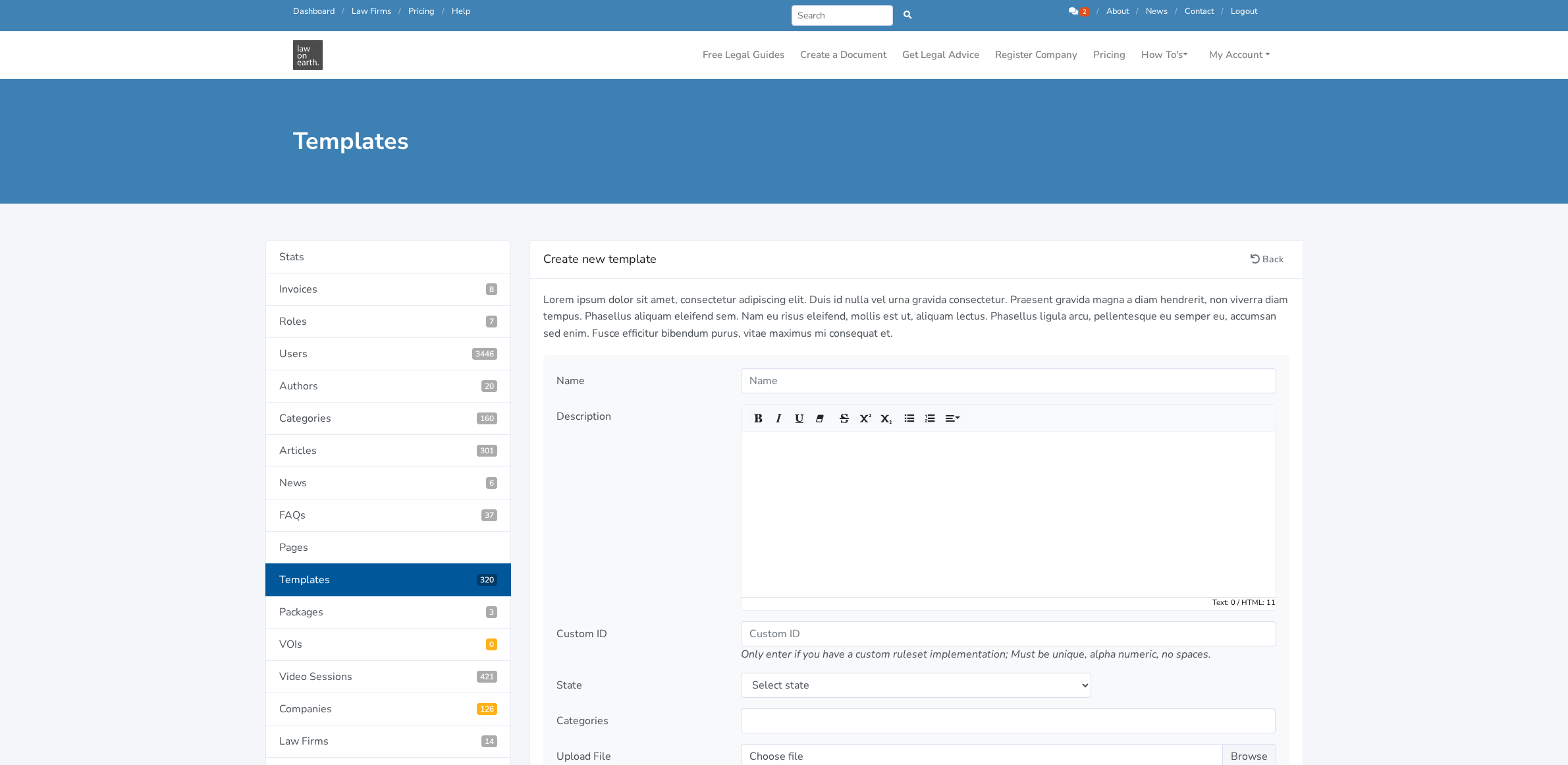
select select
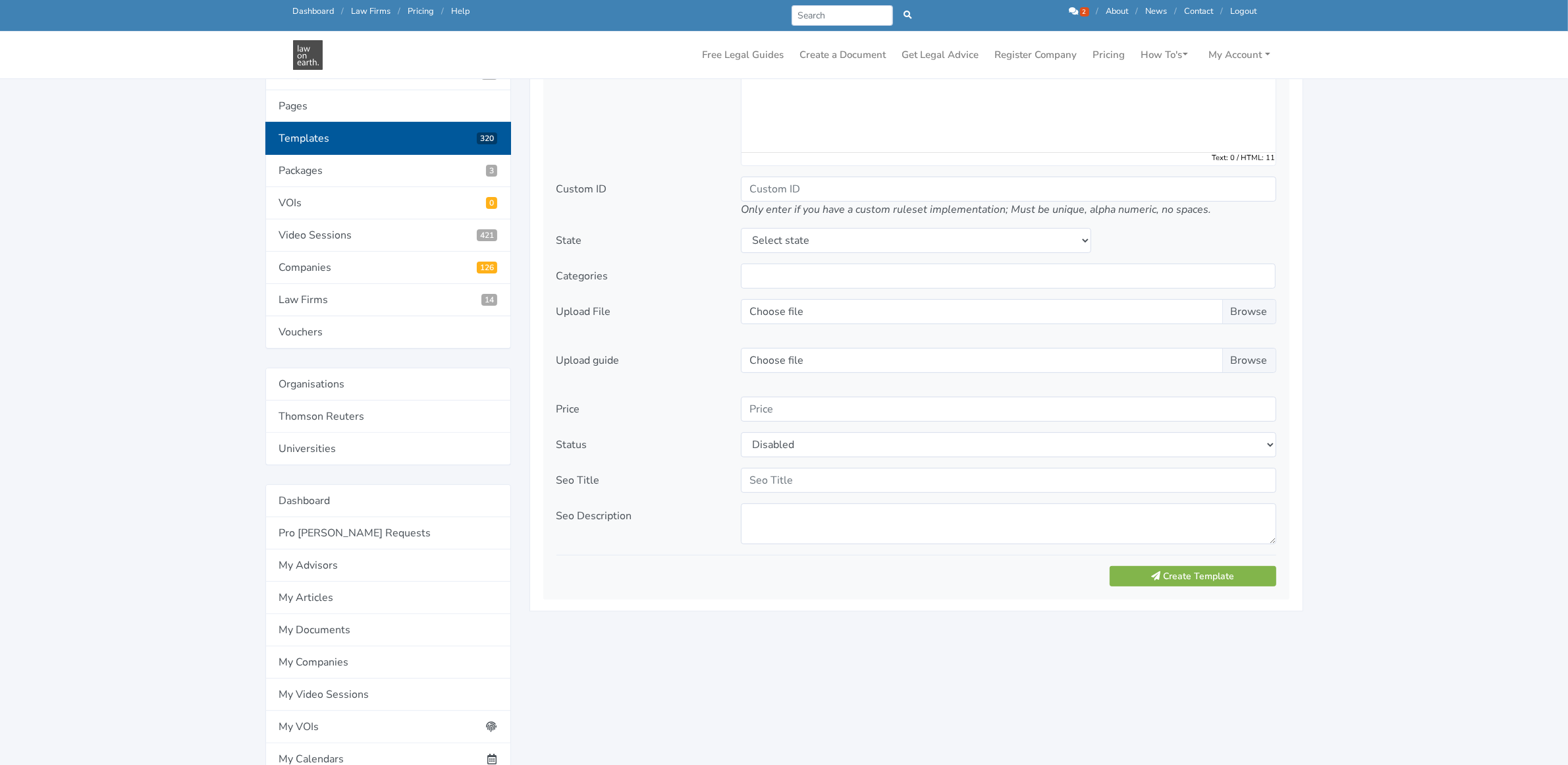
scroll to position [412, 0]
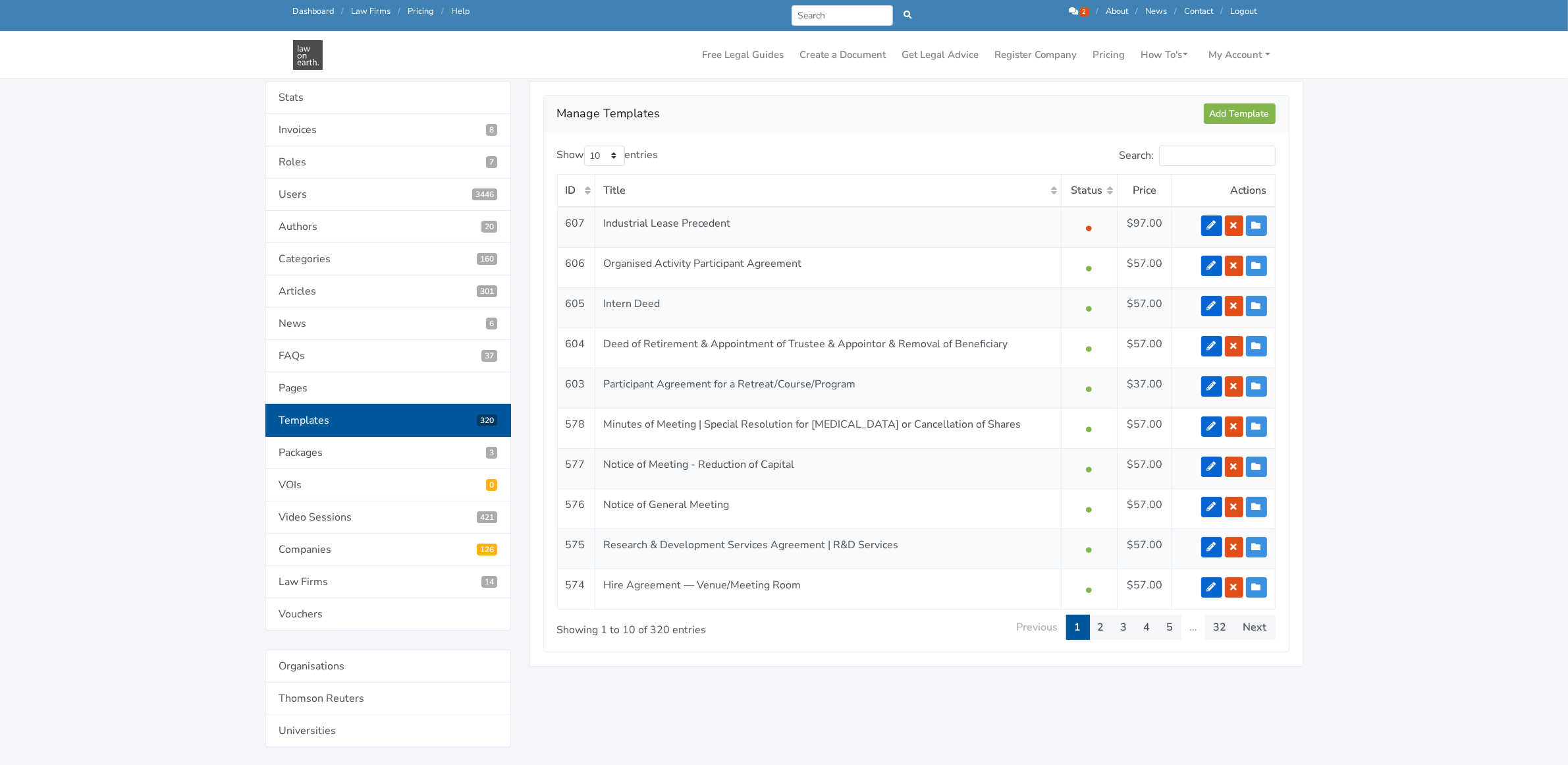
scroll to position [164, 0]
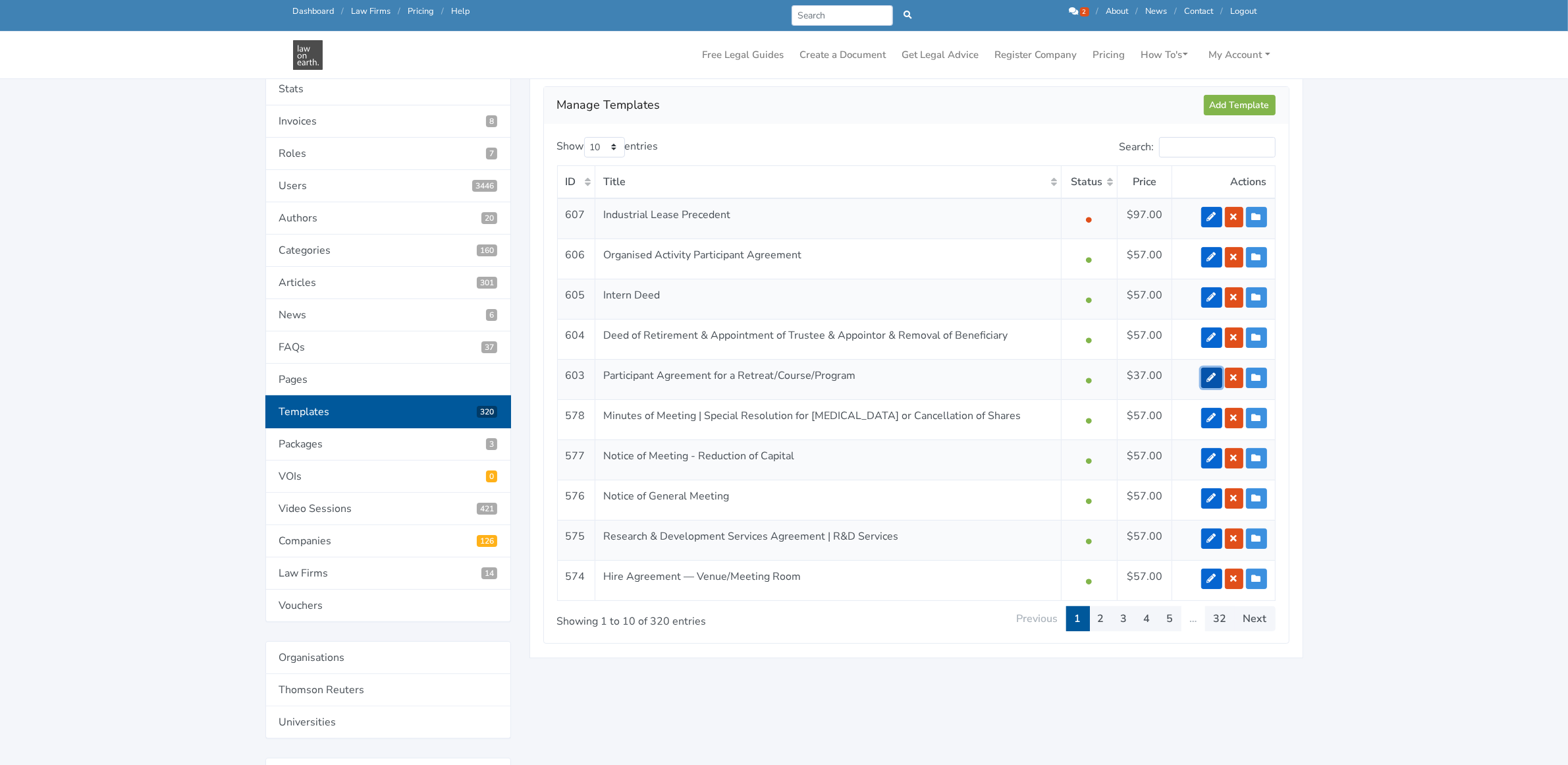
click at [1206, 384] on link at bounding box center [1211, 378] width 21 height 20
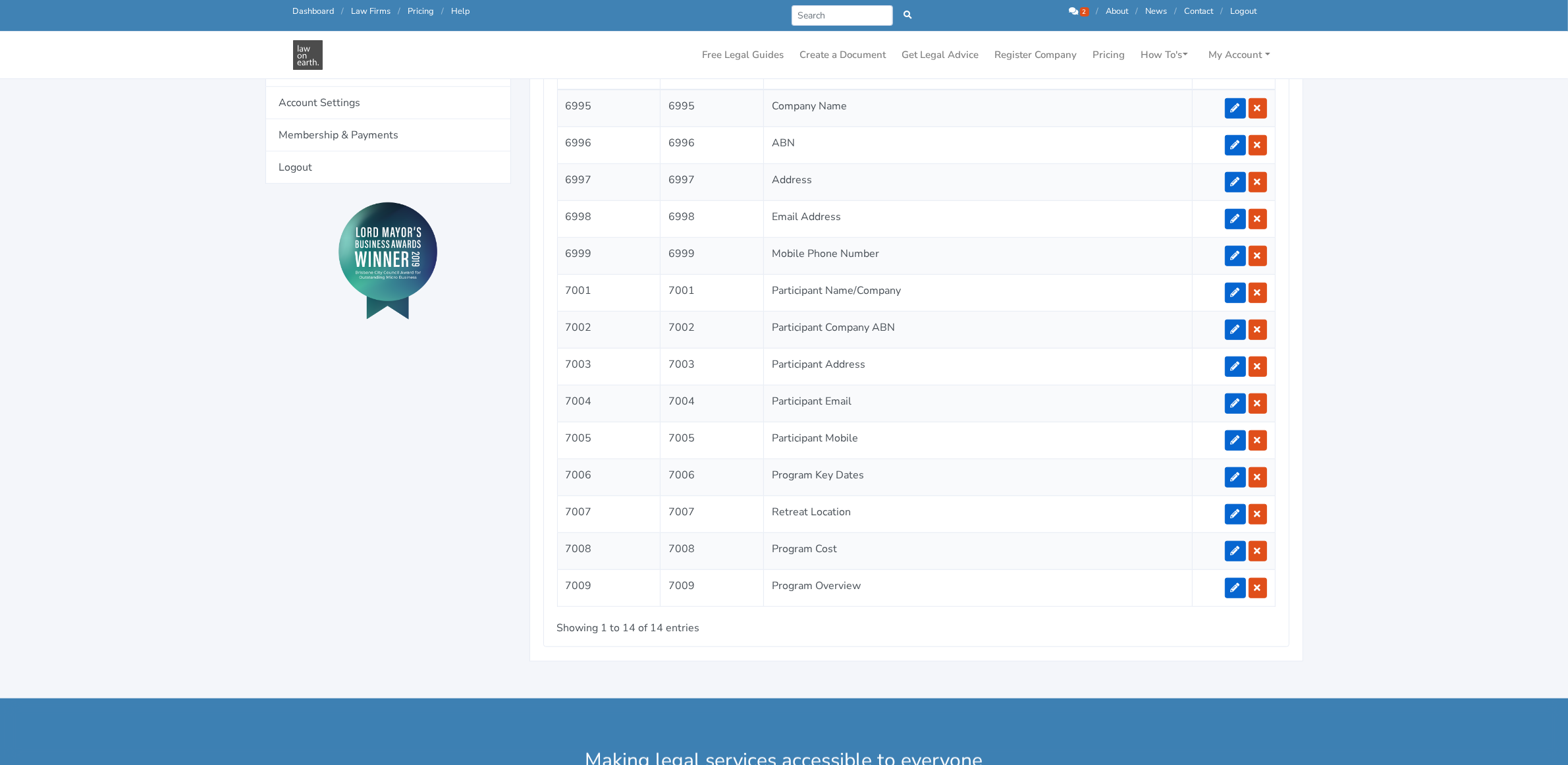
scroll to position [1153, 0]
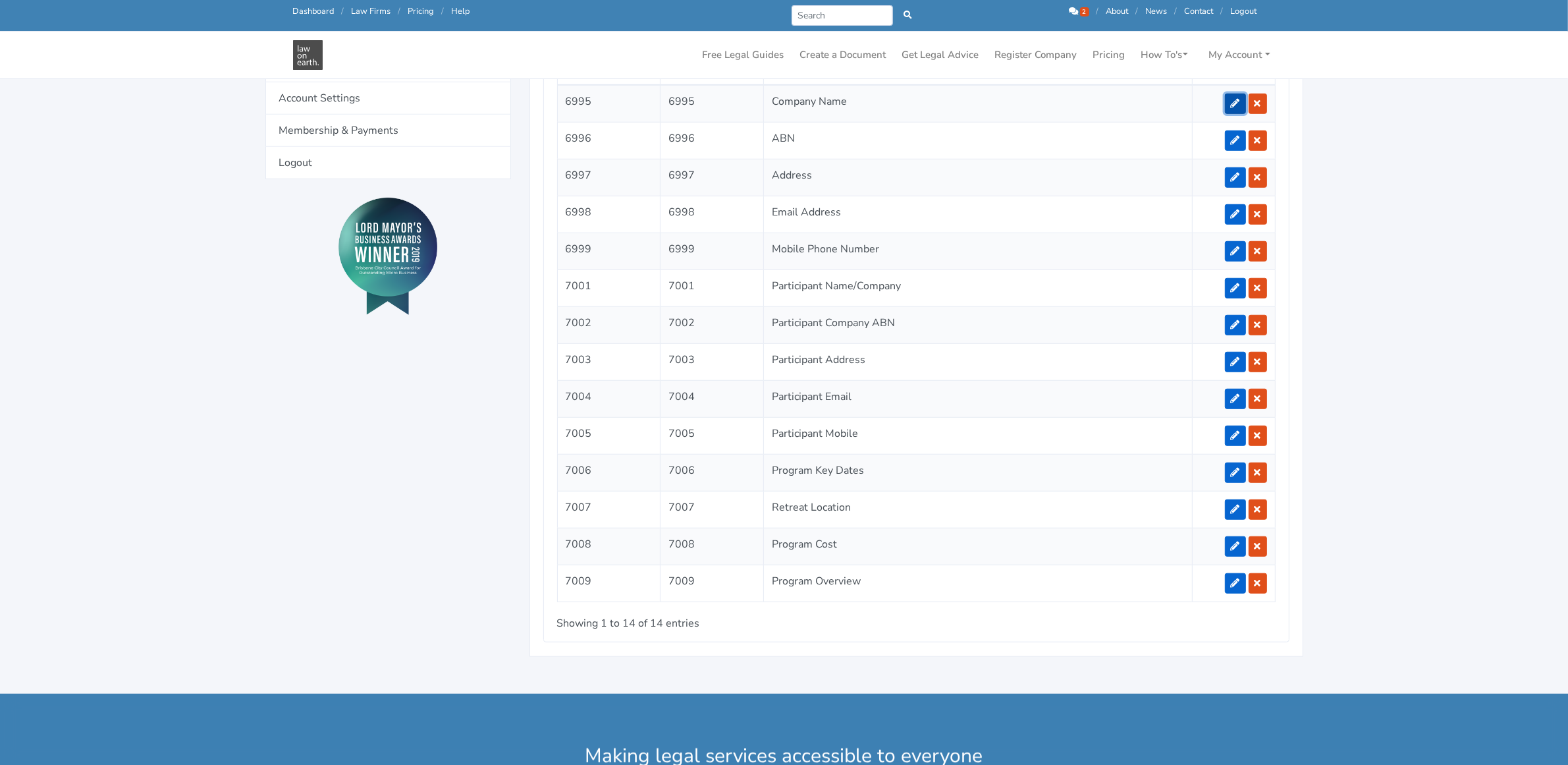
click at [1236, 105] on icon at bounding box center [1236, 104] width 9 height 9
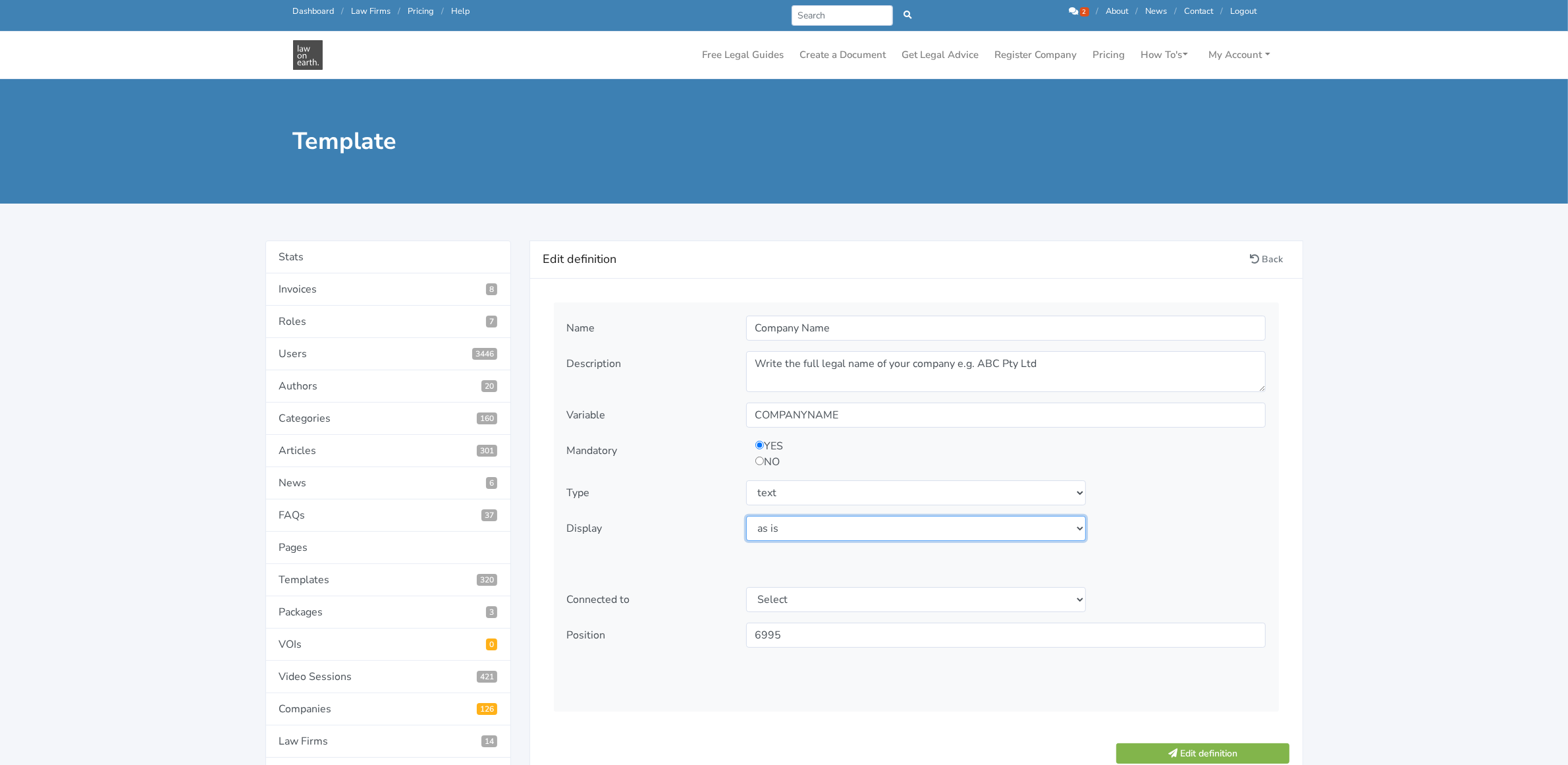
click at [794, 532] on select "Select display as is uppercase lowercase first letter uppercase first letter lo…" at bounding box center [916, 528] width 340 height 25
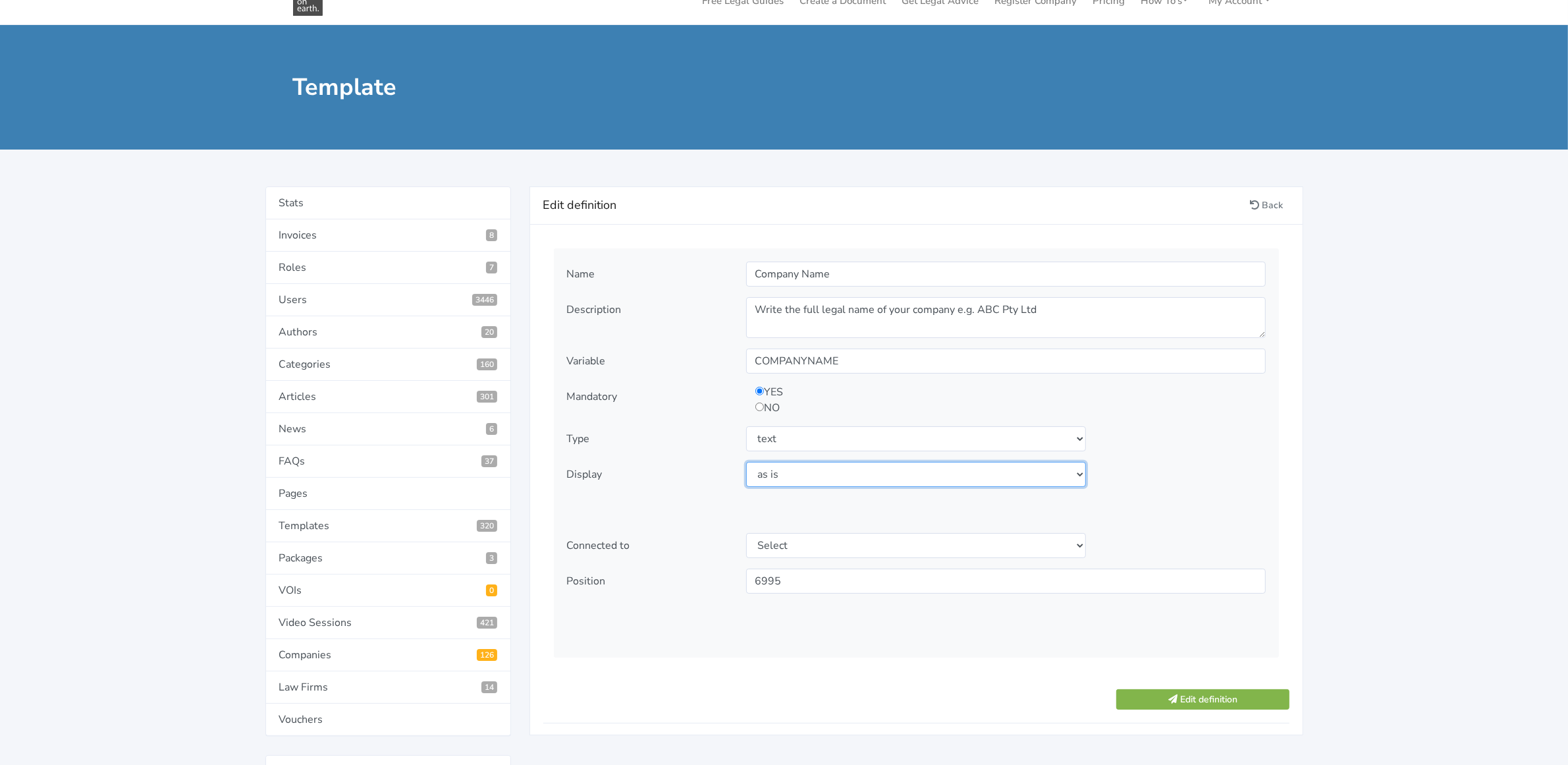
scroll to position [83, 0]
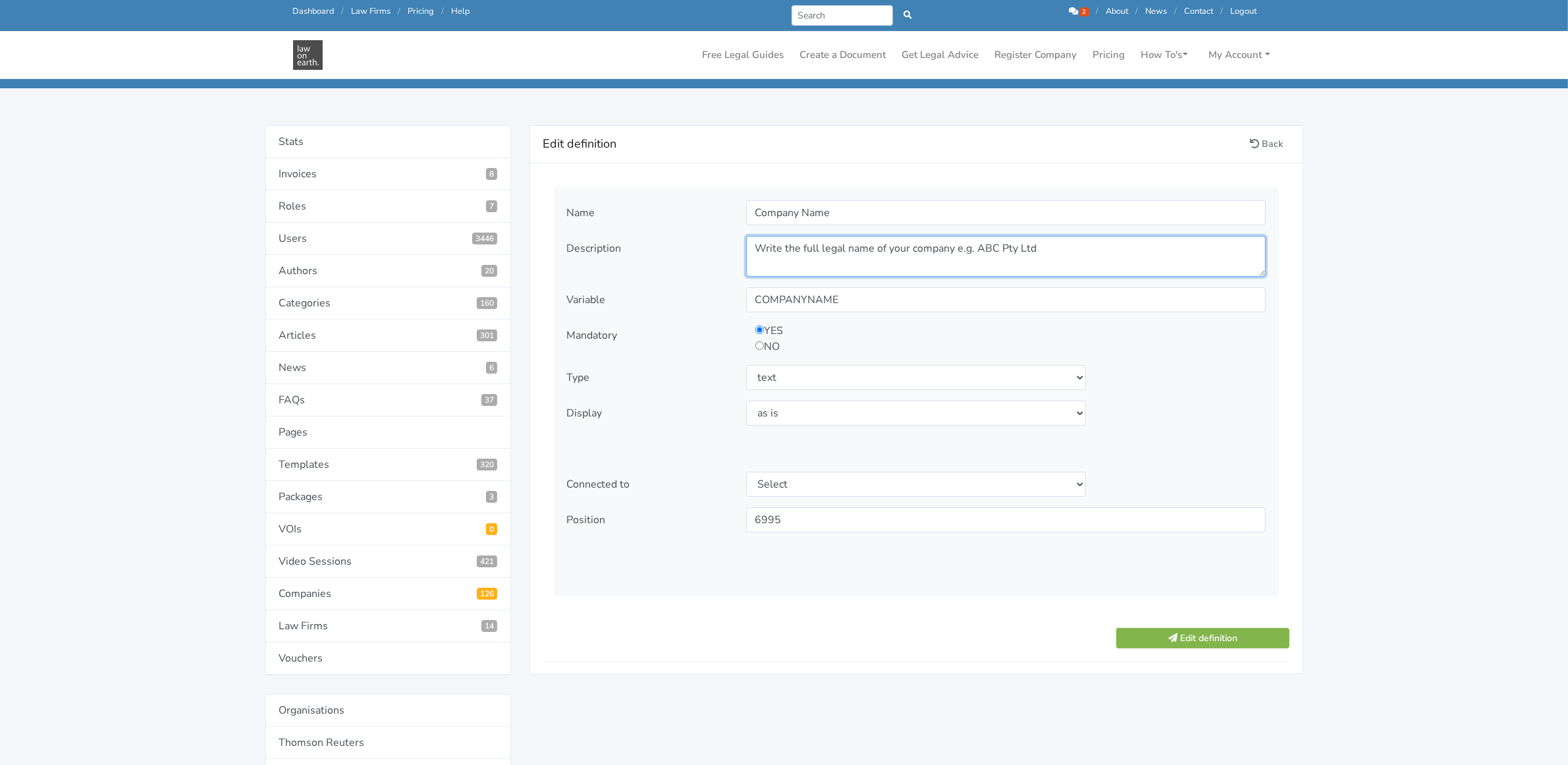
drag, startPoint x: 762, startPoint y: 248, endPoint x: 1099, endPoint y: 245, distance: 337.0
click at [1099, 245] on textarea "Write the full legal name of your company e.g. ABC Pty Ltd" at bounding box center [1005, 256] width 520 height 41
click at [1257, 139] on icon at bounding box center [1255, 144] width 9 height 9
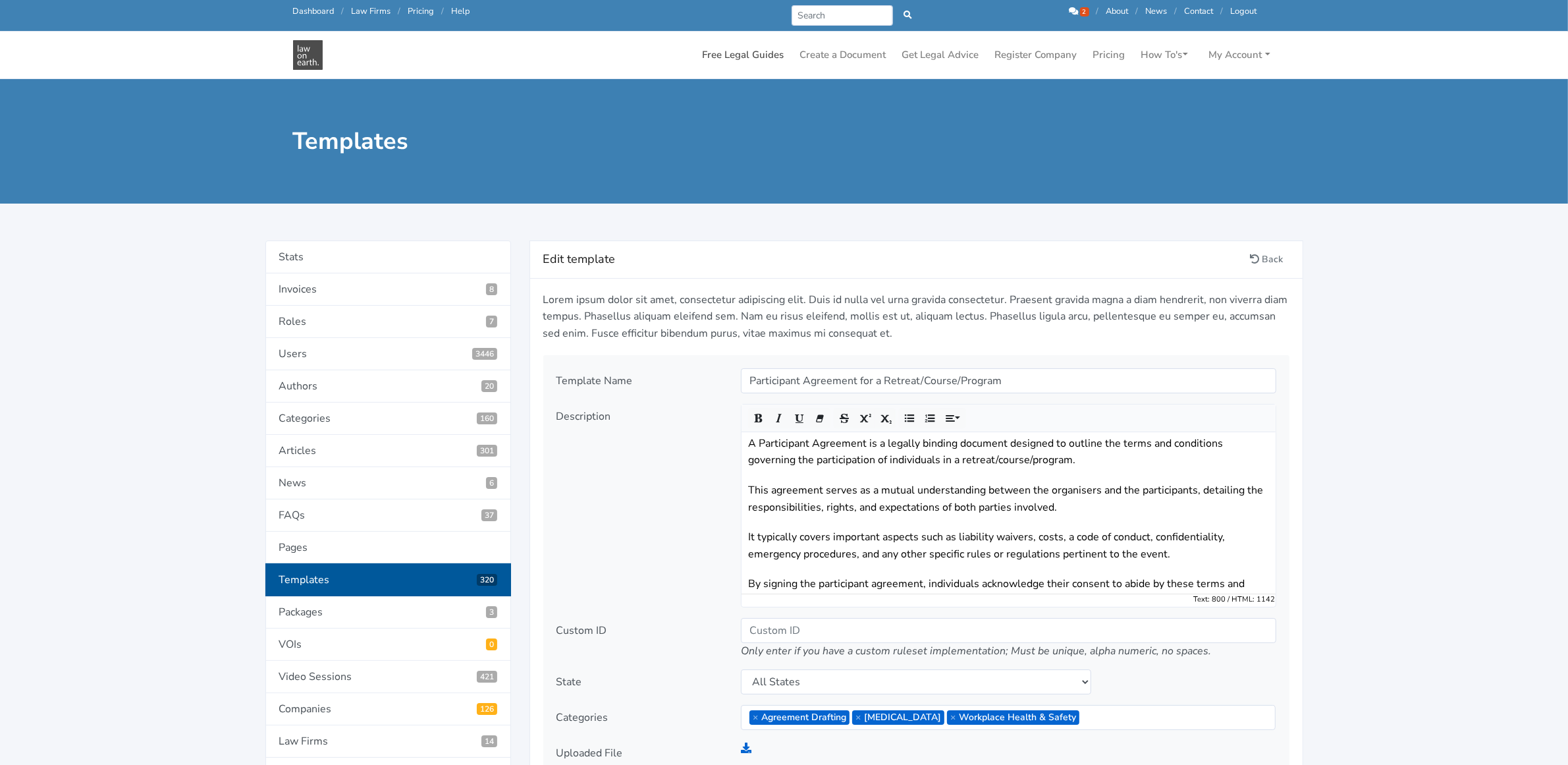
click at [751, 55] on link "Free Legal Guides" at bounding box center [743, 55] width 92 height 26
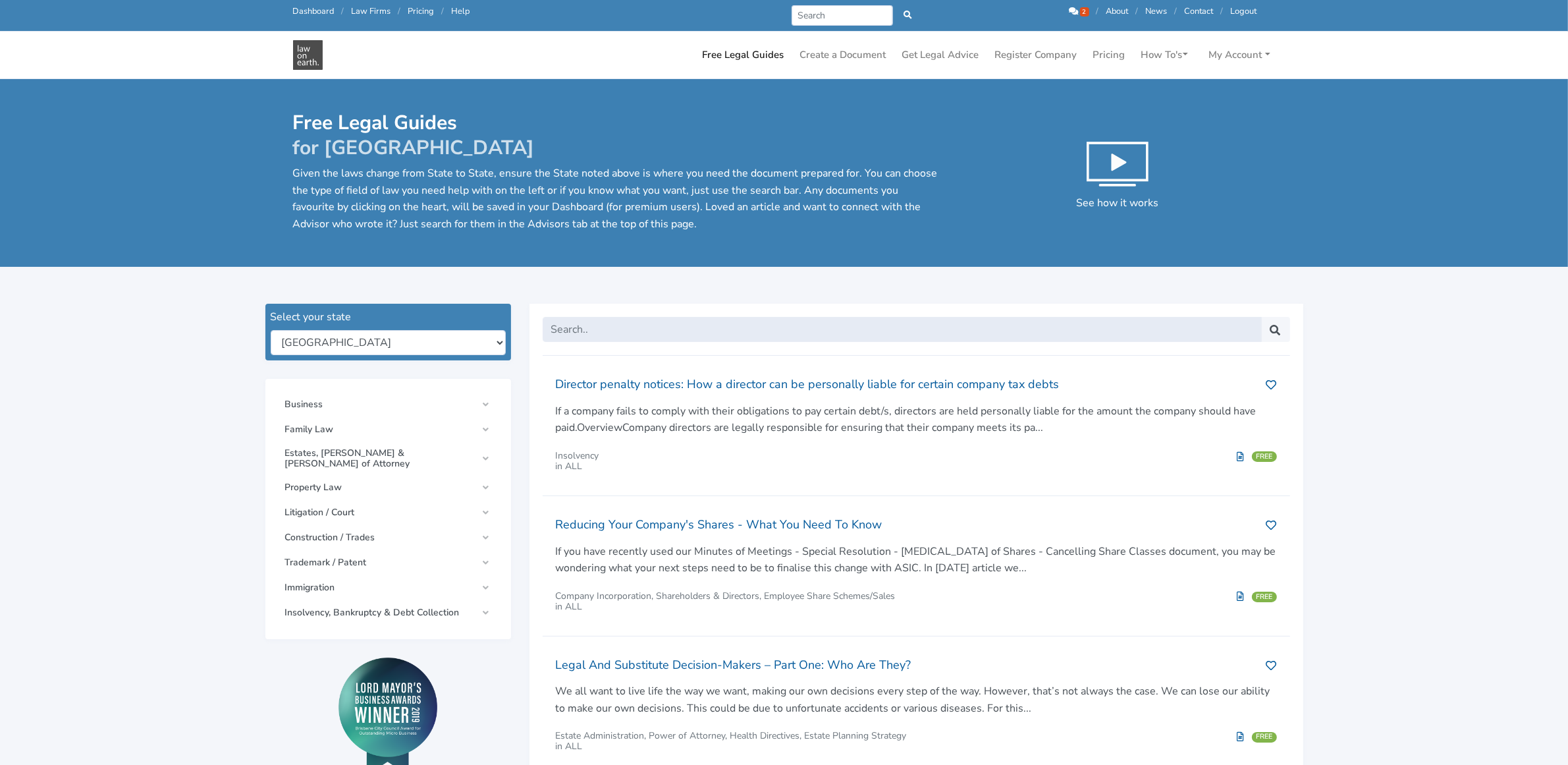
click at [773, 327] on input "text" at bounding box center [902, 329] width 719 height 25
type input "estate"
click at [1261, 317] on button "submit" at bounding box center [1276, 329] width 29 height 25
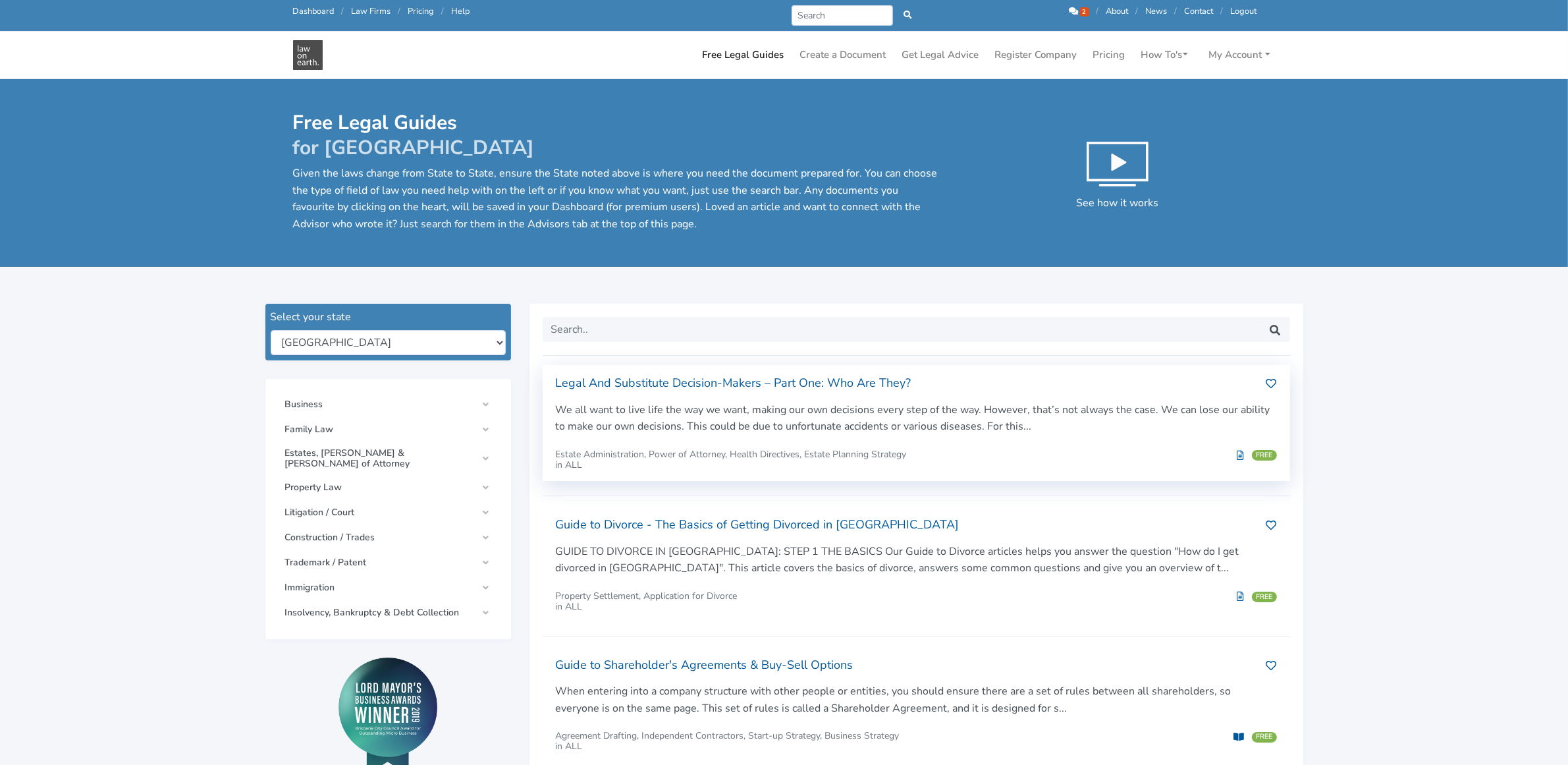
click at [637, 385] on h2 "Legal And Substitute Decision-Makers – Part One: Who Are They?" at bounding box center [905, 383] width 700 height 21
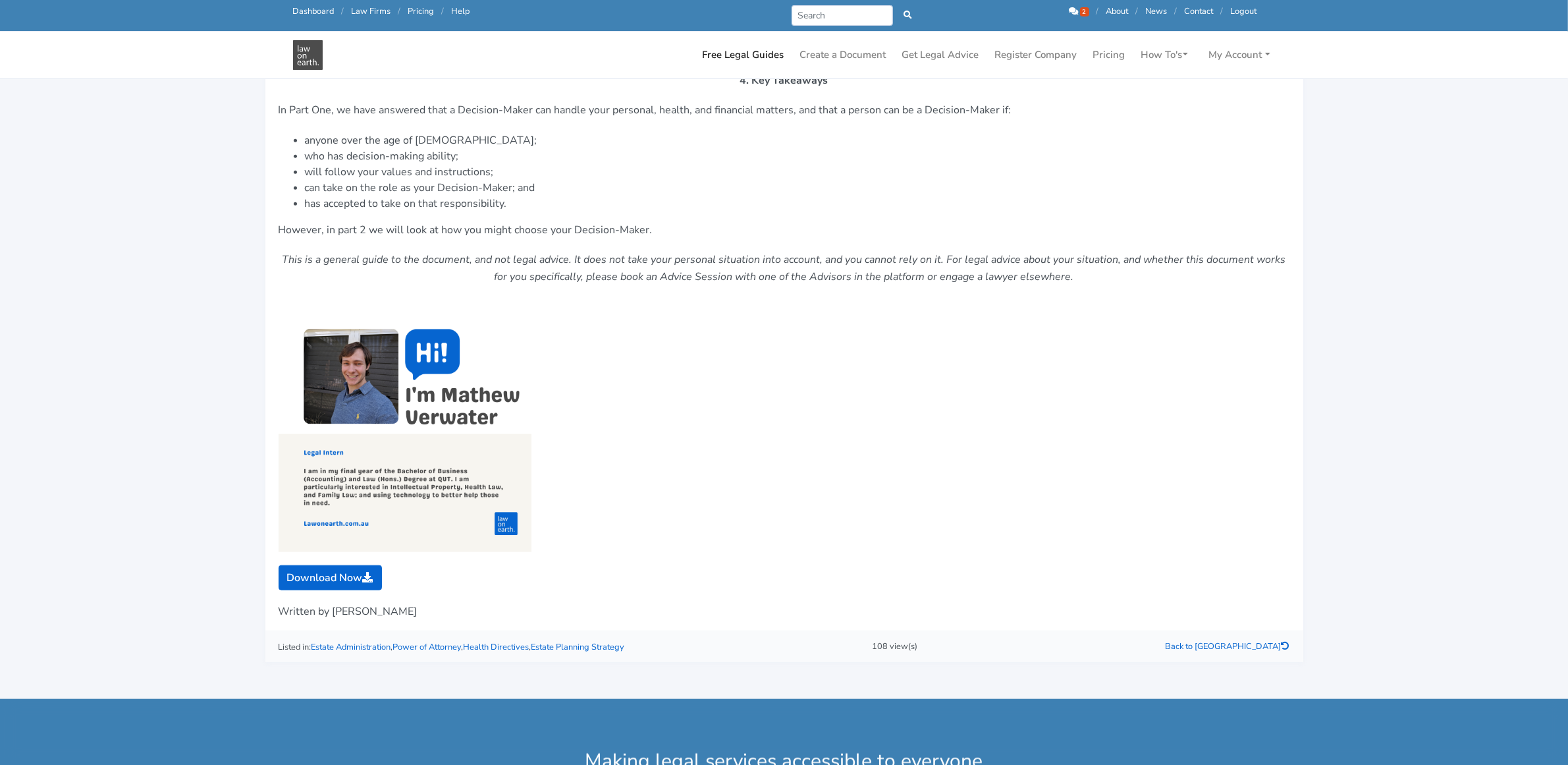
scroll to position [1647, 0]
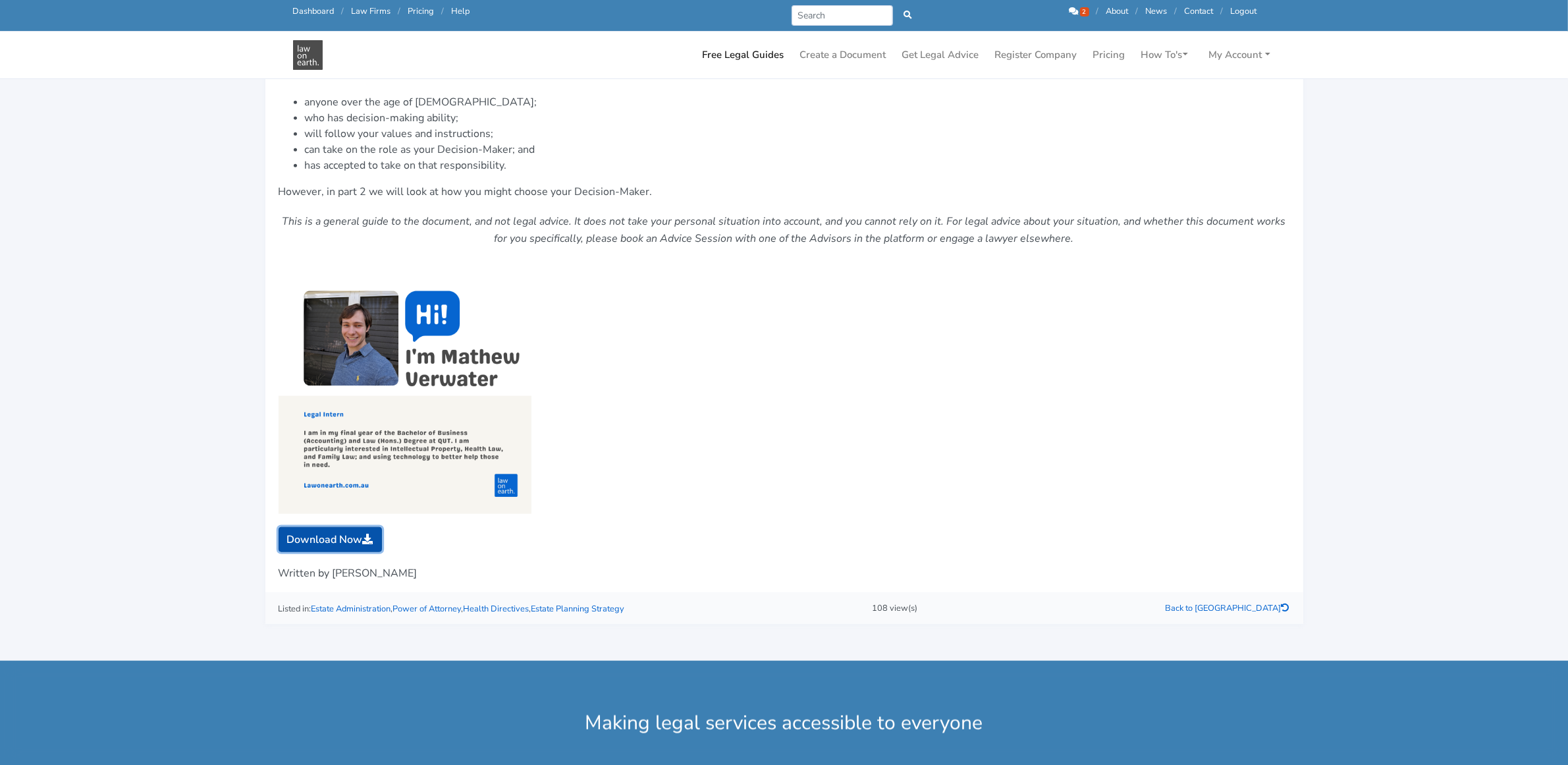
click at [337, 535] on link "Download Now" at bounding box center [330, 539] width 104 height 25
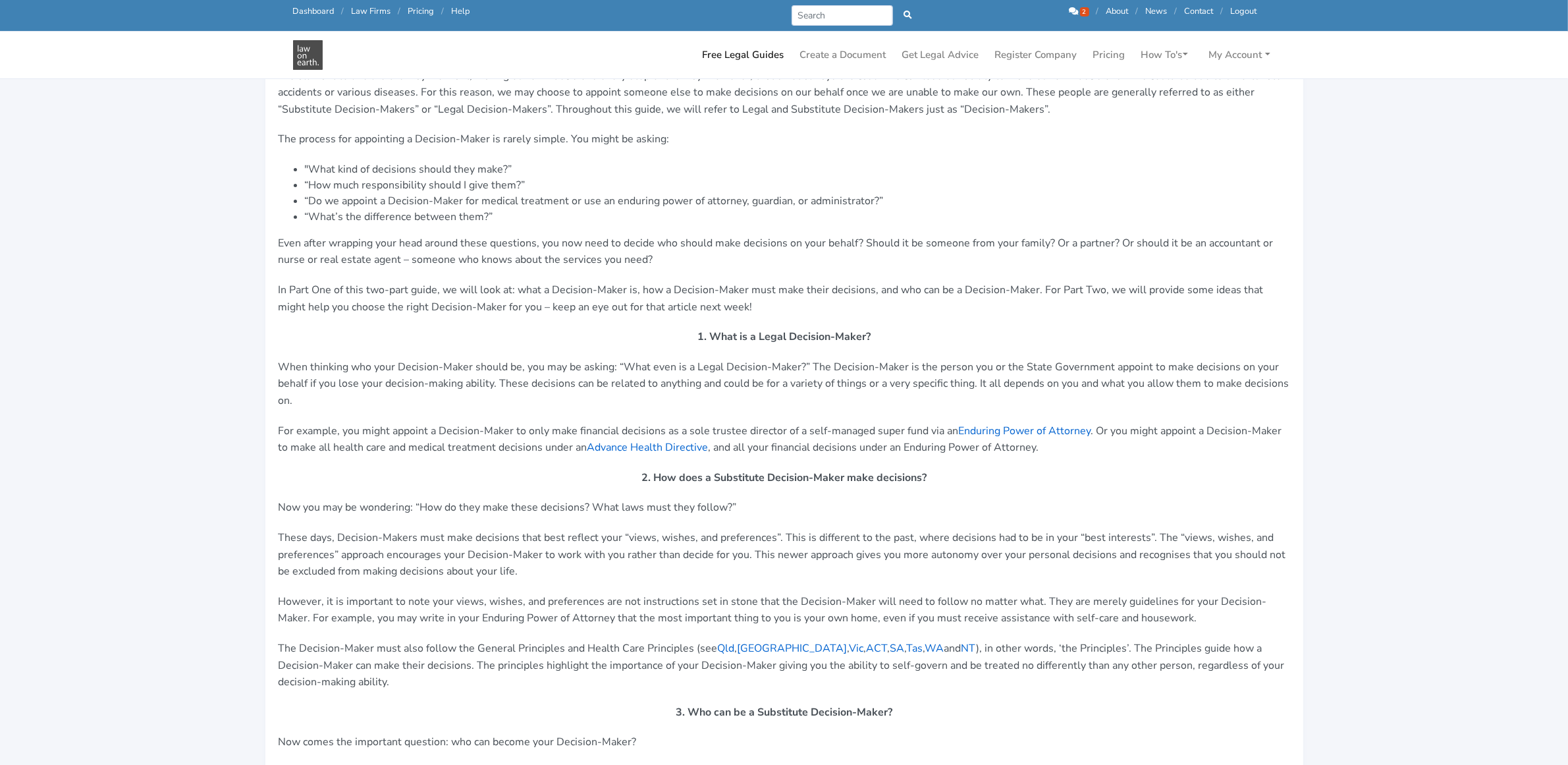
scroll to position [247, 0]
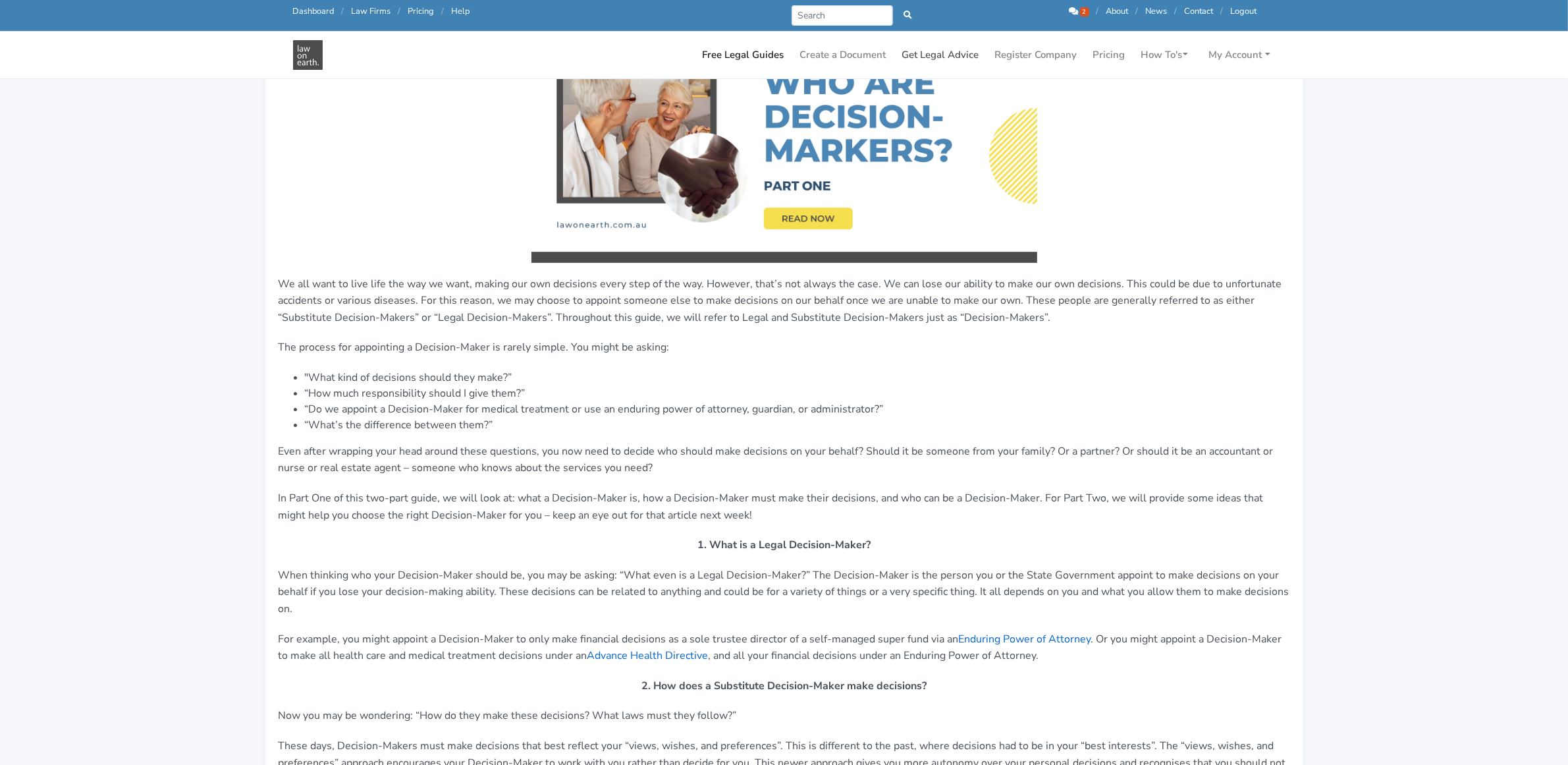
click at [920, 53] on link "Get Legal Advice" at bounding box center [940, 55] width 87 height 26
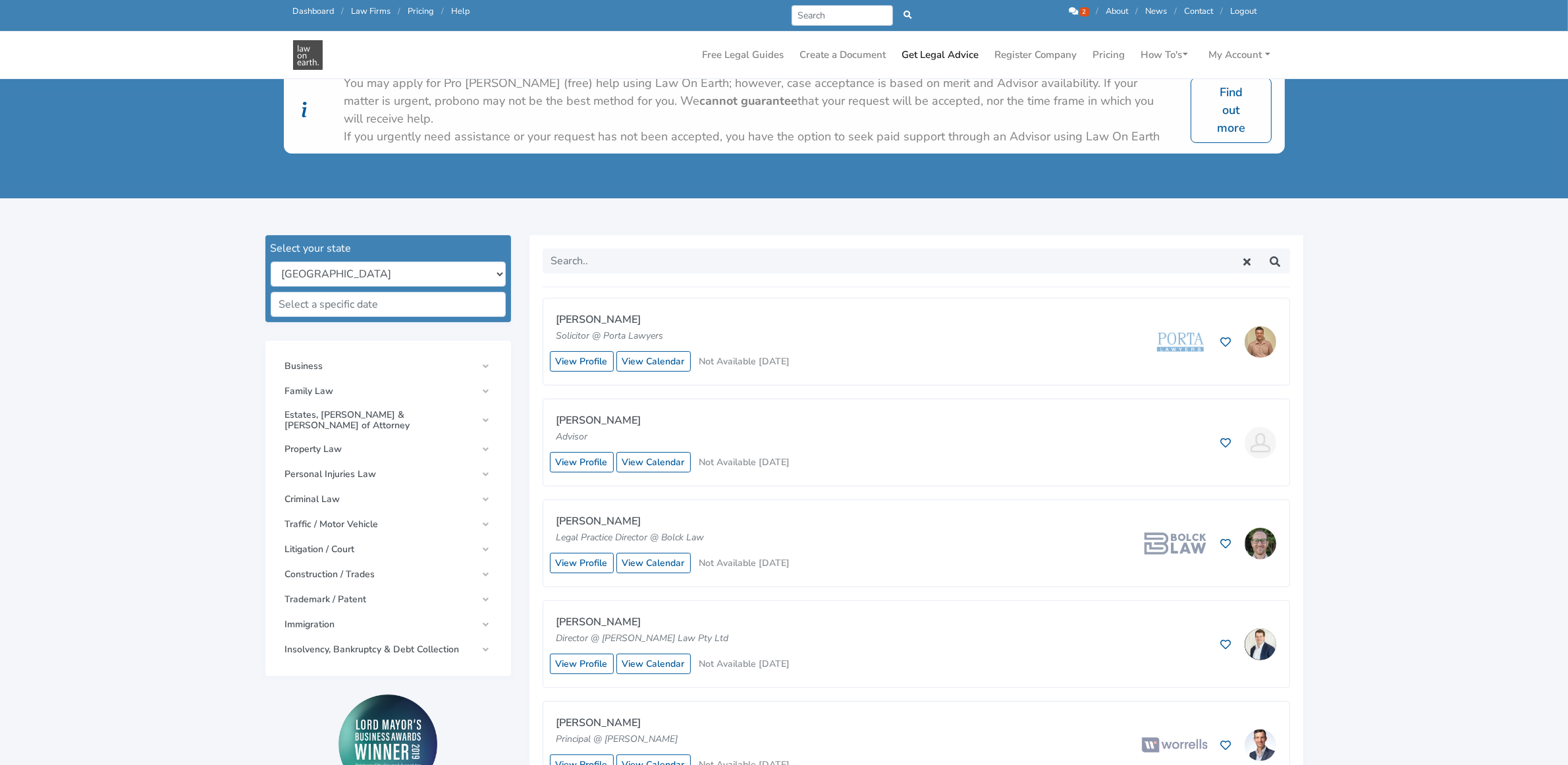
scroll to position [247, 0]
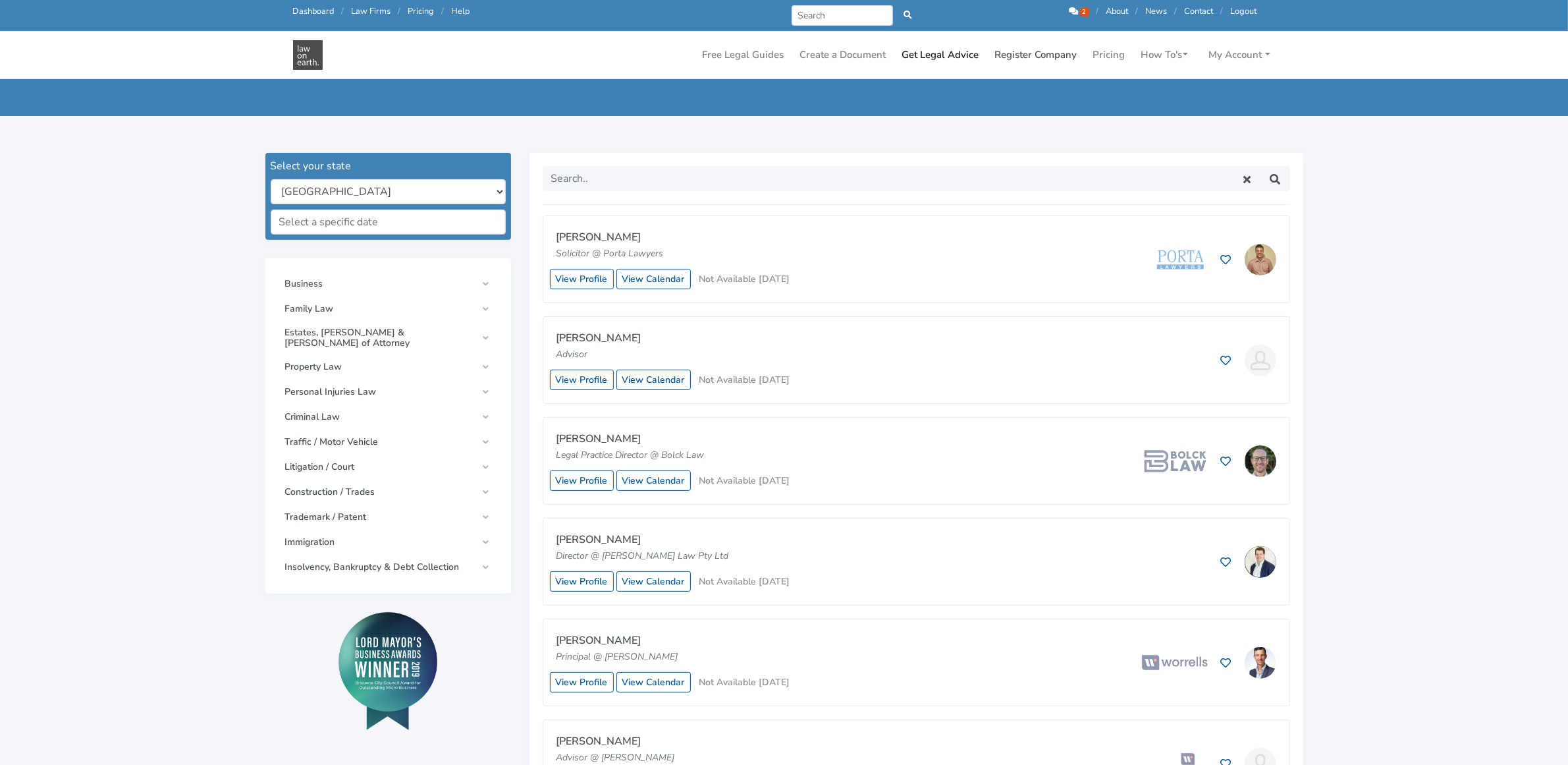
click at [1045, 58] on link "Register Company" at bounding box center [1036, 55] width 93 height 26
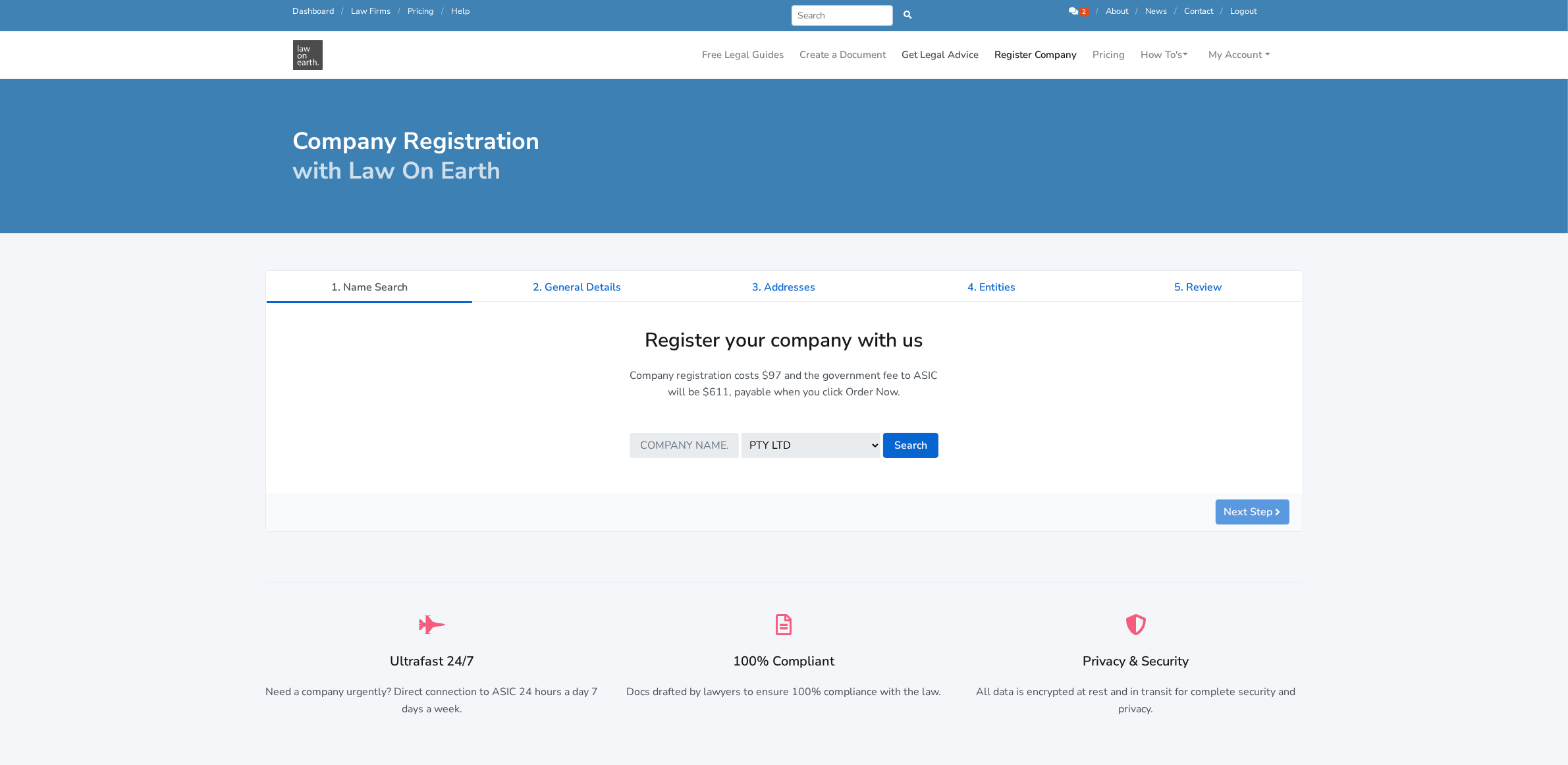
click at [909, 50] on link "Get Legal Advice" at bounding box center [940, 55] width 87 height 26
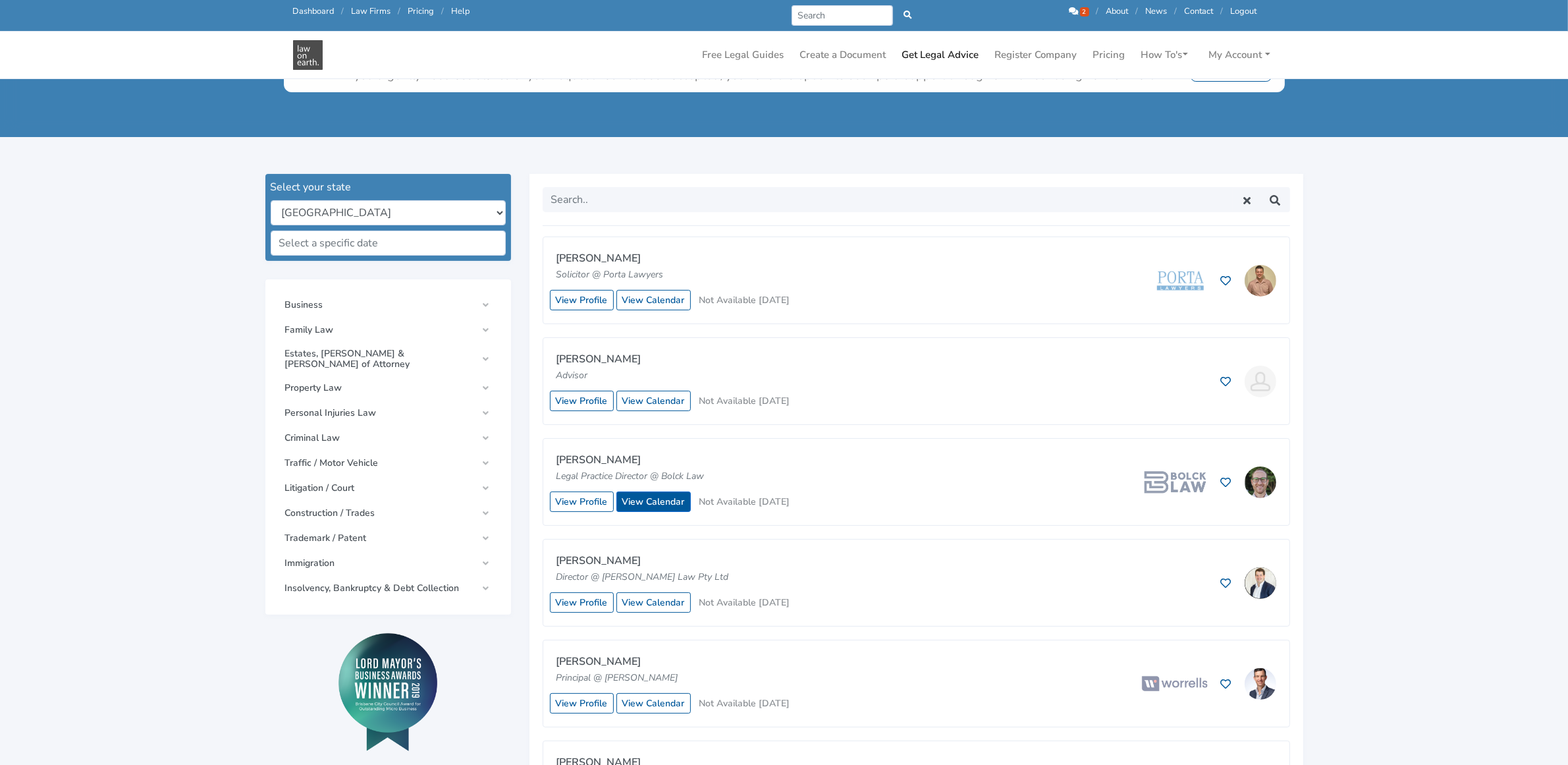
scroll to position [247, 0]
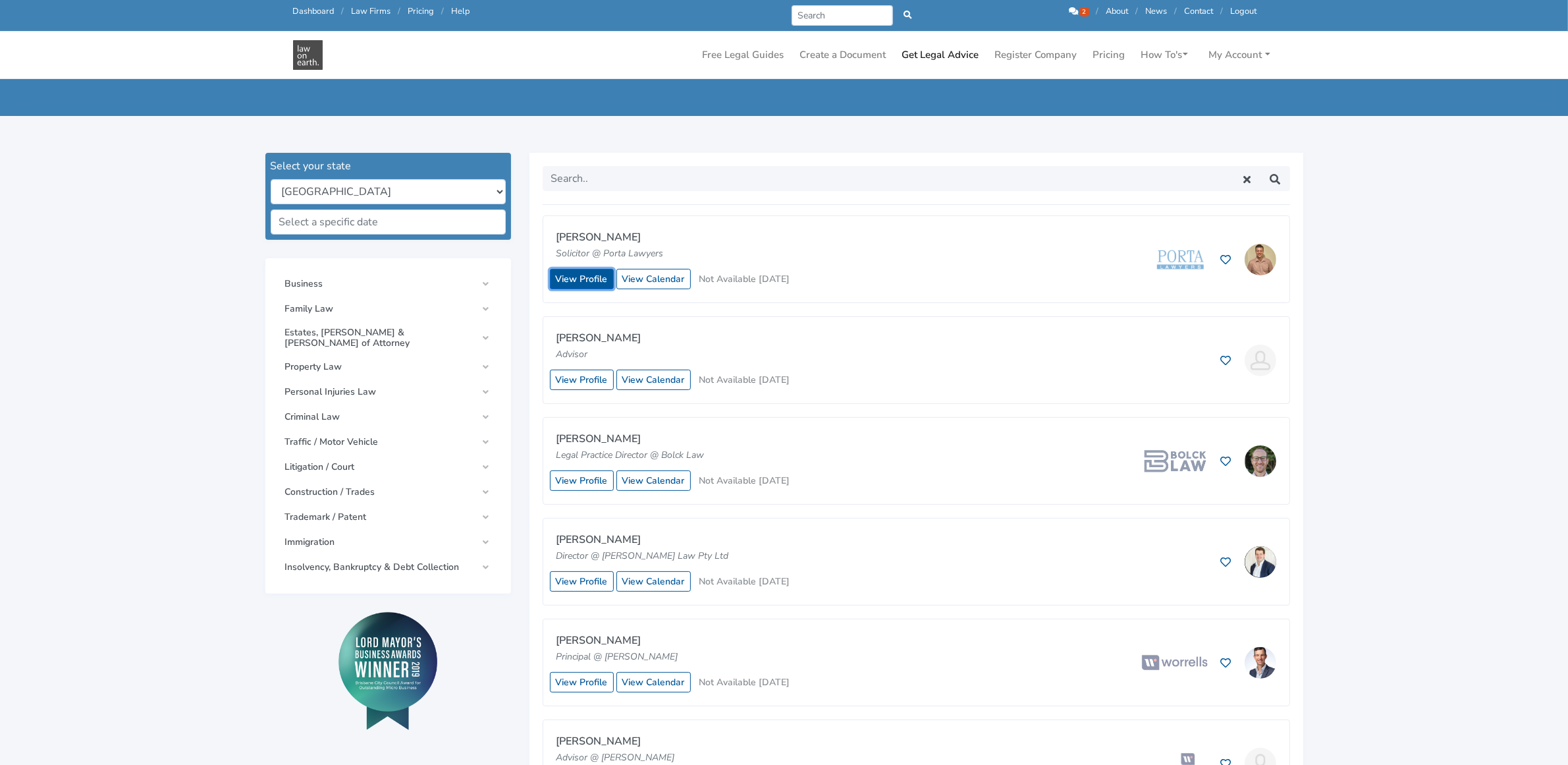
click at [586, 278] on link "View Profile" at bounding box center [582, 279] width 64 height 20
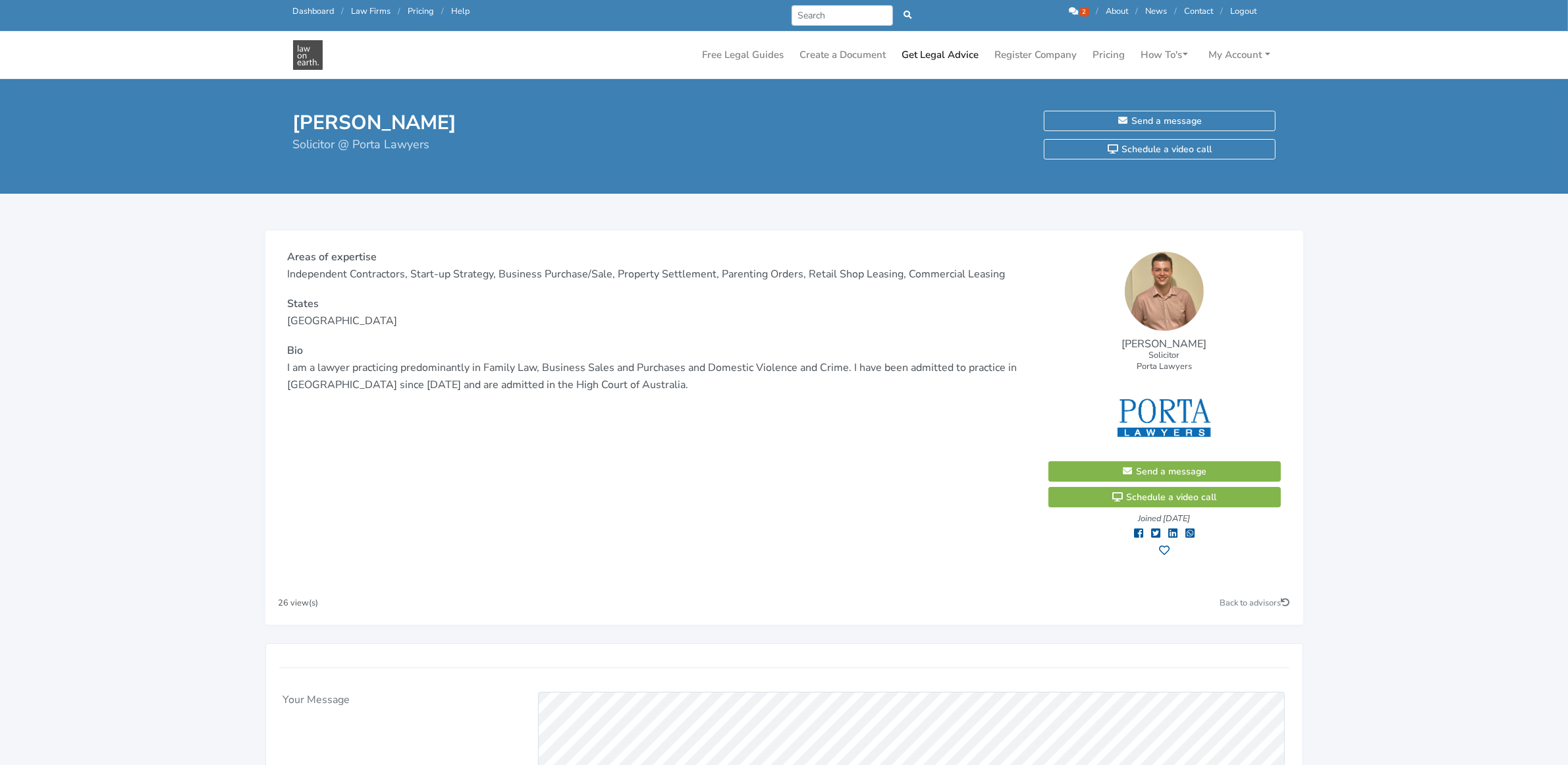
click at [307, 9] on link "Dashboard" at bounding box center [314, 11] width 42 height 12
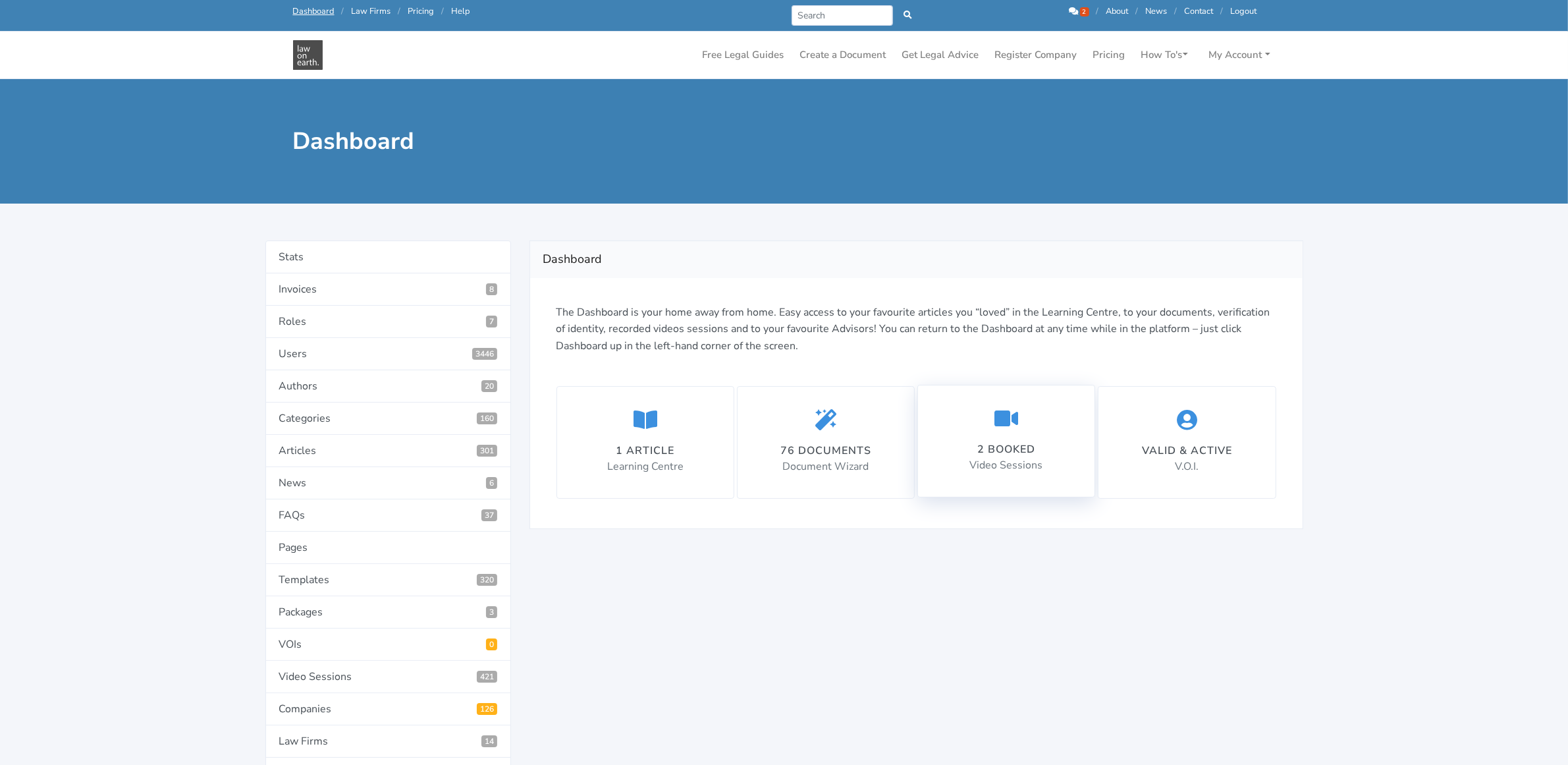
click at [997, 445] on div "2 booked" at bounding box center [1006, 449] width 73 height 16
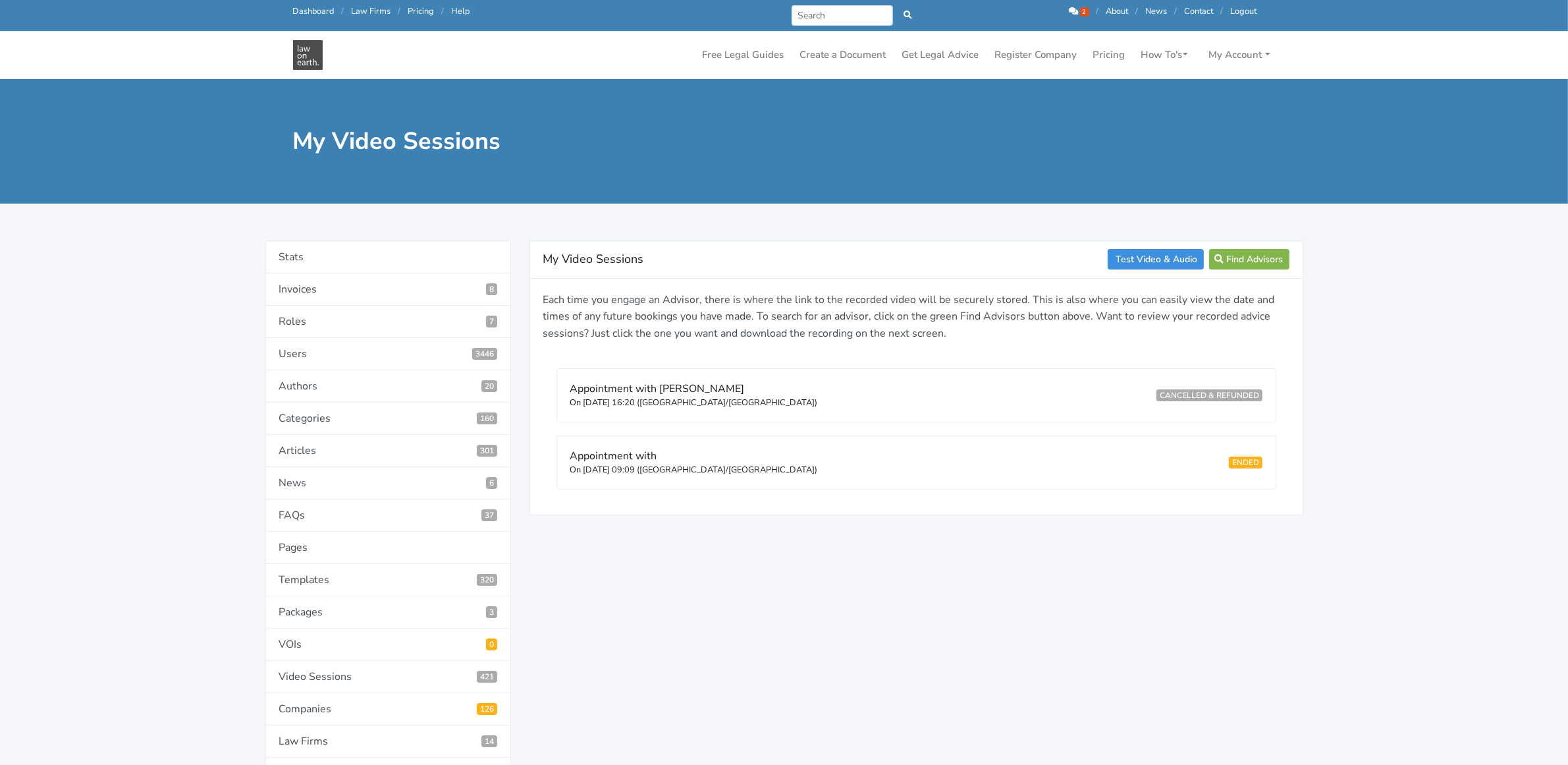
click at [1240, 11] on link "Logout" at bounding box center [1244, 11] width 27 height 12
